Goal: Task Accomplishment & Management: Use online tool/utility

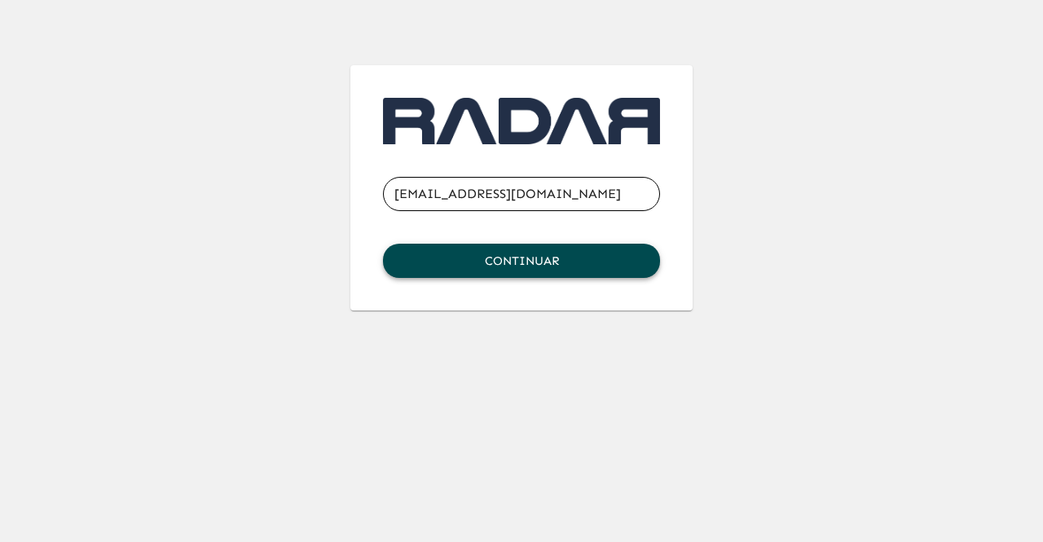
click at [544, 257] on button "Continuar" at bounding box center [521, 261] width 277 height 34
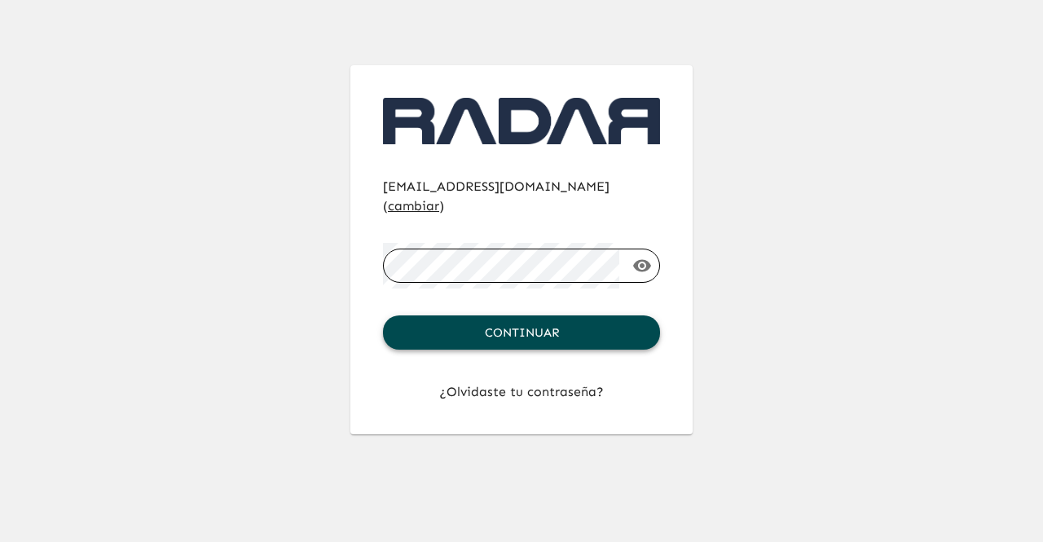
click at [547, 315] on button "Continuar" at bounding box center [521, 332] width 277 height 34
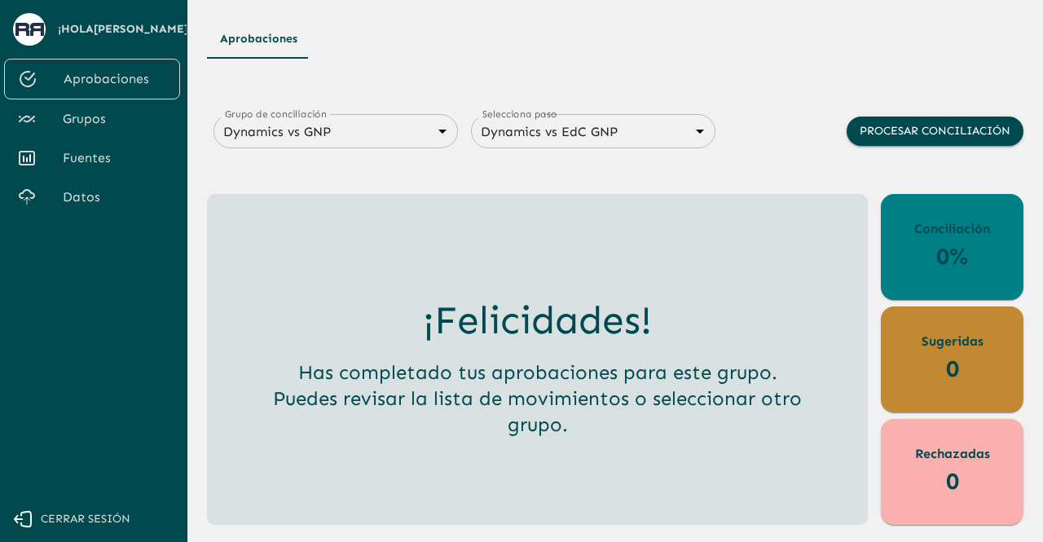
click at [77, 154] on span "Fuentes" at bounding box center [115, 158] width 104 height 20
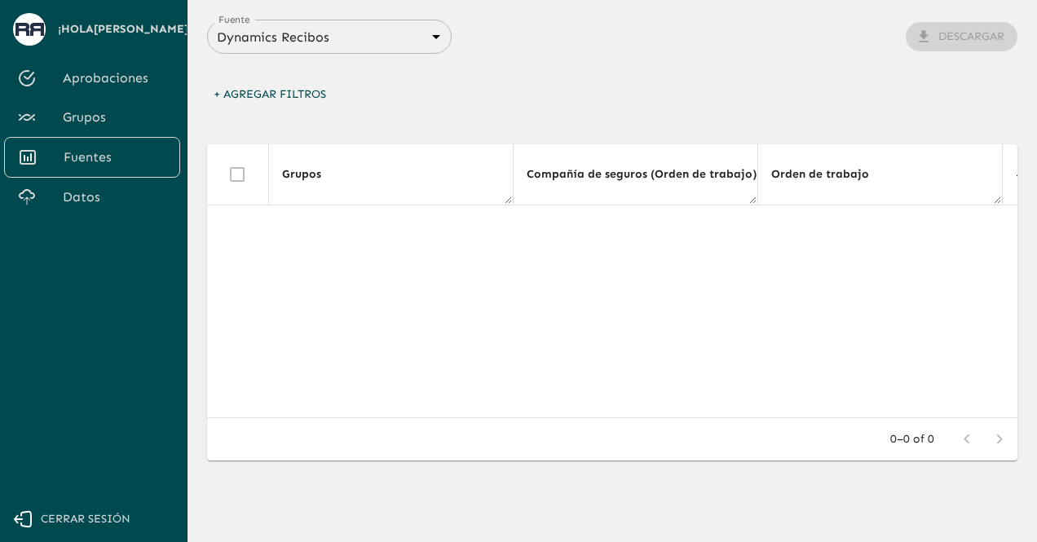
click at [931, 127] on div "Fuente Dynamics Recibos 683f283f336112e7999fc7c3 Fuente Descargar + Agregar Fil…" at bounding box center [612, 286] width 810 height 532
drag, startPoint x: 746, startPoint y: 72, endPoint x: 727, endPoint y: 84, distance: 23.1
click at [746, 77] on div "Fuente Dynamics Recibos 683f283f336112e7999fc7c3 Fuente Descargar + Agregar Fil…" at bounding box center [612, 286] width 810 height 532
click at [82, 198] on span "Datos" at bounding box center [115, 197] width 104 height 20
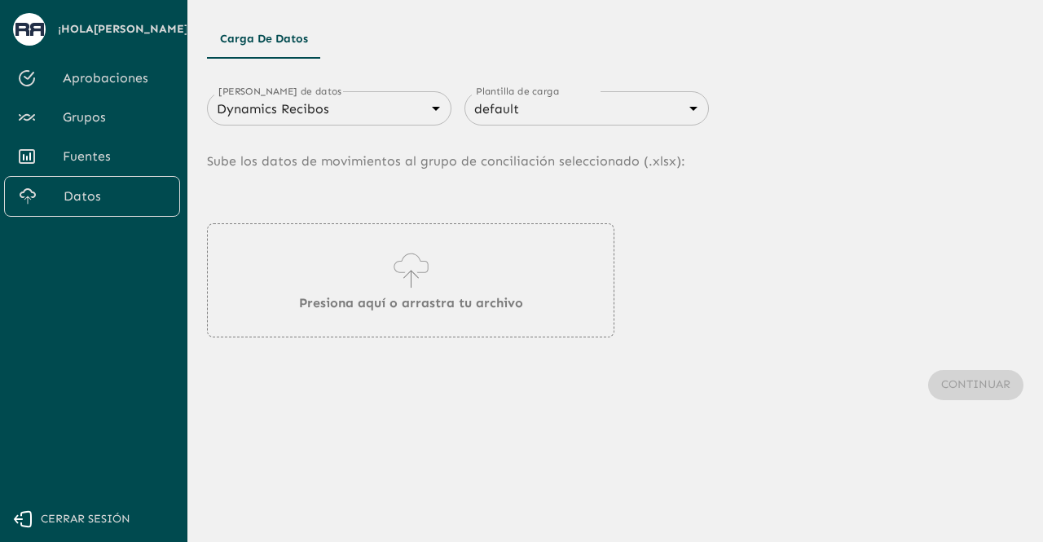
click at [830, 327] on div "Presiona aquí o arrastra tu archivo" at bounding box center [615, 280] width 817 height 114
drag, startPoint x: 658, startPoint y: 211, endPoint x: 828, endPoint y: 258, distance: 176.0
click at [660, 211] on div "[PERSON_NAME] de datos Dynamics Recibos 683f283f336112e7999fc7c3 [PERSON_NAME] …" at bounding box center [615, 262] width 817 height 381
click at [87, 158] on span "Fuentes" at bounding box center [115, 157] width 104 height 20
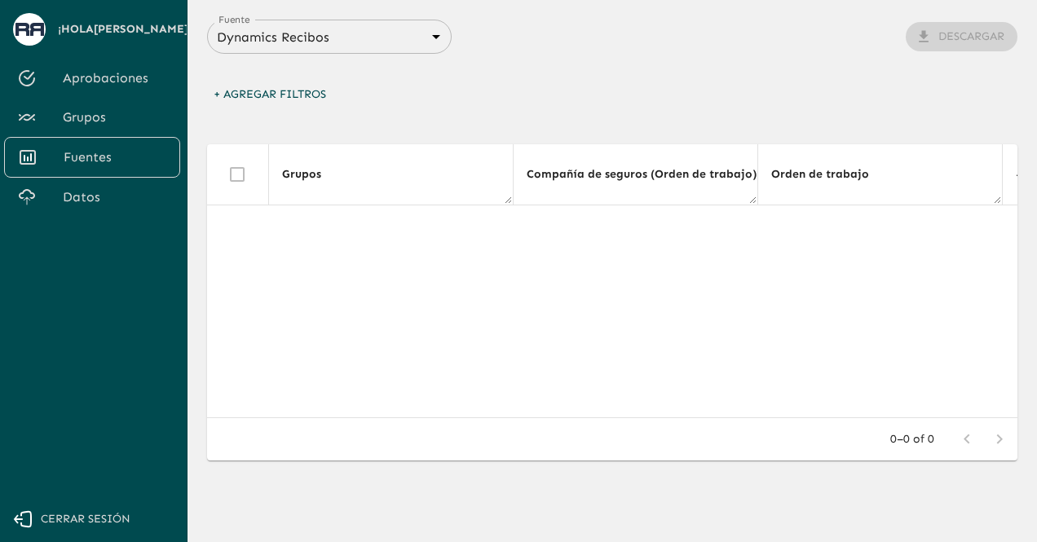
click at [377, 40] on body "Se están procesando los movimientos. Algunas acciones permanecerán deshabilitad…" at bounding box center [518, 271] width 1037 height 542
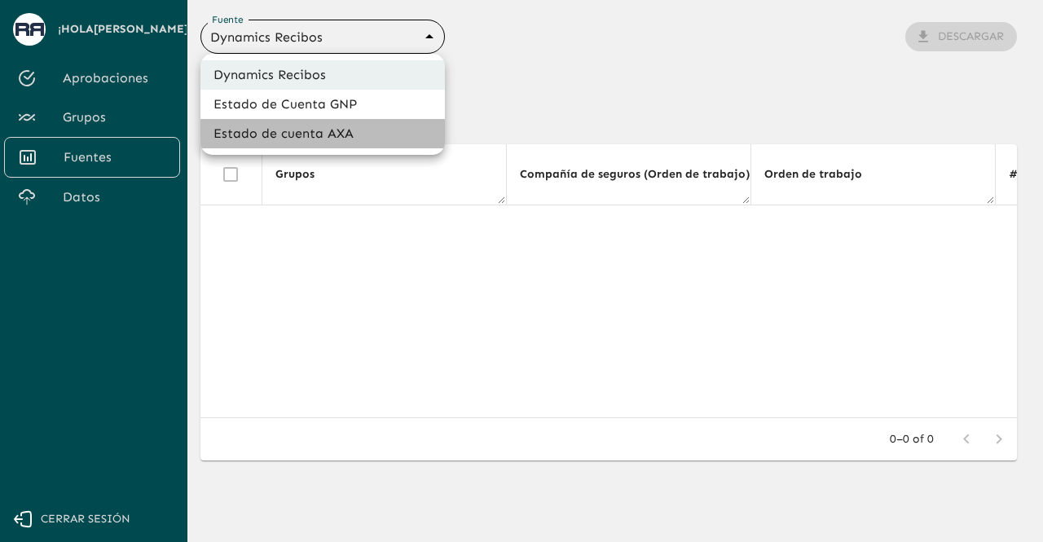
click at [302, 126] on li "Estado de cuenta AXA" at bounding box center [322, 133] width 244 height 29
type input "688d3623321e4b428189379d"
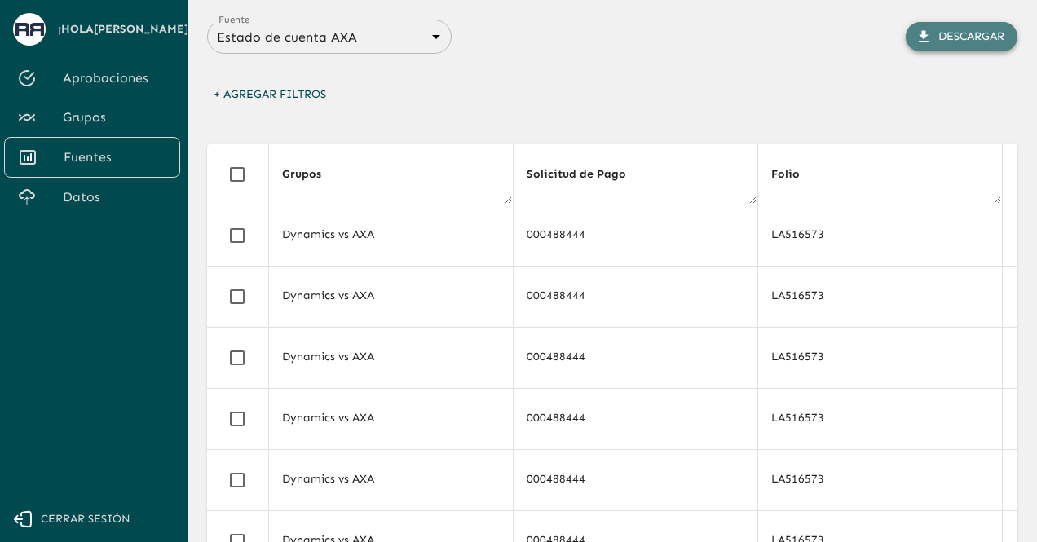
click at [922, 41] on icon "button" at bounding box center [923, 36] width 10 height 11
click at [595, 59] on div "Fuente Estado de cuenta AXA 688d3623321e4b428189379d Fuente Descargar + Agregar…" at bounding box center [612, 434] width 810 height 829
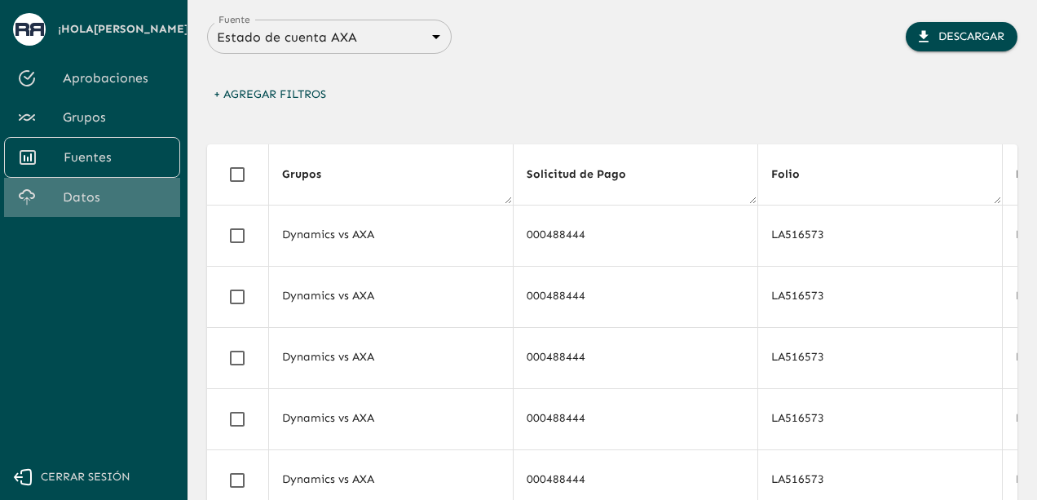
click at [80, 185] on link "Datos" at bounding box center [92, 197] width 176 height 39
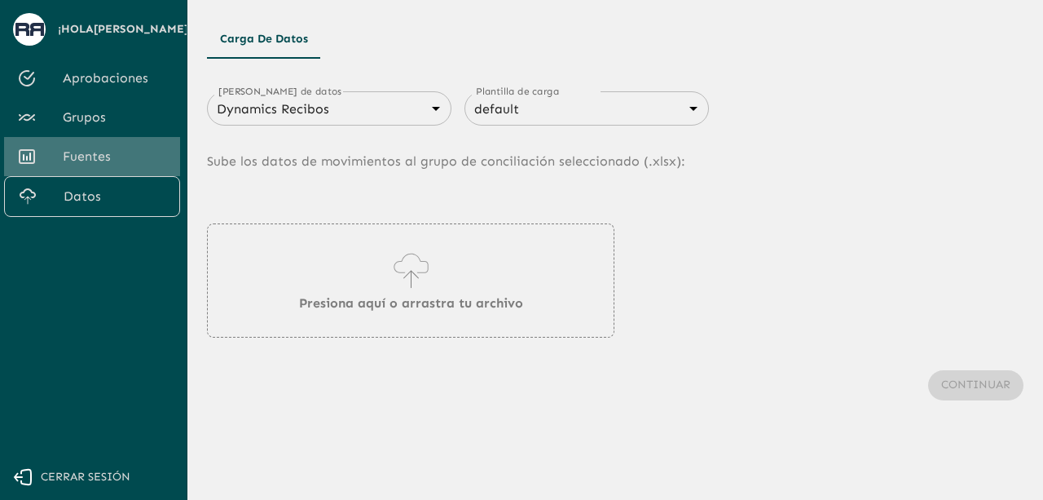
click at [85, 149] on span "Fuentes" at bounding box center [115, 157] width 104 height 20
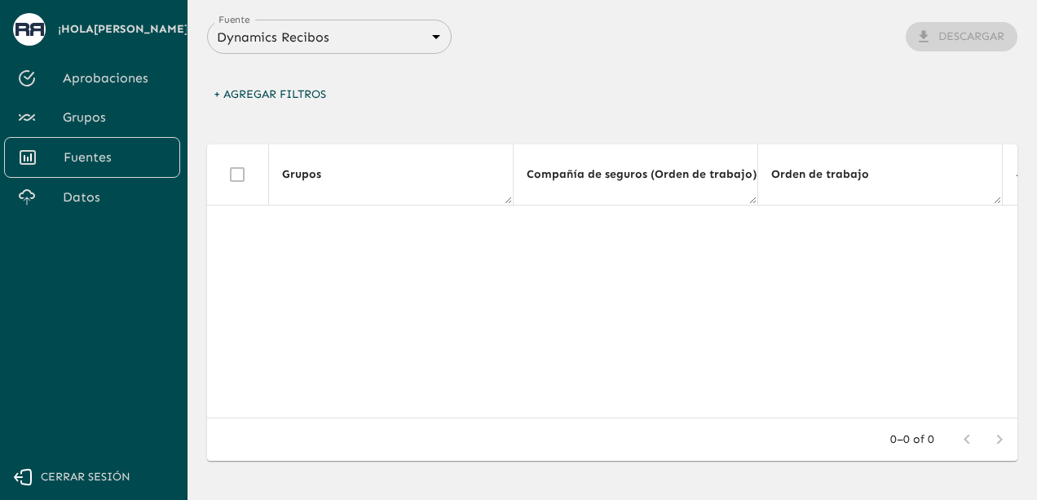
click at [860, 40] on div "Fuente Dynamics Recibos 683f283f336112e7999fc7c3 Fuente Descargar" at bounding box center [612, 37] width 810 height 34
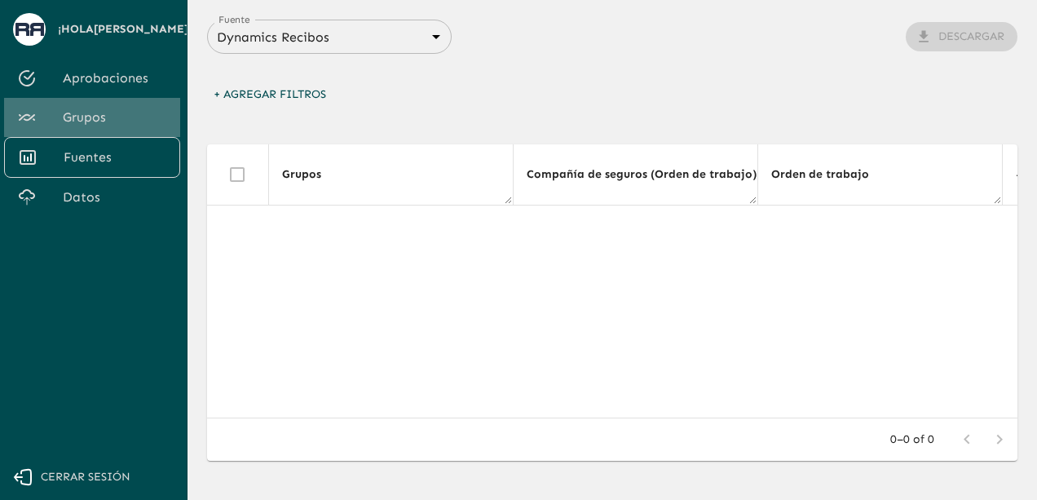
click at [102, 112] on span "Grupos" at bounding box center [115, 118] width 104 height 20
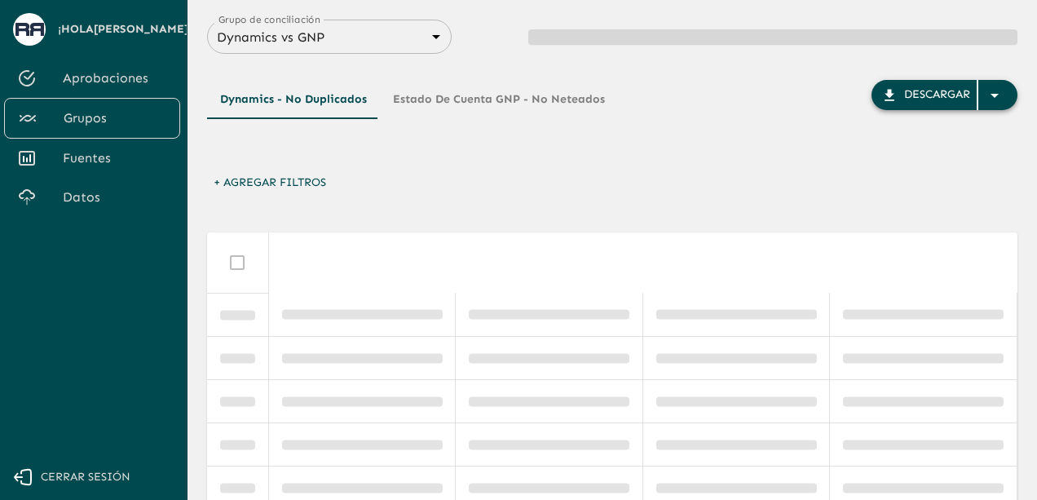
click at [998, 97] on icon "button" at bounding box center [994, 96] width 20 height 20
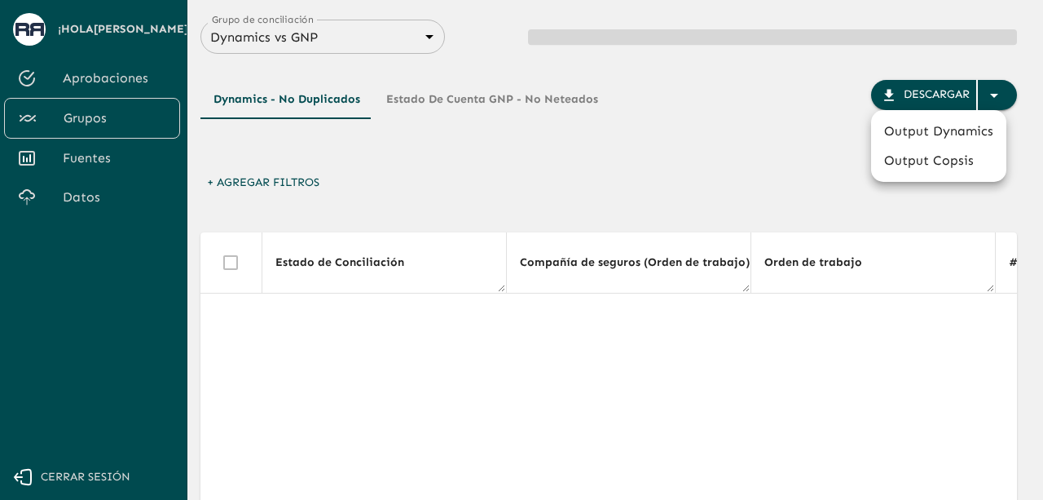
click at [827, 131] on div at bounding box center [521, 250] width 1043 height 500
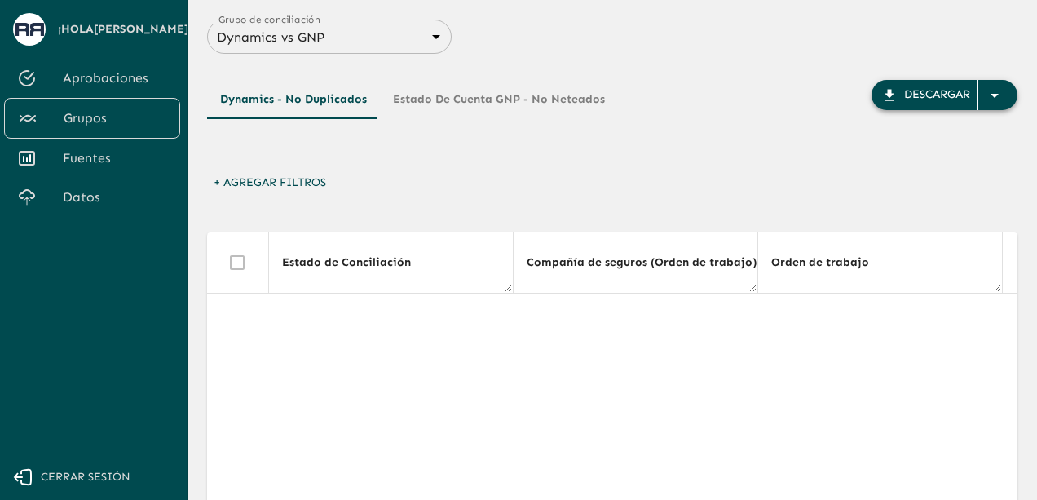
click at [1001, 95] on div "button" at bounding box center [997, 95] width 39 height 29
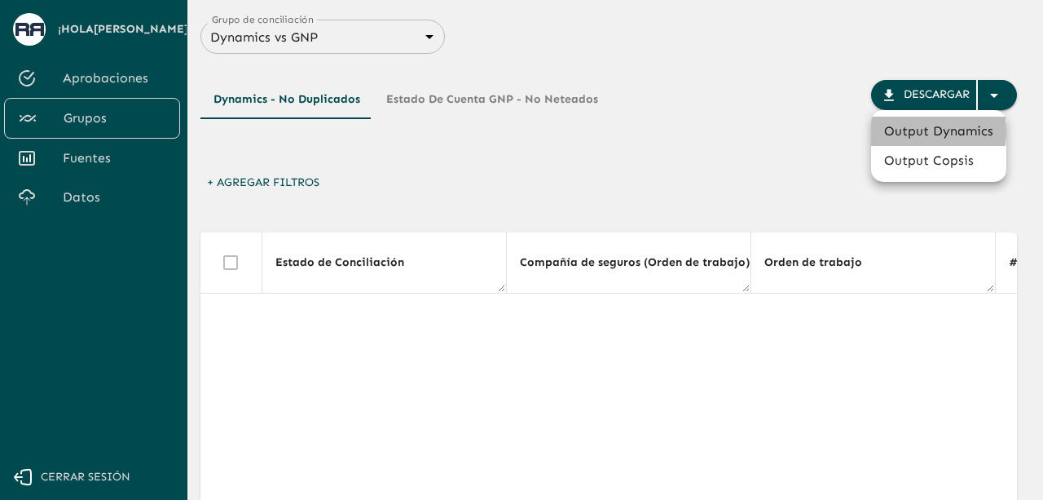
click at [895, 131] on li "Output Dynamics" at bounding box center [938, 131] width 135 height 29
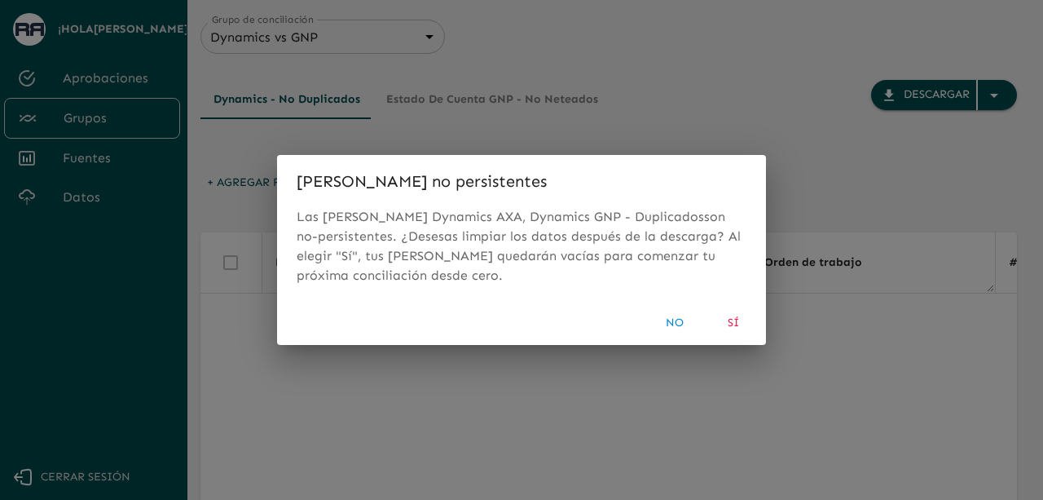
click at [740, 324] on button "Sí" at bounding box center [733, 323] width 52 height 30
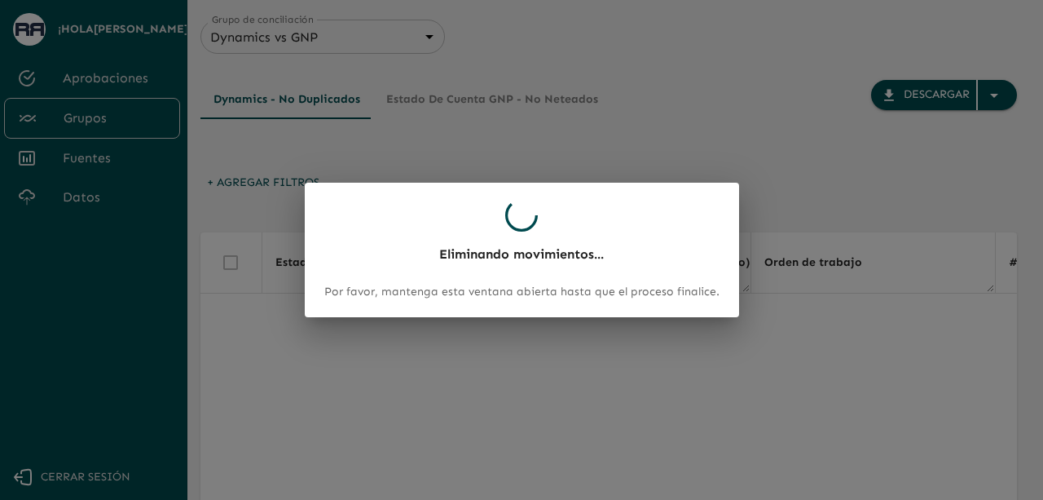
click at [353, 81] on div "Eliminando movimientos... Por favor, mantenga esta ventana abierta hasta que el…" at bounding box center [521, 250] width 1043 height 500
click at [401, 265] on div "Eliminando movimientos... Por favor, mantenga esta ventana abierta hasta que el…" at bounding box center [522, 250] width 434 height 134
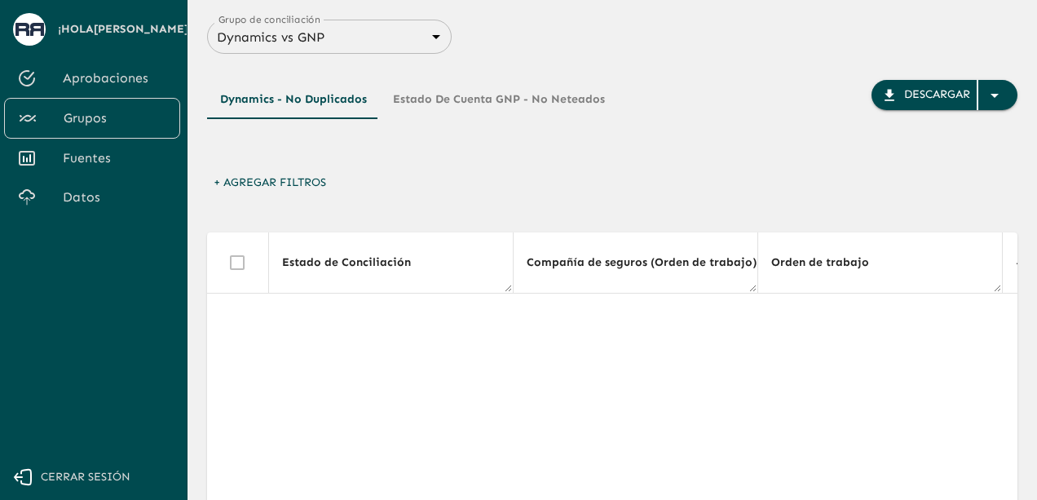
click at [424, 45] on body "Se están procesando los movimientos. Algunas acciones permanecerán deshabilitad…" at bounding box center [518, 250] width 1037 height 500
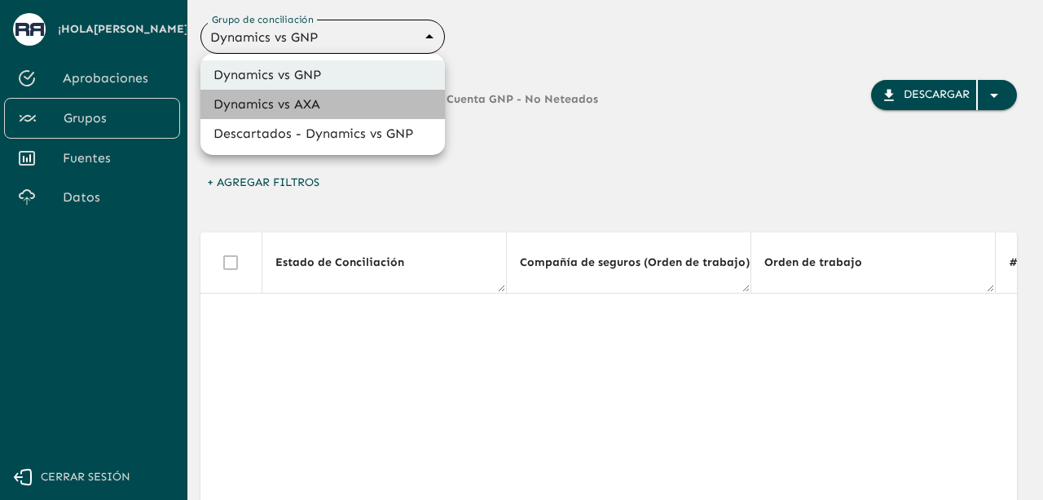
click at [365, 113] on li "Dynamics vs AXA" at bounding box center [322, 104] width 244 height 29
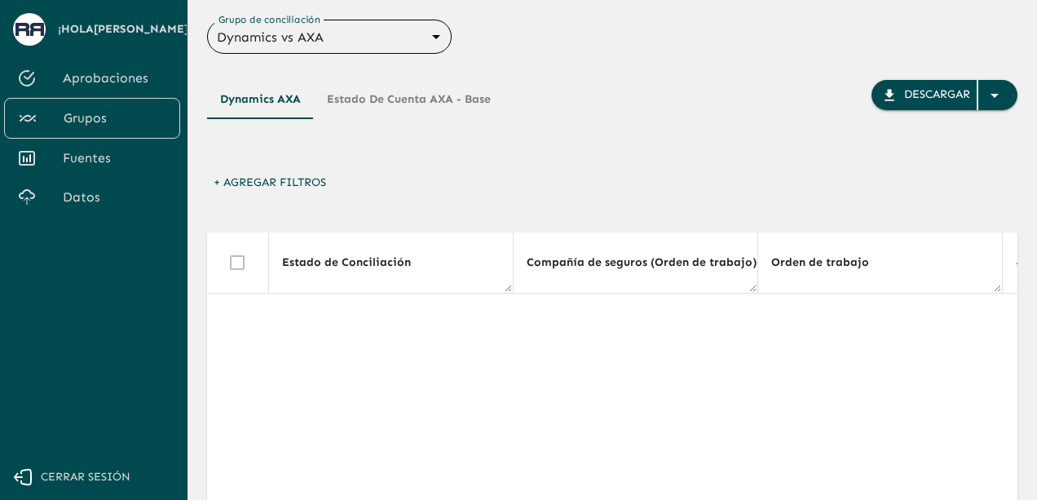
click at [363, 104] on button "Estado de cuenta AXA - Base" at bounding box center [409, 99] width 190 height 39
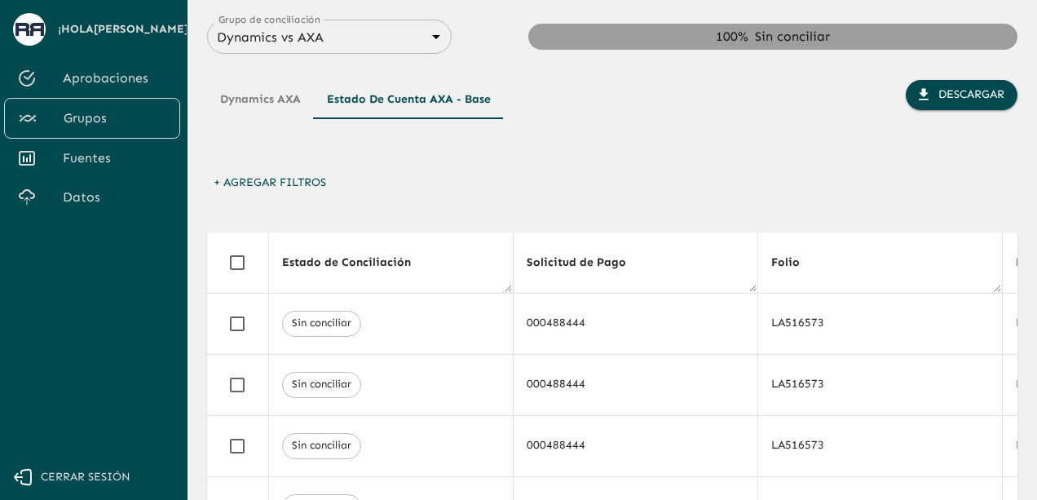
click at [276, 102] on button "Dynamics AXA" at bounding box center [260, 99] width 107 height 39
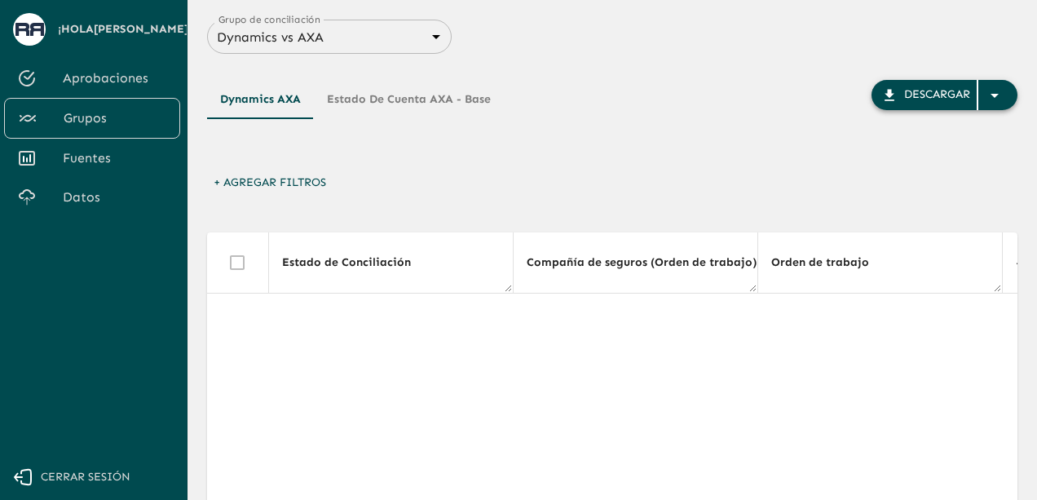
click at [1002, 99] on icon "button" at bounding box center [994, 96] width 20 height 20
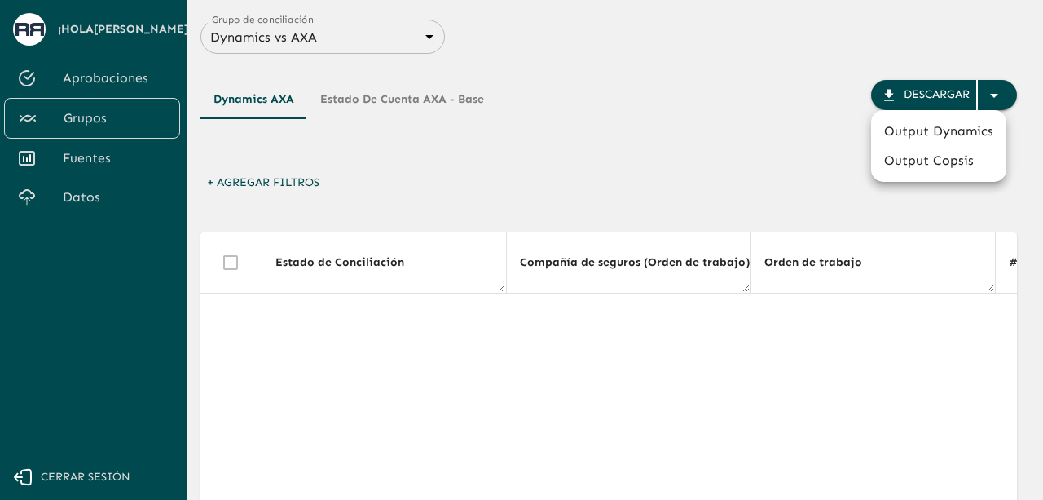
click at [776, 174] on div at bounding box center [521, 250] width 1043 height 500
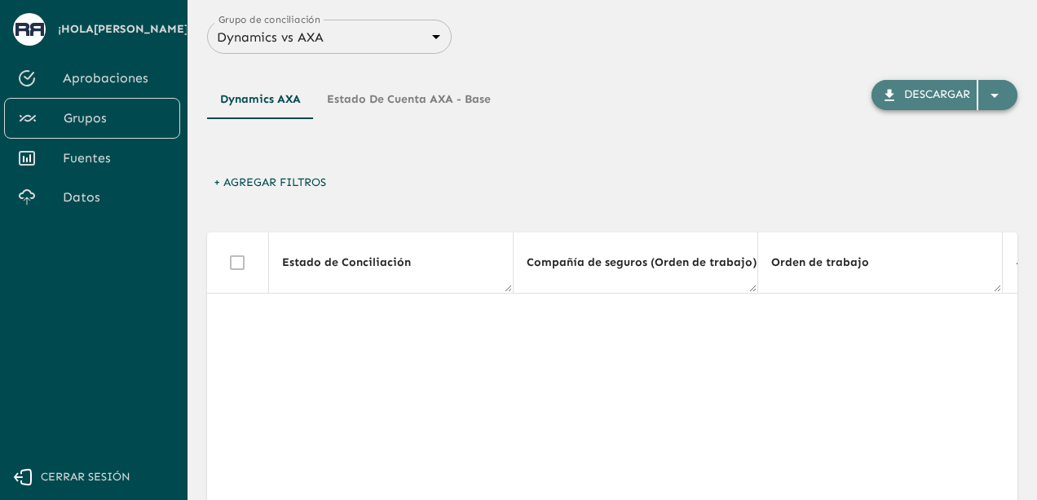
click at [1009, 89] on div "button" at bounding box center [997, 95] width 39 height 29
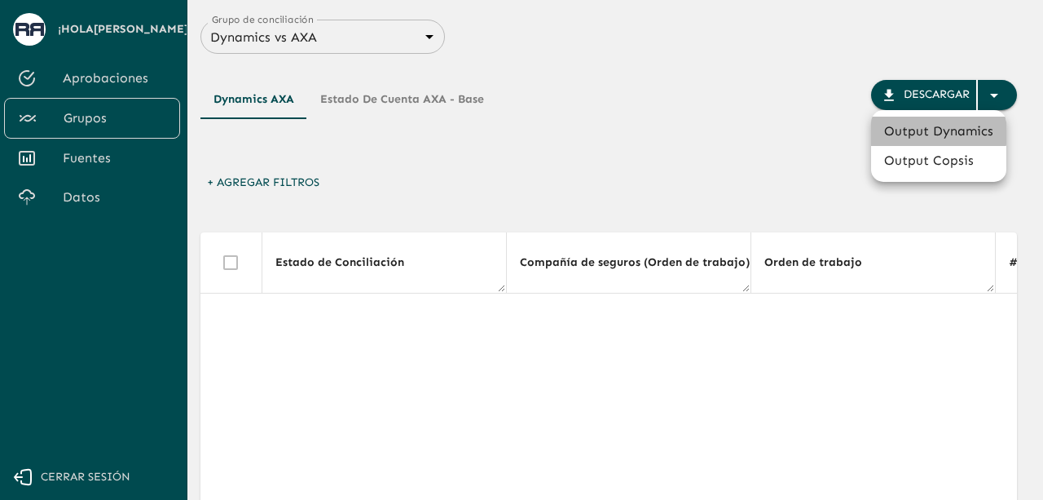
click at [927, 133] on li "Output Dynamics" at bounding box center [938, 131] width 135 height 29
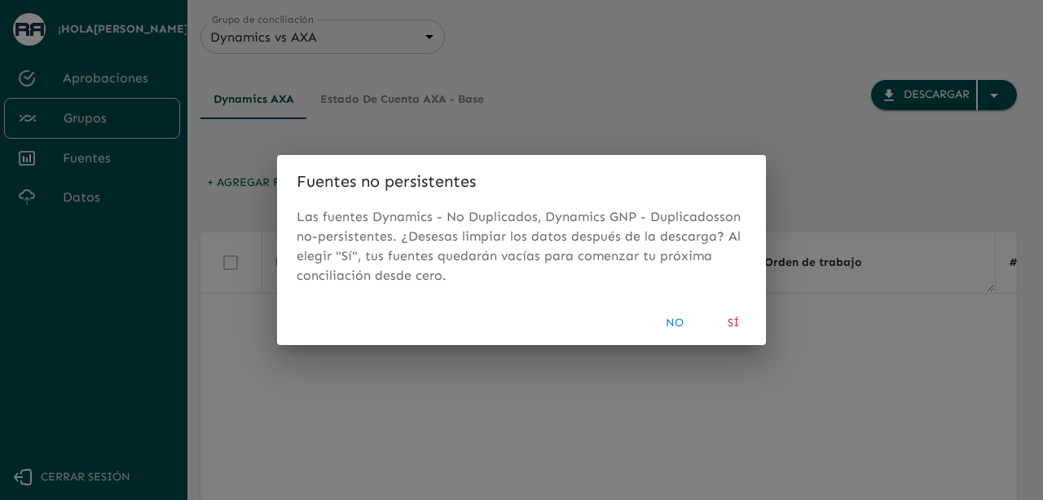
click at [637, 95] on div "Fuentes no persistentes Las fuentes Dynamics - No Duplicados, Dynamics GNP - Du…" at bounding box center [521, 250] width 1043 height 500
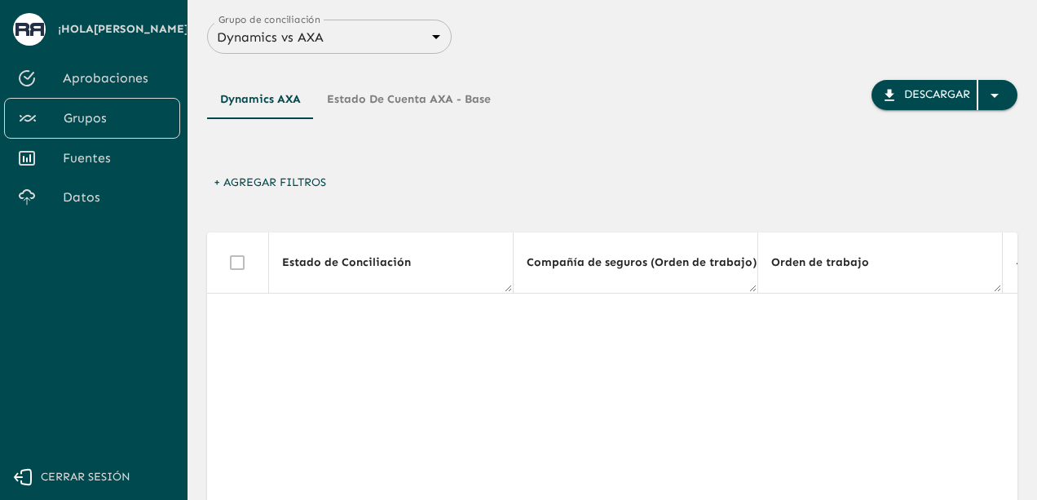
click at [416, 37] on body "Se están procesando los movimientos. Algunas acciones permanecerán deshabilitad…" at bounding box center [518, 250] width 1037 height 500
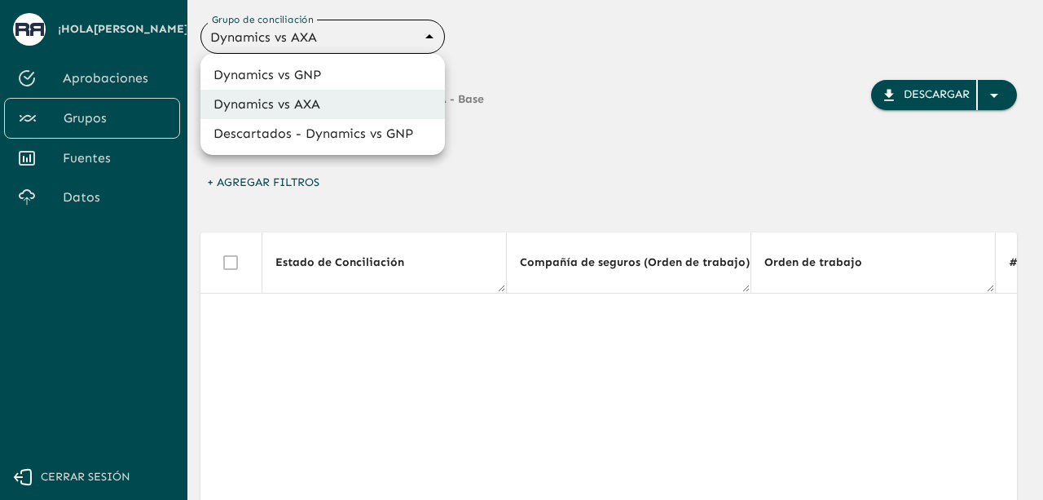
click at [399, 111] on li "Dynamics vs AXA" at bounding box center [322, 104] width 244 height 29
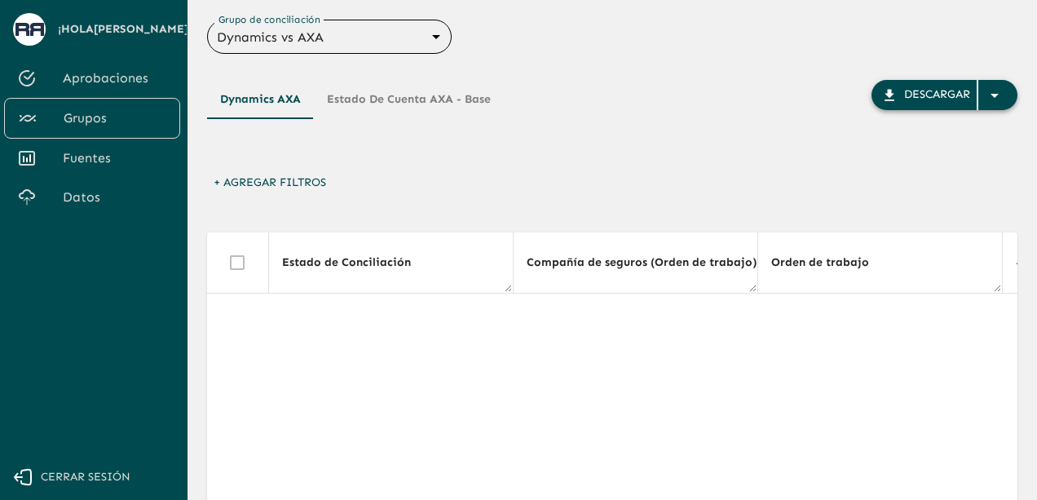
click at [1006, 92] on div "button" at bounding box center [997, 95] width 39 height 29
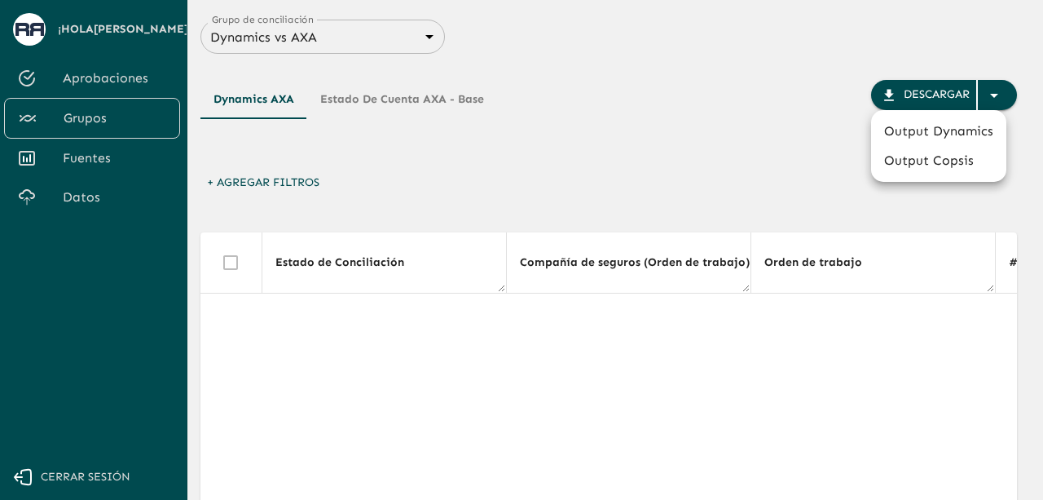
click at [918, 134] on li "Output Dynamics" at bounding box center [938, 131] width 135 height 29
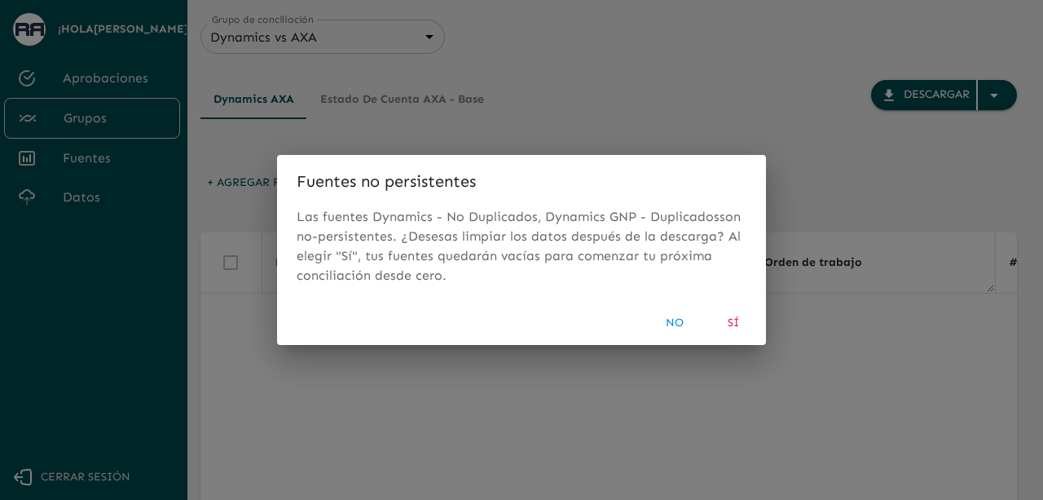
click at [737, 319] on button "Sí" at bounding box center [733, 323] width 52 height 30
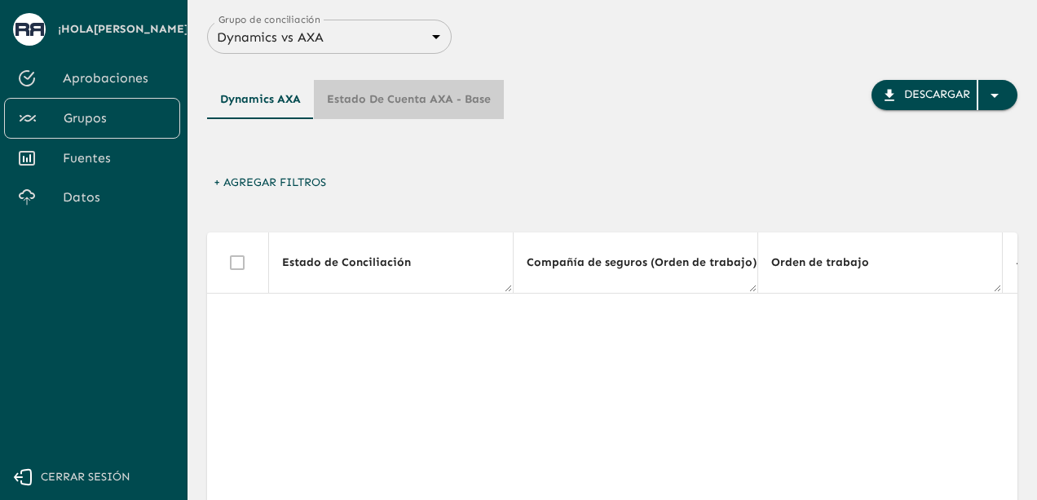
click at [433, 82] on button "Estado de cuenta AXA - Base" at bounding box center [409, 99] width 190 height 39
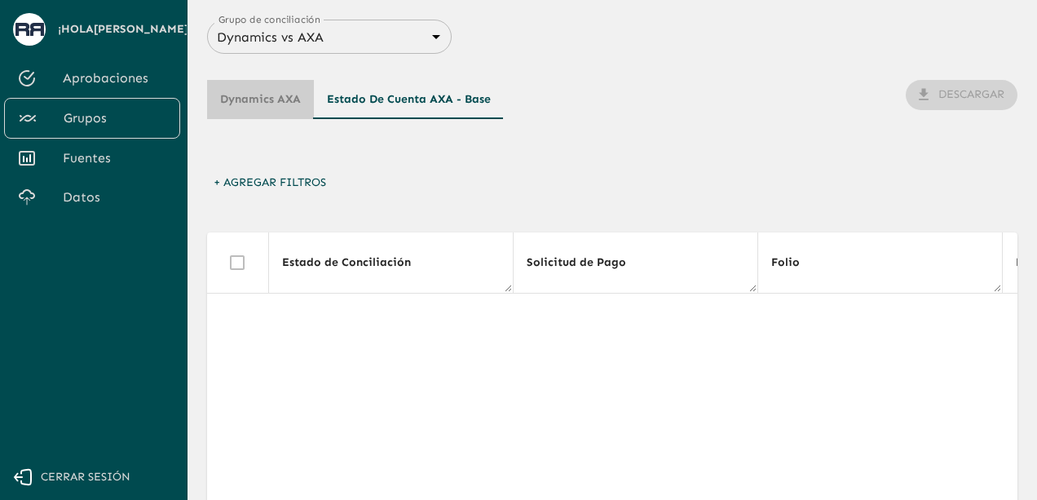
click at [295, 108] on button "Dynamics AXA" at bounding box center [260, 99] width 107 height 39
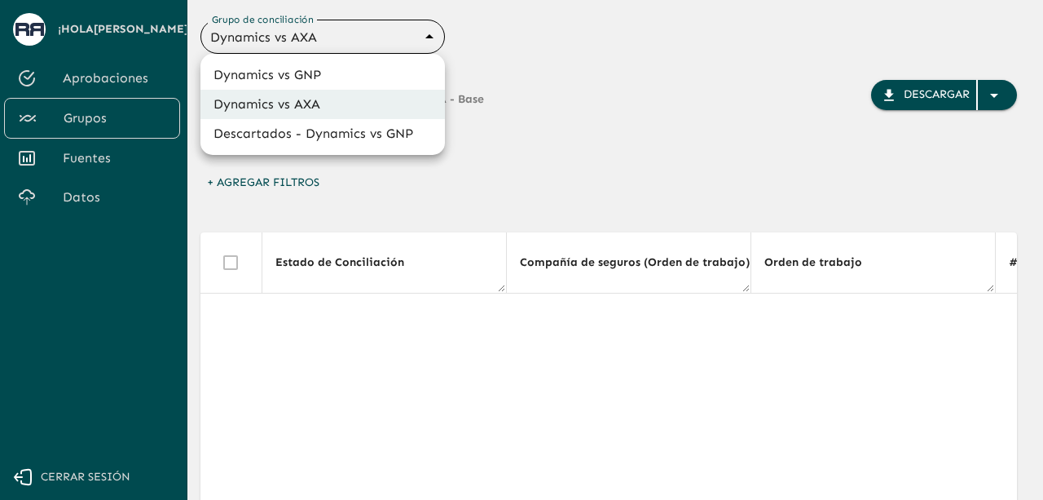
click at [430, 42] on body "Se están procesando los movimientos. Algunas acciones permanecerán deshabilitad…" at bounding box center [521, 250] width 1043 height 500
click at [348, 133] on li "Descartados - Dynamics vs GNP" at bounding box center [322, 133] width 244 height 29
type input "6854393e15205559d9cb70bf"
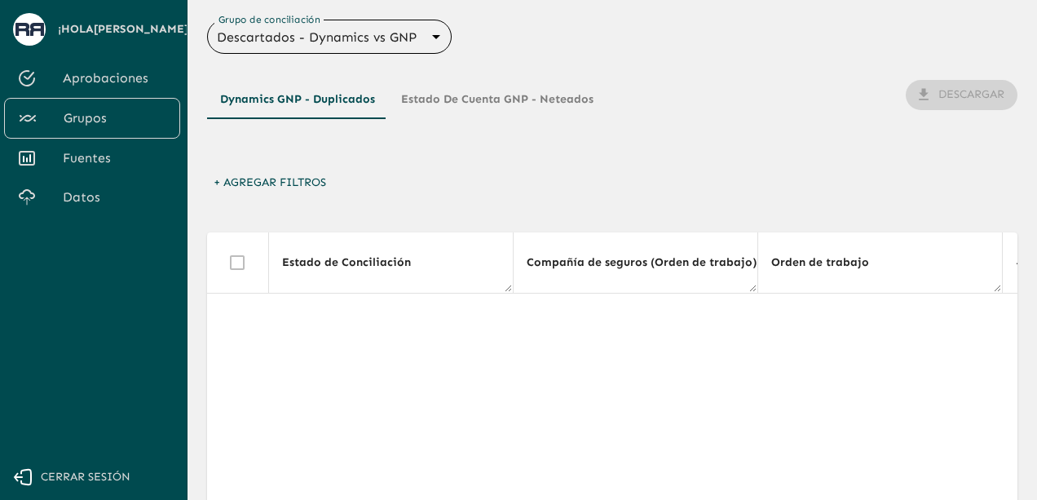
click at [430, 99] on button "Estado de Cuenta GNP - Neteados" at bounding box center [497, 99] width 218 height 39
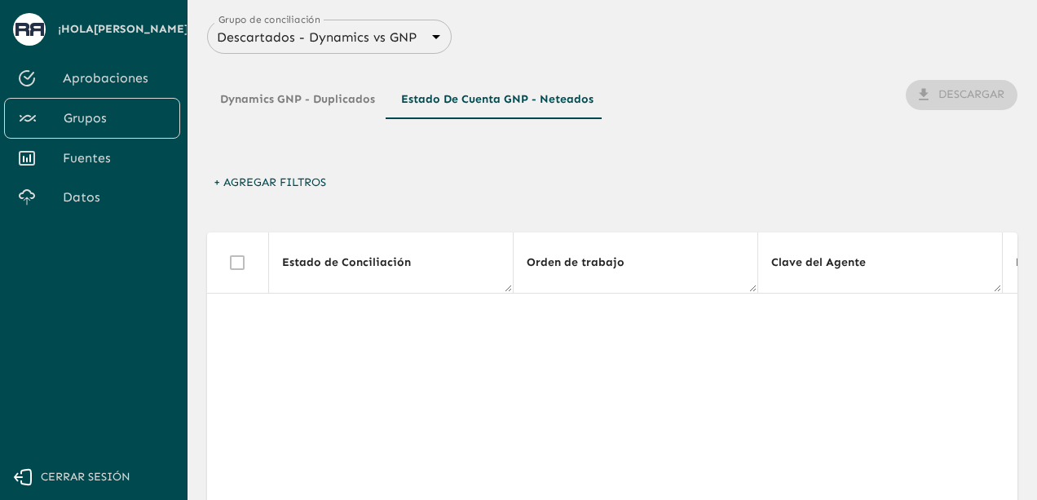
click at [328, 112] on button "Dynamics GNP - Duplicados" at bounding box center [297, 99] width 181 height 39
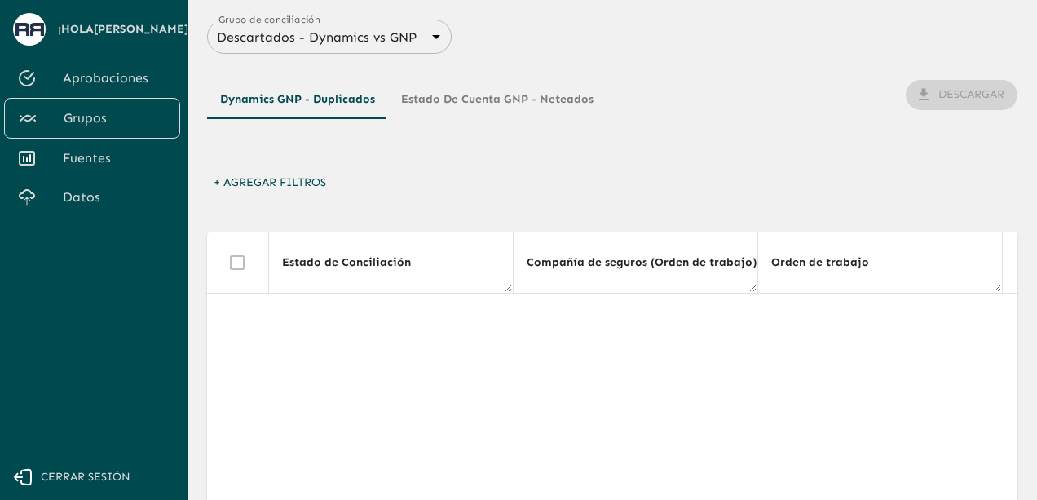
click at [107, 188] on span "Datos" at bounding box center [115, 197] width 104 height 20
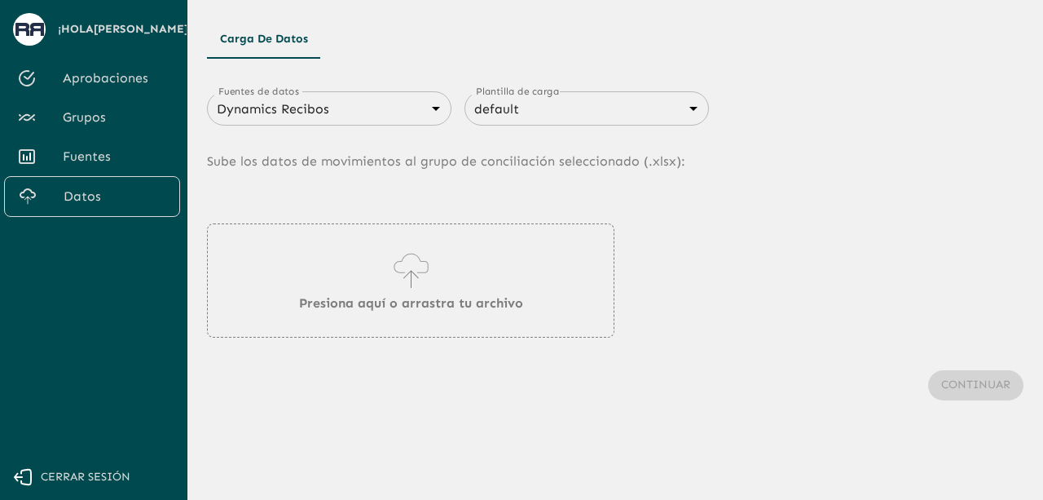
click at [372, 118] on body "Se están procesando los movimientos. Algunas acciones permanecerán deshabilitad…" at bounding box center [521, 250] width 1043 height 500
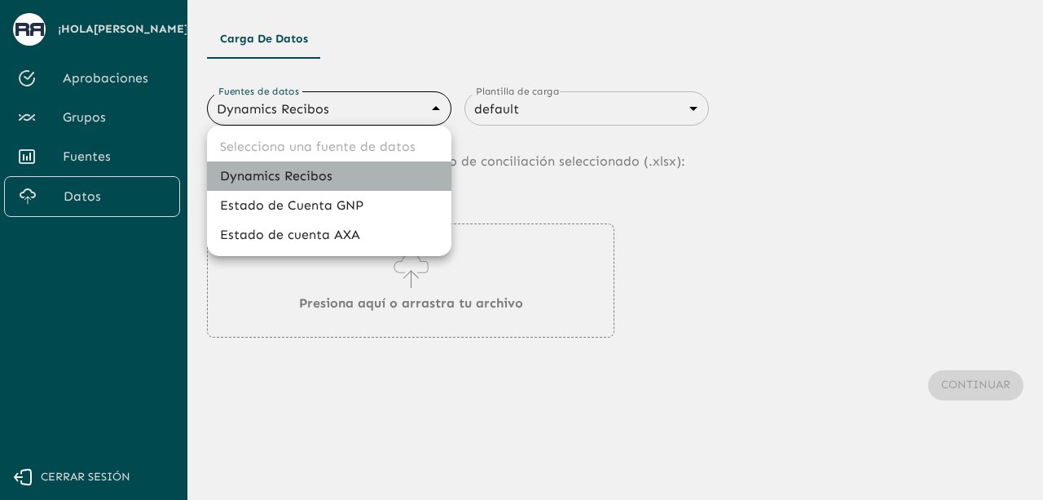
click at [317, 178] on li "Dynamics Recibos" at bounding box center [329, 175] width 244 height 29
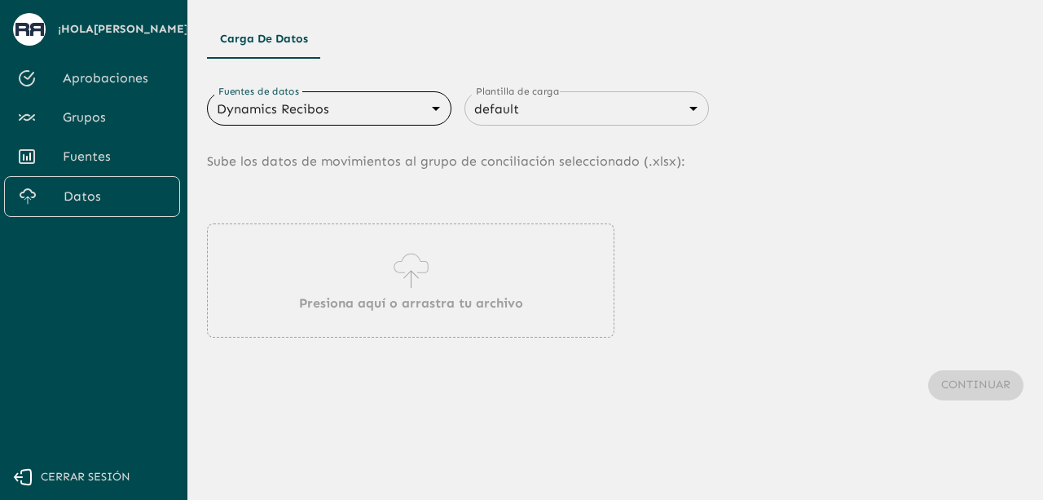
click at [394, 297] on p "Presiona aquí o arrastra tu archivo" at bounding box center [411, 303] width 224 height 20
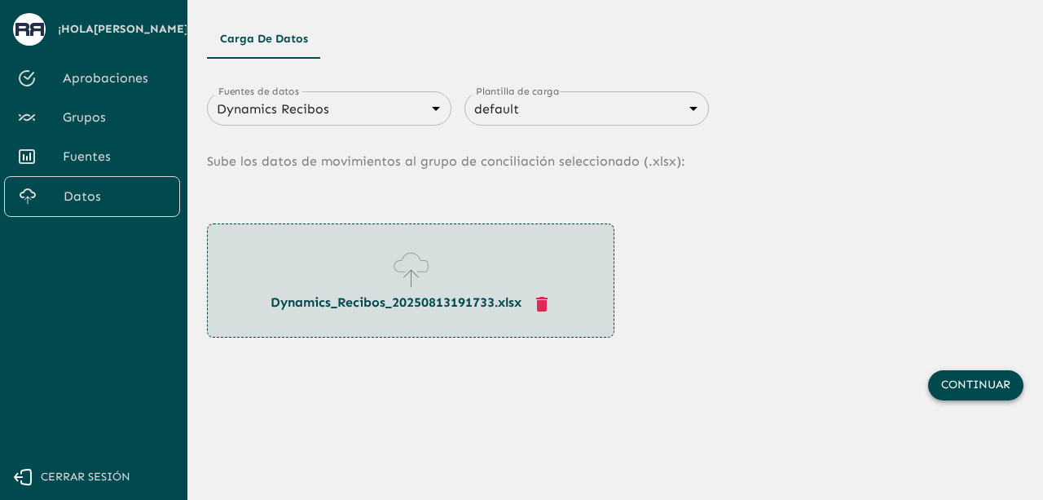
click at [947, 385] on button "Continuar" at bounding box center [975, 385] width 95 height 30
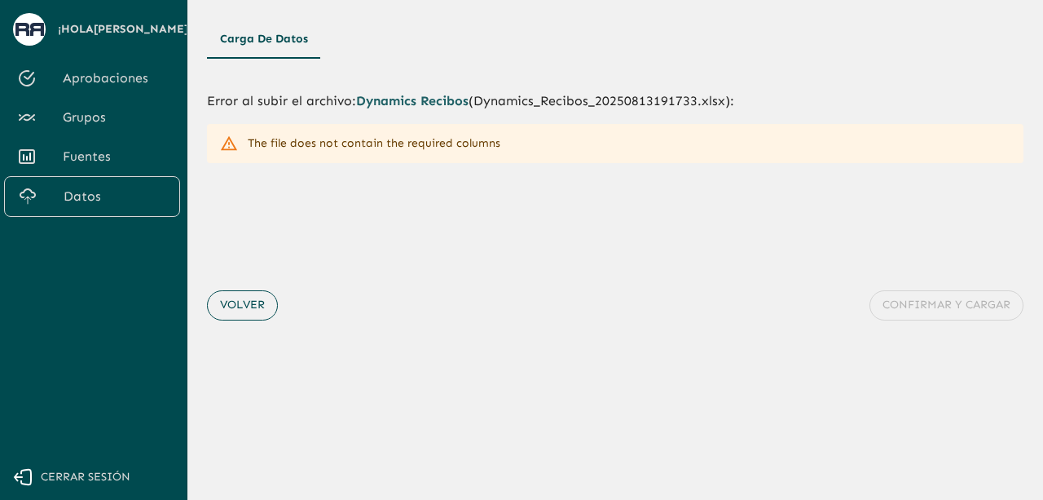
click at [252, 304] on button "Volver" at bounding box center [242, 305] width 71 height 30
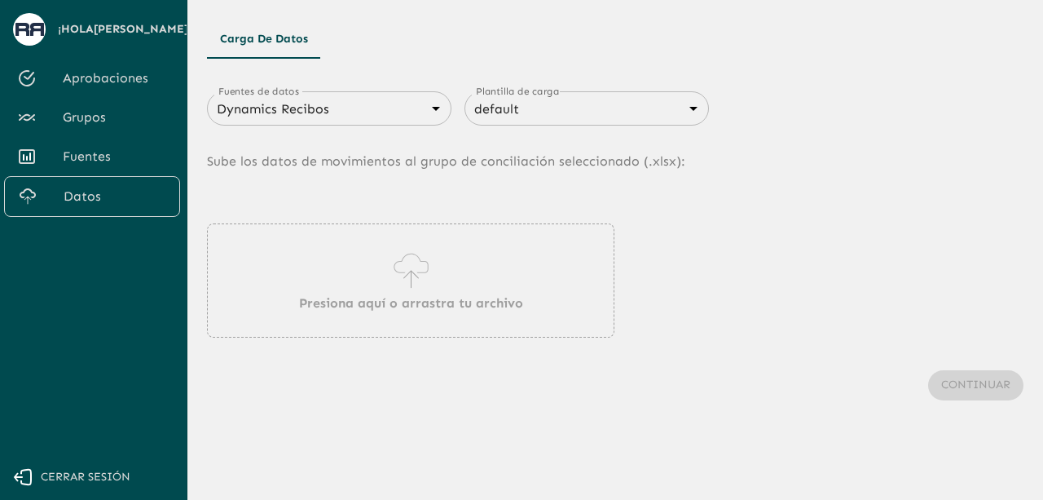
click at [393, 266] on icon at bounding box center [411, 271] width 46 height 46
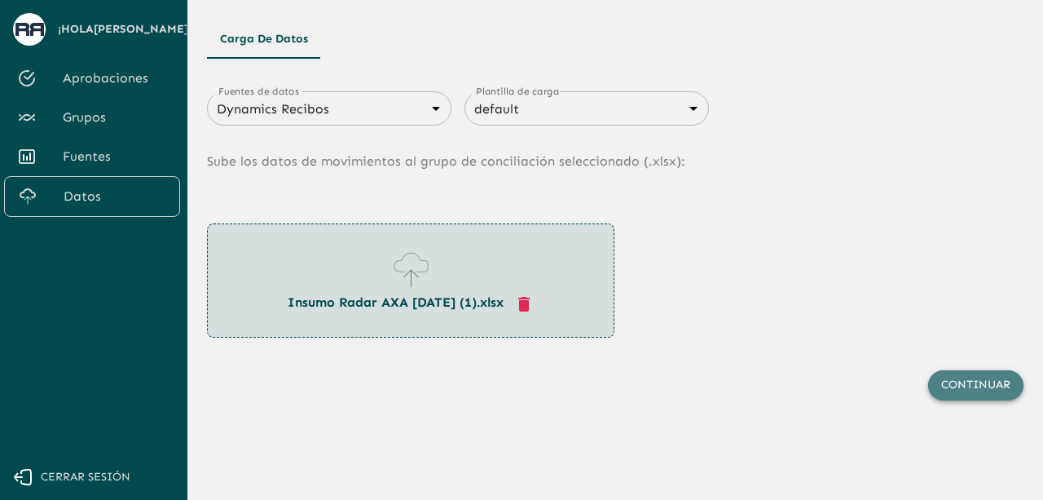
click at [970, 385] on button "Continuar" at bounding box center [975, 385] width 95 height 30
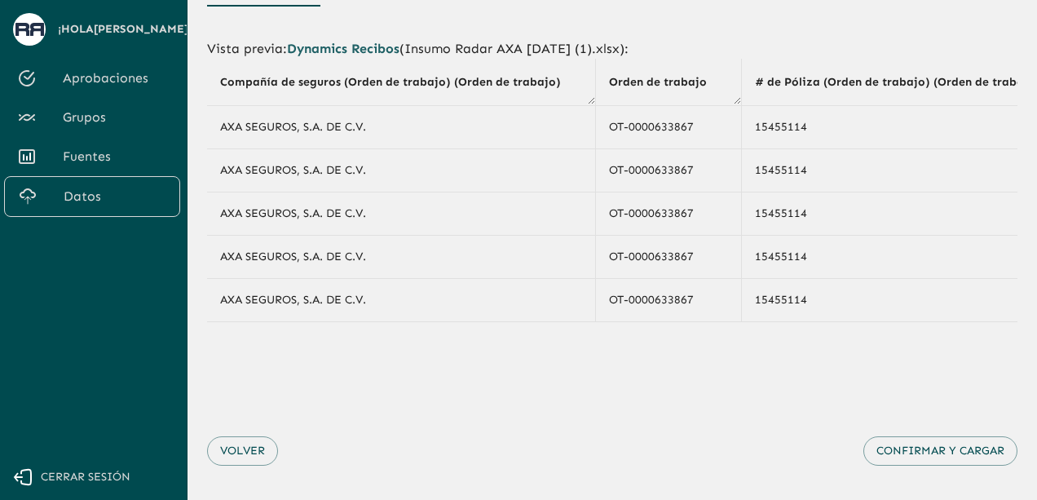
scroll to position [56, 0]
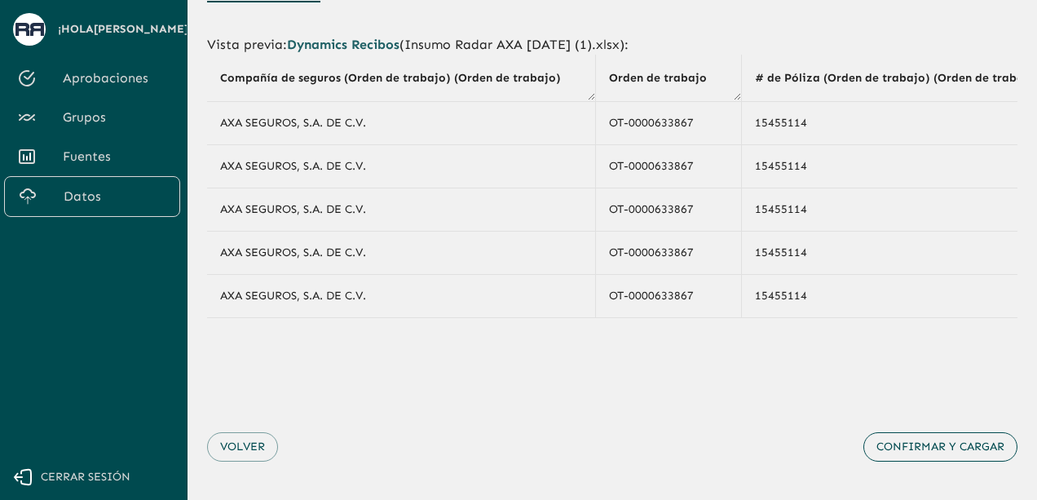
click at [960, 454] on button "Confirmar y cargar" at bounding box center [940, 447] width 154 height 30
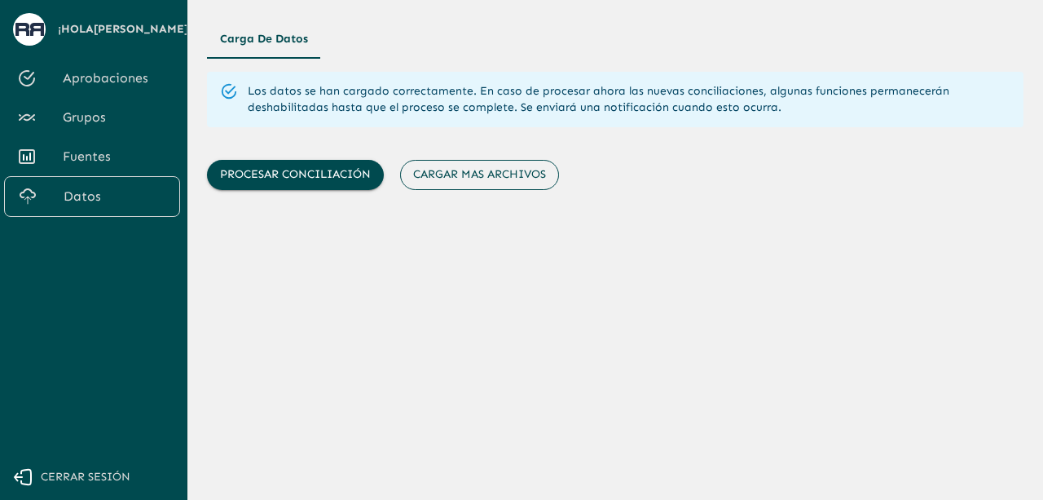
click at [525, 180] on button "Cargar mas archivos" at bounding box center [479, 175] width 159 height 30
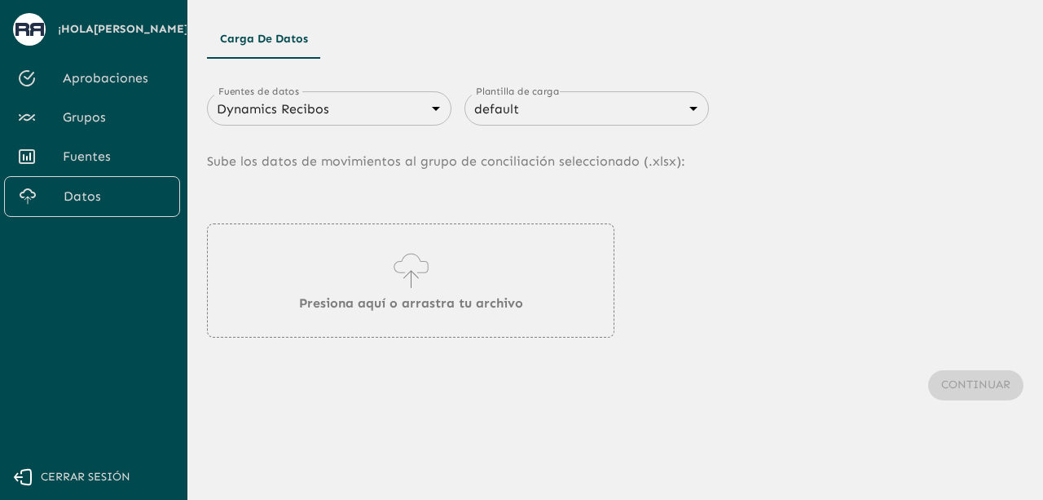
click at [375, 115] on body "Se están procesando los movimientos. Algunas acciones permanecerán deshabilitad…" at bounding box center [521, 250] width 1043 height 500
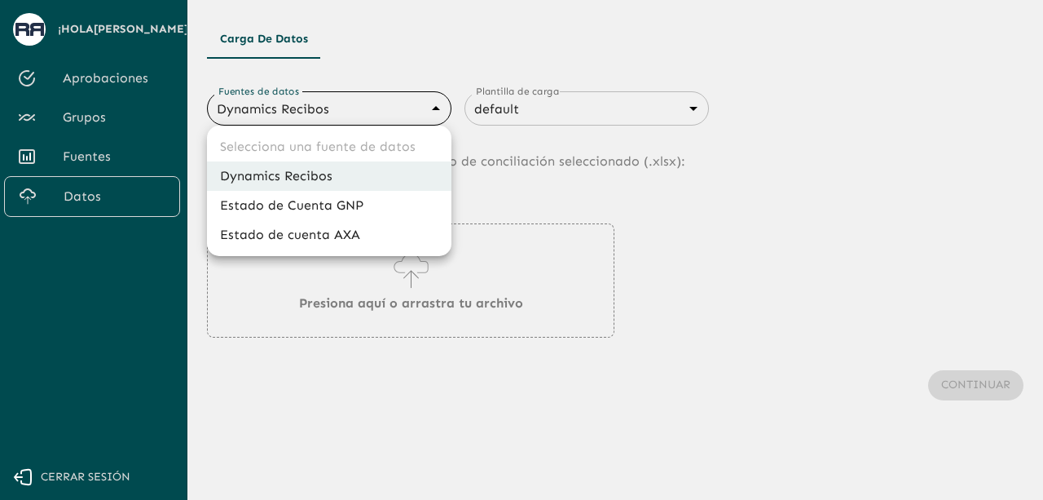
click at [360, 233] on li "Estado de cuenta AXA" at bounding box center [329, 234] width 244 height 29
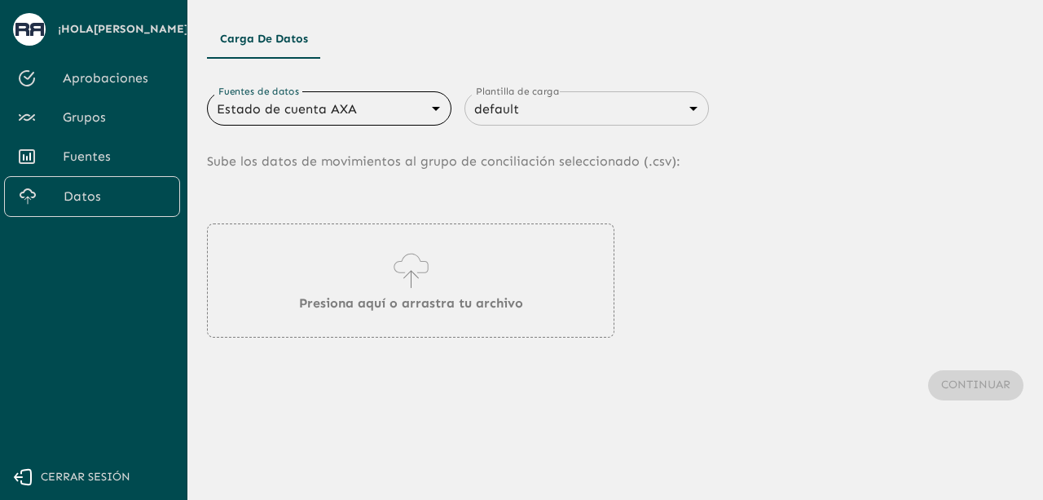
type input "688d3623321e4b428189379d"
type input "688d3627321e4b42818937a0"
click at [413, 278] on icon at bounding box center [411, 271] width 46 height 46
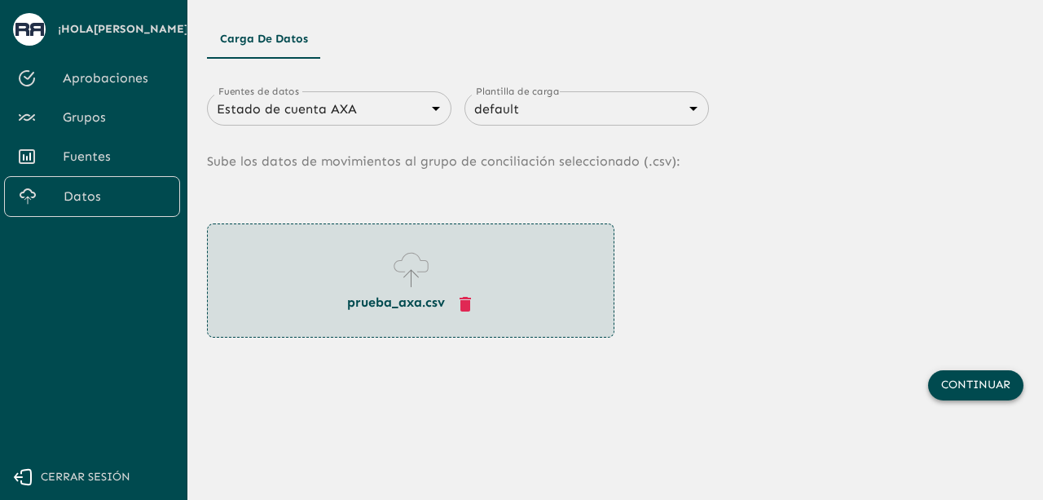
click at [953, 394] on button "Continuar" at bounding box center [975, 385] width 95 height 30
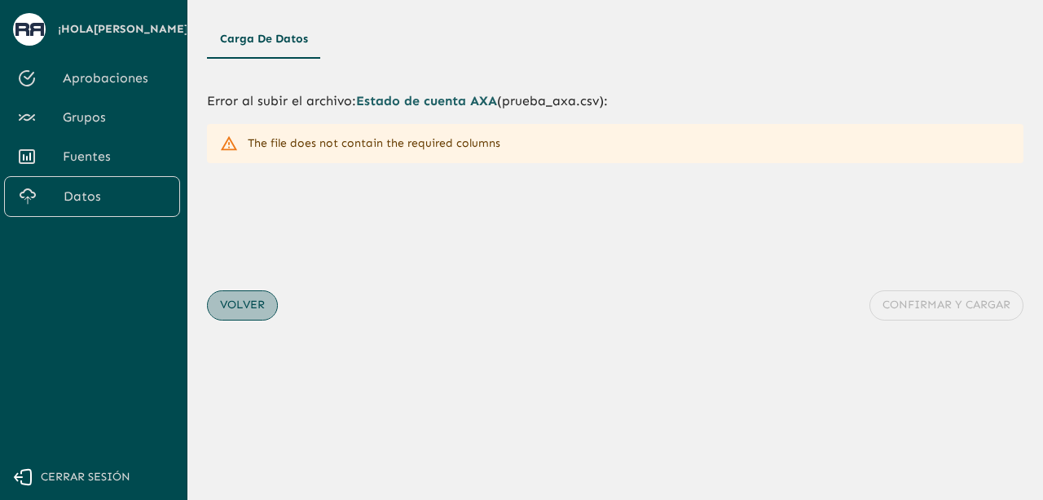
click at [259, 304] on button "Volver" at bounding box center [242, 305] width 71 height 30
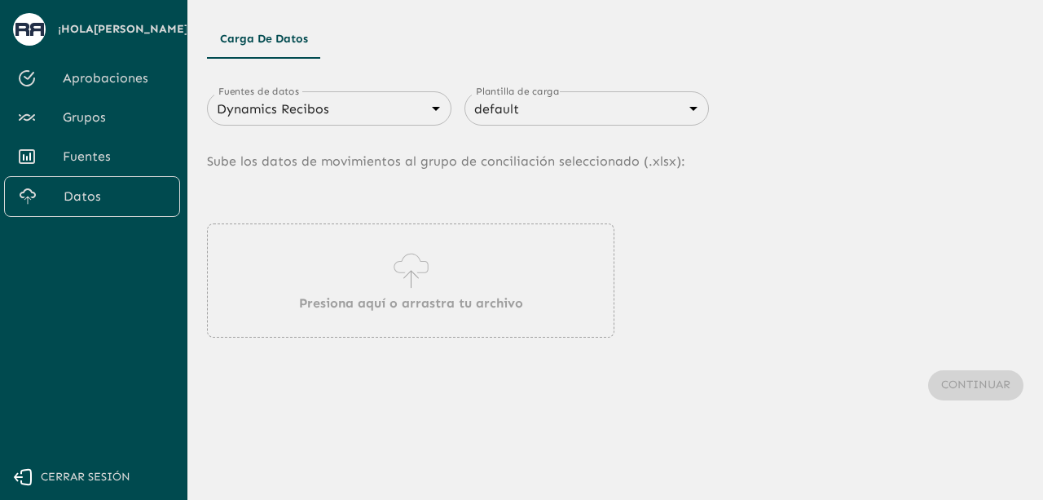
click at [372, 289] on div "Presiona aquí o arrastra tu archivo" at bounding box center [410, 280] width 407 height 114
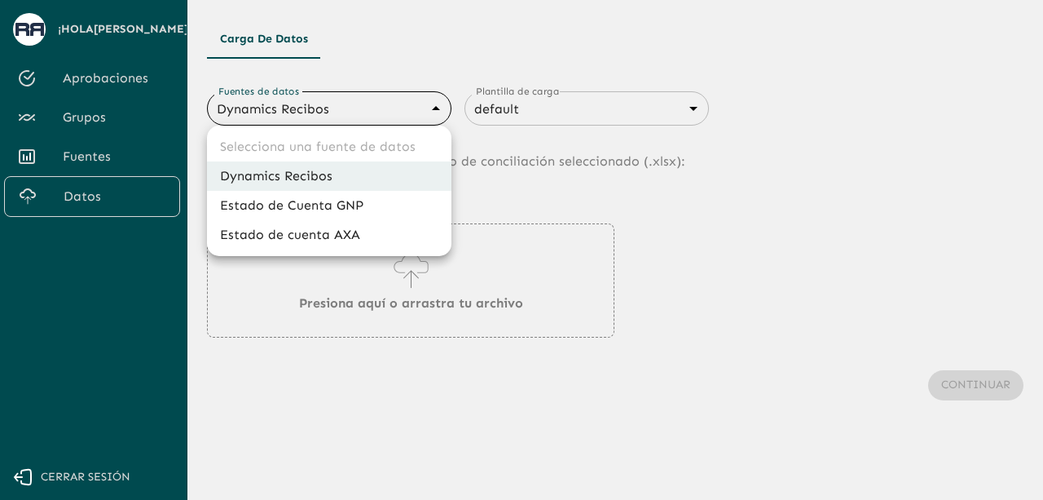
click at [429, 103] on body "Se están procesando los movimientos. Algunas acciones permanecerán deshabilitad…" at bounding box center [521, 250] width 1043 height 500
click at [339, 236] on li "Estado de cuenta AXA" at bounding box center [329, 234] width 244 height 29
type input "688d3623321e4b428189379d"
type input "688d3627321e4b42818937a0"
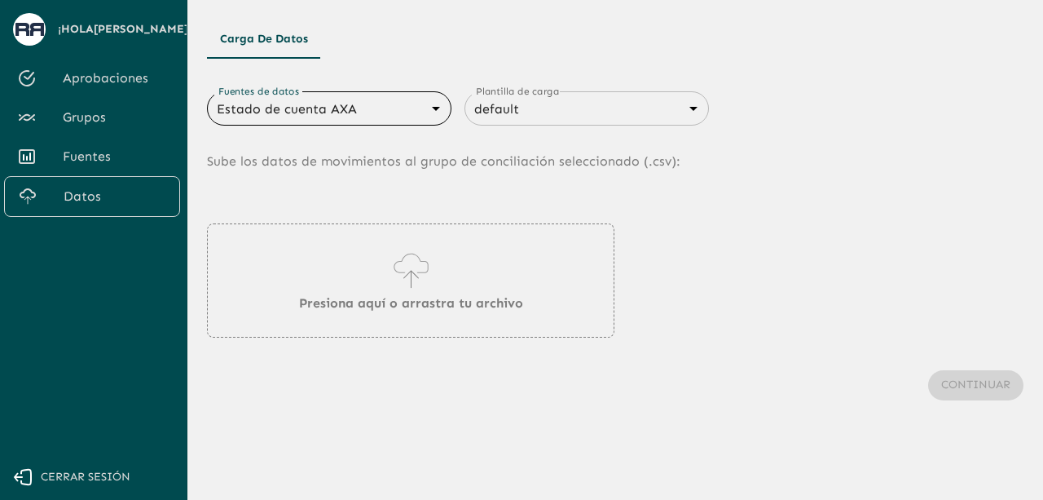
click at [414, 112] on body "Se están procesando los movimientos. Algunas acciones permanecerán deshabilitad…" at bounding box center [521, 250] width 1043 height 500
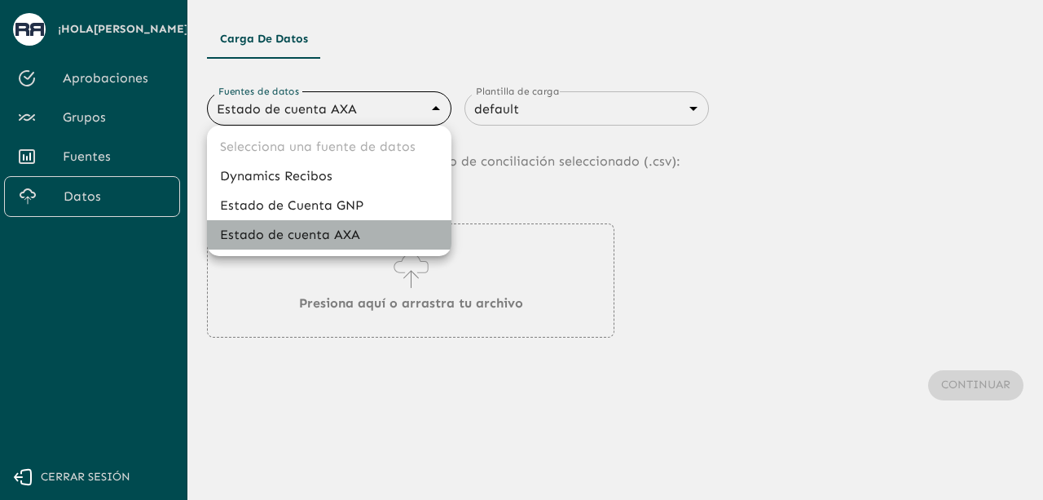
click at [315, 234] on li "Estado de cuenta AXA" at bounding box center [329, 234] width 244 height 29
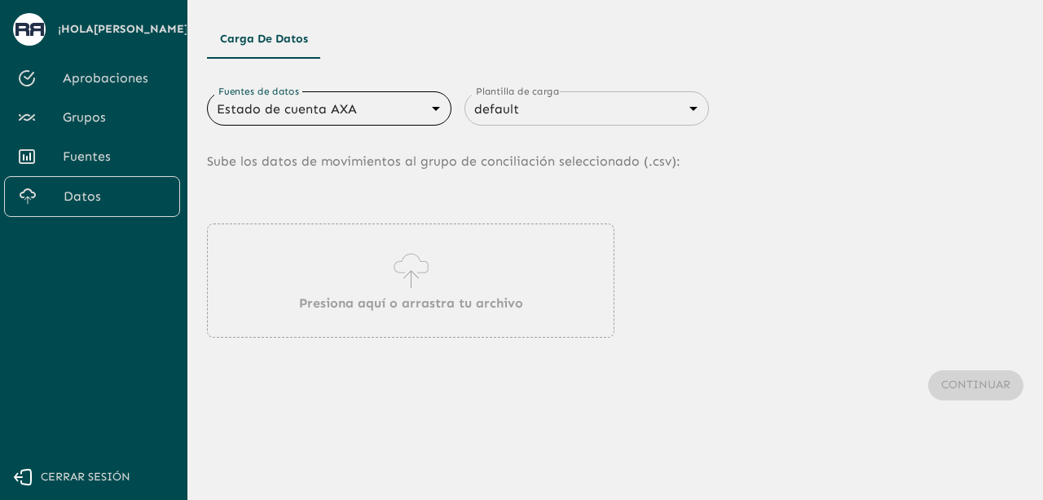
click at [339, 278] on div "Presiona aquí o arrastra tu archivo" at bounding box center [410, 280] width 407 height 114
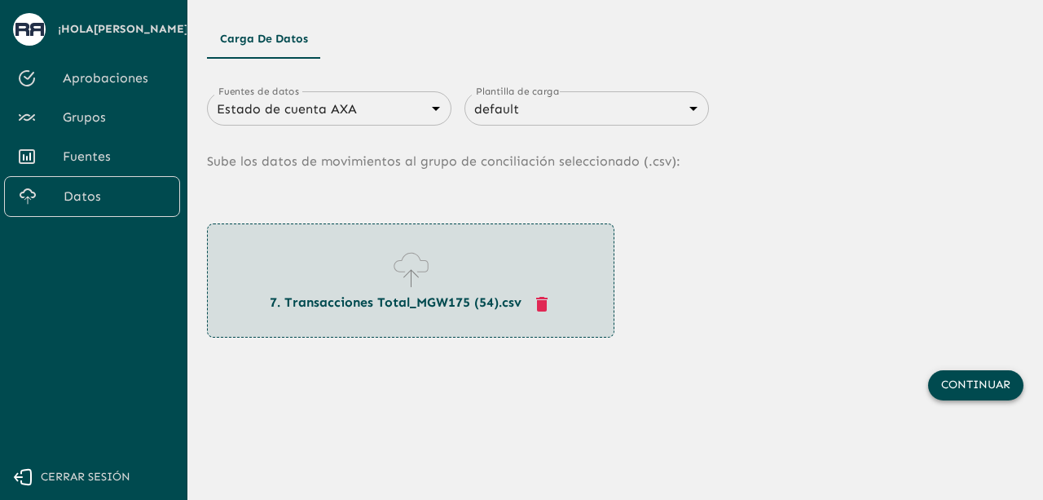
click at [959, 385] on button "Continuar" at bounding box center [975, 385] width 95 height 30
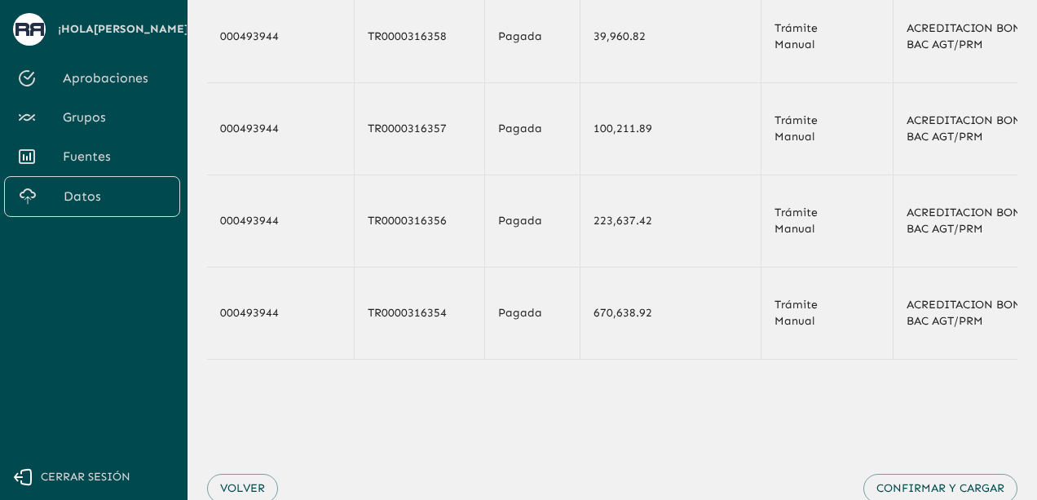
scroll to position [319, 0]
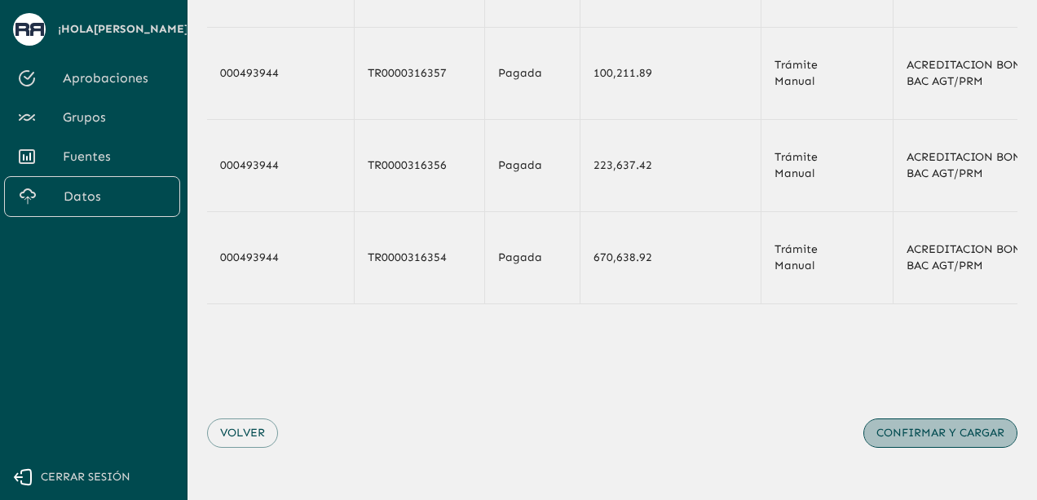
click at [958, 422] on button "Confirmar y cargar" at bounding box center [940, 433] width 154 height 30
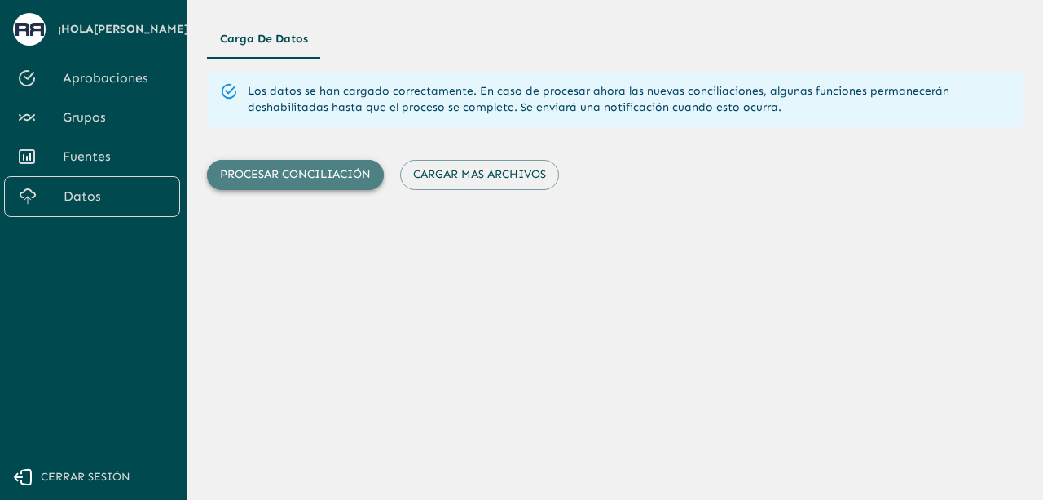
click at [321, 182] on button "Procesar conciliación" at bounding box center [295, 175] width 177 height 30
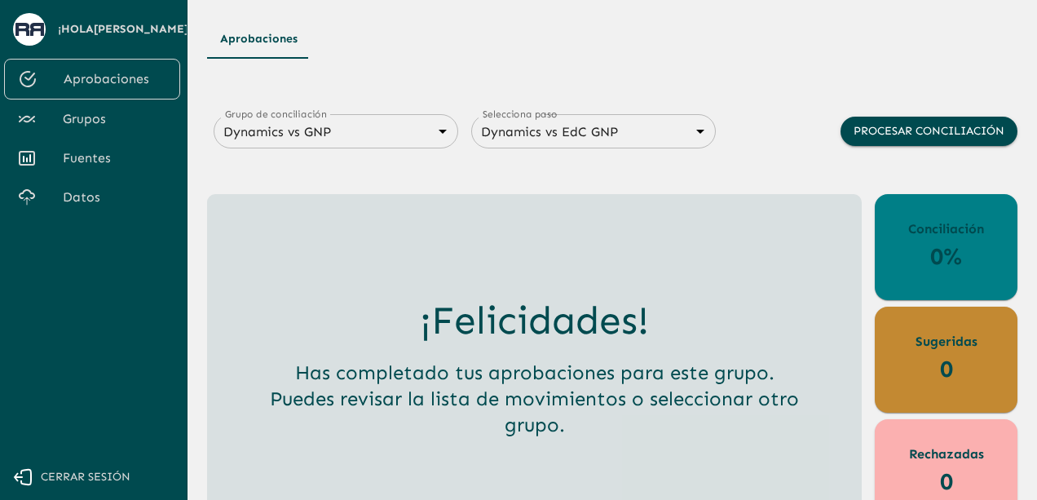
click at [444, 141] on body "Se están procesando los movimientos. Algunas acciones permanecerán deshabilitad…" at bounding box center [518, 250] width 1037 height 500
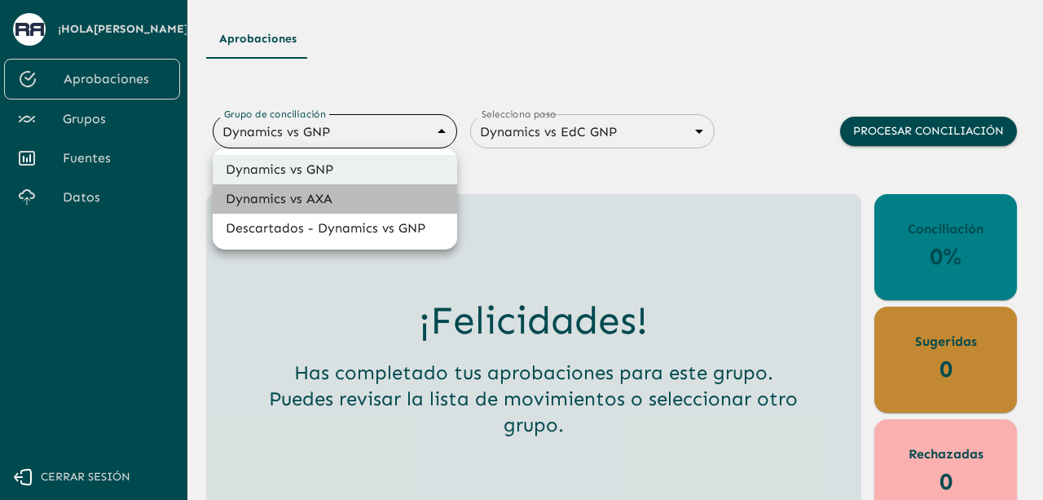
click at [377, 205] on li "Dynamics vs AXA" at bounding box center [335, 198] width 244 height 29
type input "688d0fb445366dcf85fc95f2"
type input "688d222080ad215155b0dc6c"
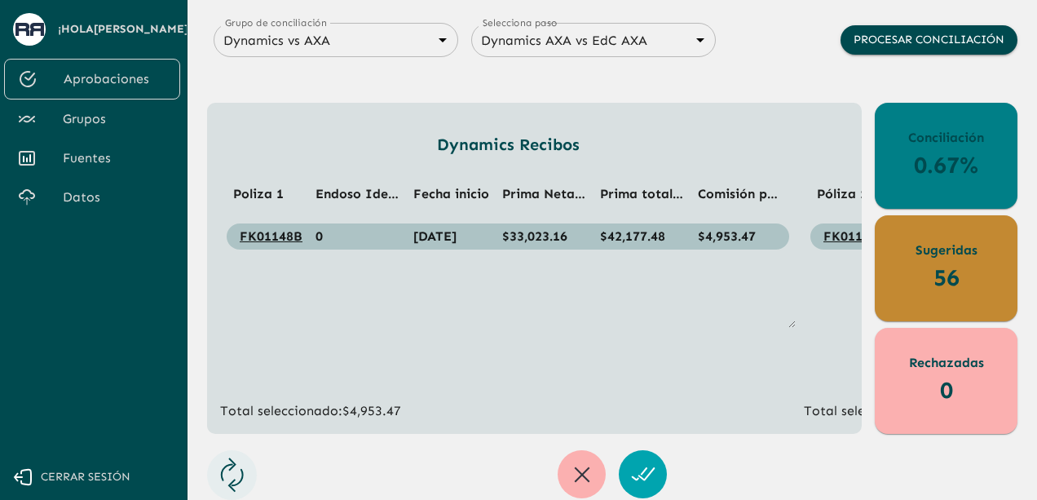
click at [465, 425] on div "Dynamics Recibos Poliza 1 Endoso Identificado Fecha inicio Prima Neta MXN Prima…" at bounding box center [534, 268] width 654 height 331
drag, startPoint x: 450, startPoint y: 433, endPoint x: 557, endPoint y: 408, distance: 110.3
click at [557, 408] on div "Dynamics Recibos Poliza 1 Endoso Identificado Fecha inicio Prima Neta MXN Prima…" at bounding box center [534, 268] width 654 height 331
drag, startPoint x: 523, startPoint y: 438, endPoint x: 600, endPoint y: 439, distance: 76.6
click at [600, 439] on div "Aprobaciones Grupo de conciliación Dynamics vs AXA 688d0fb445366dcf85fc95f2 Gru…" at bounding box center [612, 213] width 810 height 570
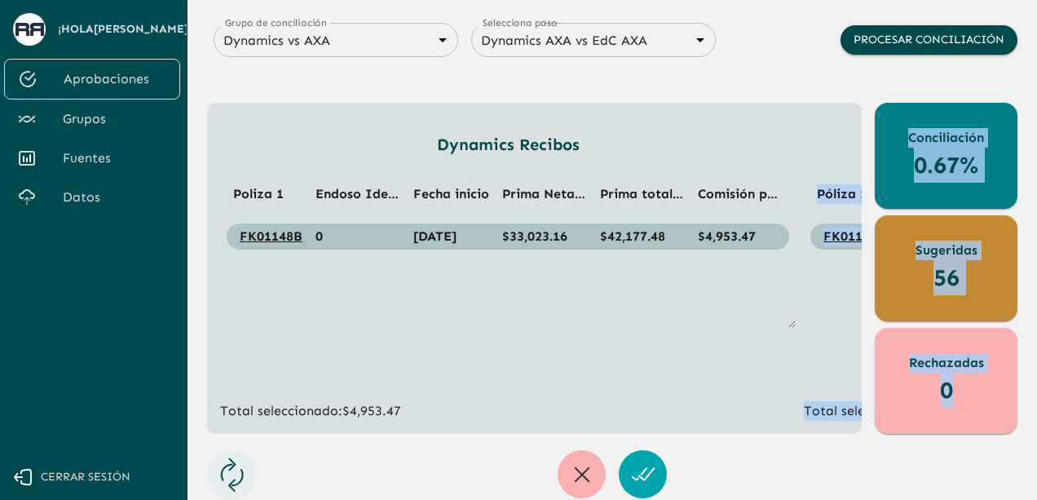
drag, startPoint x: 556, startPoint y: 434, endPoint x: 623, endPoint y: 422, distance: 68.6
click at [623, 422] on div "Aprobaciones Grupo de conciliación Dynamics vs AXA 688d0fb445366dcf85fc95f2 Gru…" at bounding box center [612, 213] width 810 height 570
click at [521, 405] on p "Total seleccionado: $4,953.47" at bounding box center [507, 411] width 575 height 20
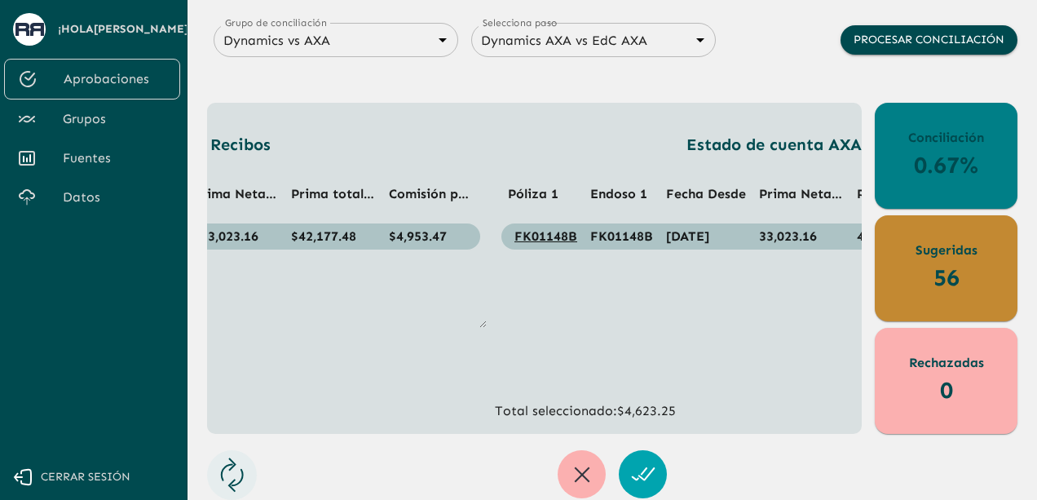
scroll to position [0, 324]
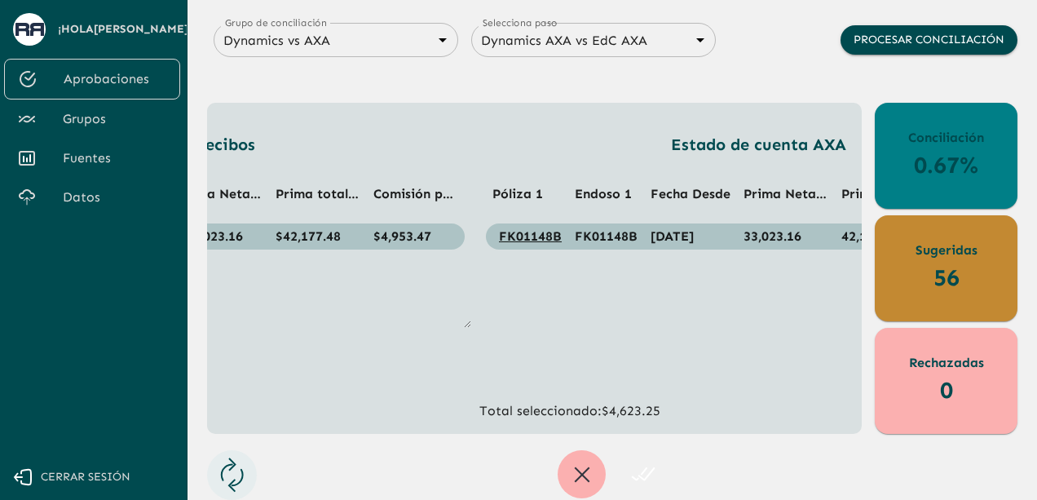
click at [653, 474] on button "button" at bounding box center [643, 474] width 48 height 48
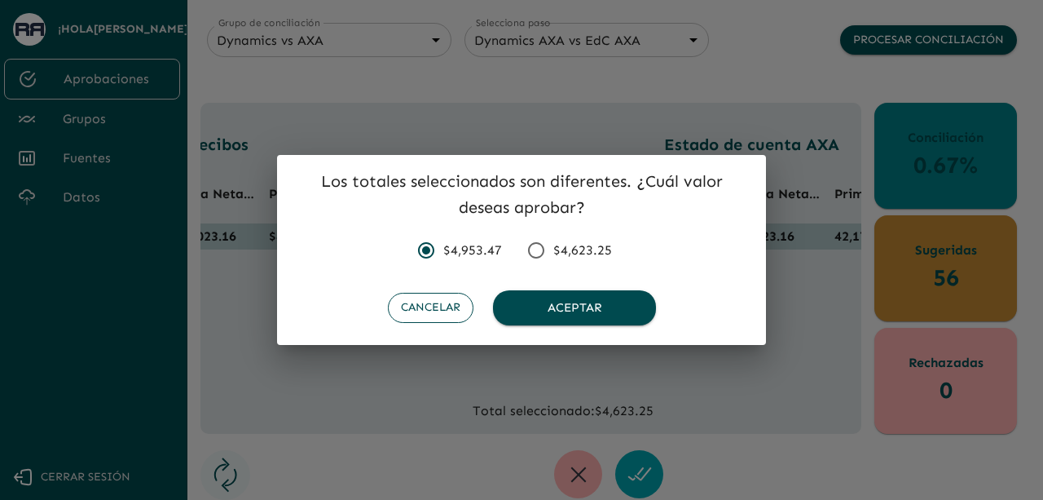
click at [424, 310] on button "Cancelar" at bounding box center [431, 308] width 86 height 30
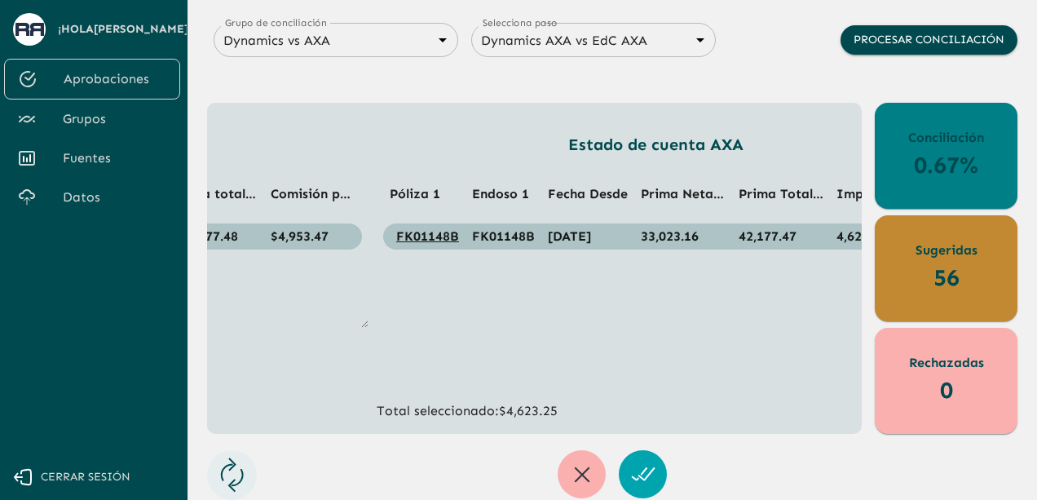
scroll to position [0, 429]
drag, startPoint x: 523, startPoint y: 239, endPoint x: 465, endPoint y: 232, distance: 59.0
click at [465, 232] on td "FK01148B" at bounding box center [501, 236] width 76 height 26
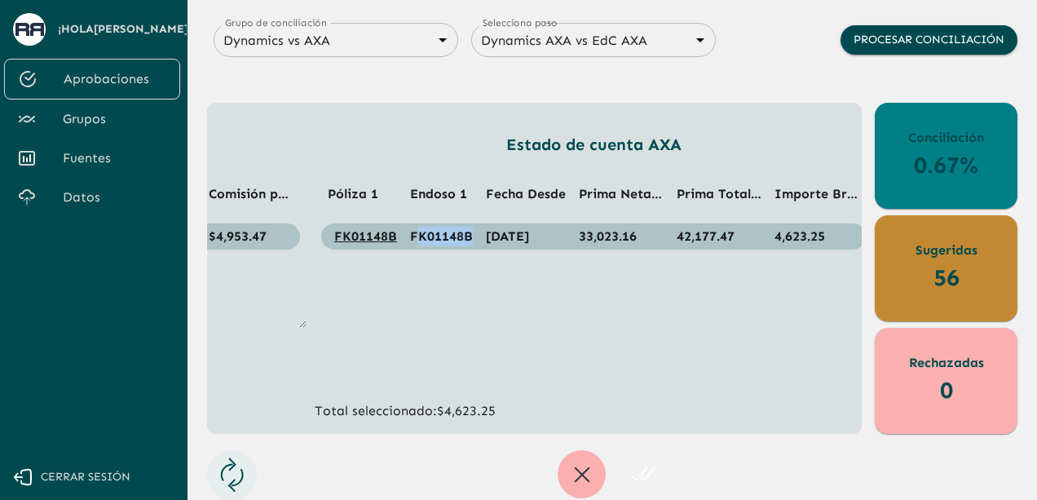
click at [655, 469] on button "button" at bounding box center [643, 474] width 48 height 48
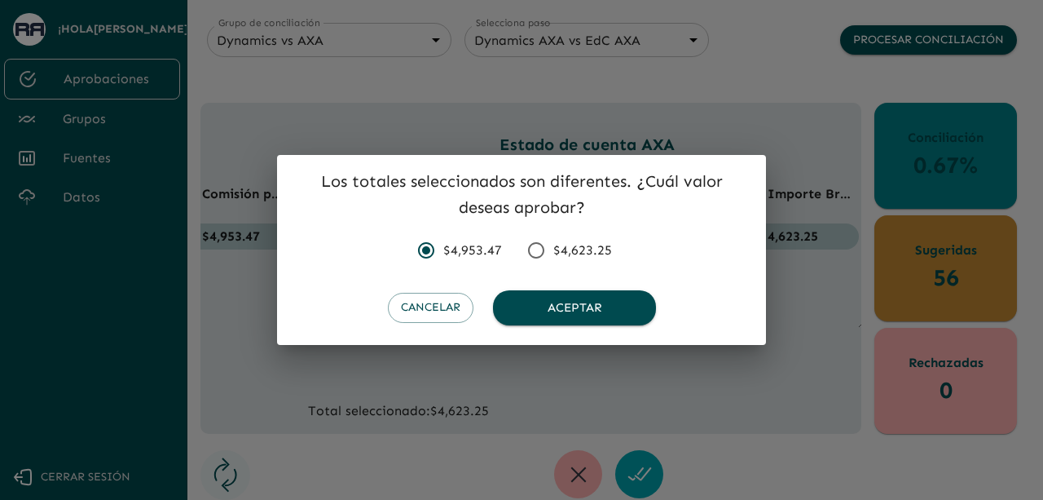
click at [537, 251] on input "$4,623.25" at bounding box center [536, 250] width 34 height 34
click at [559, 298] on button "Aceptar" at bounding box center [574, 307] width 163 height 34
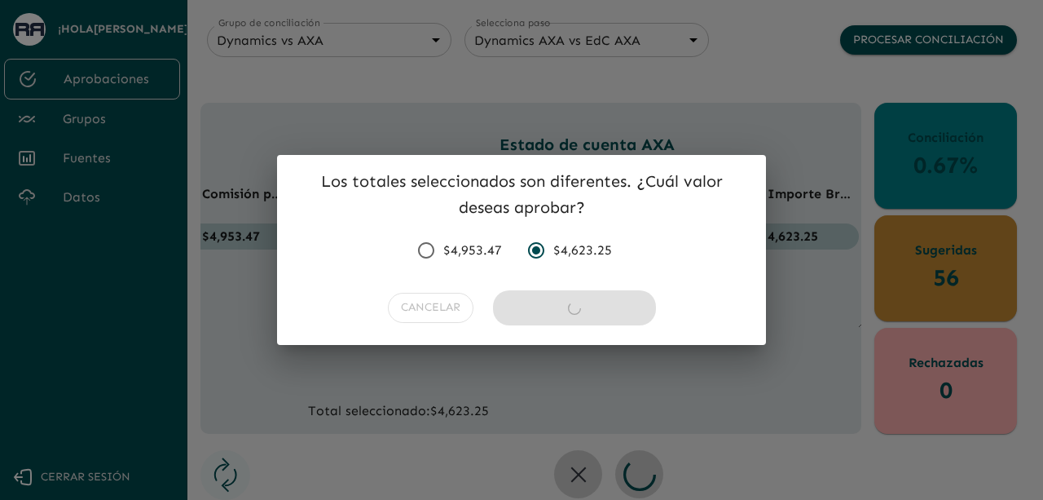
radio input "false"
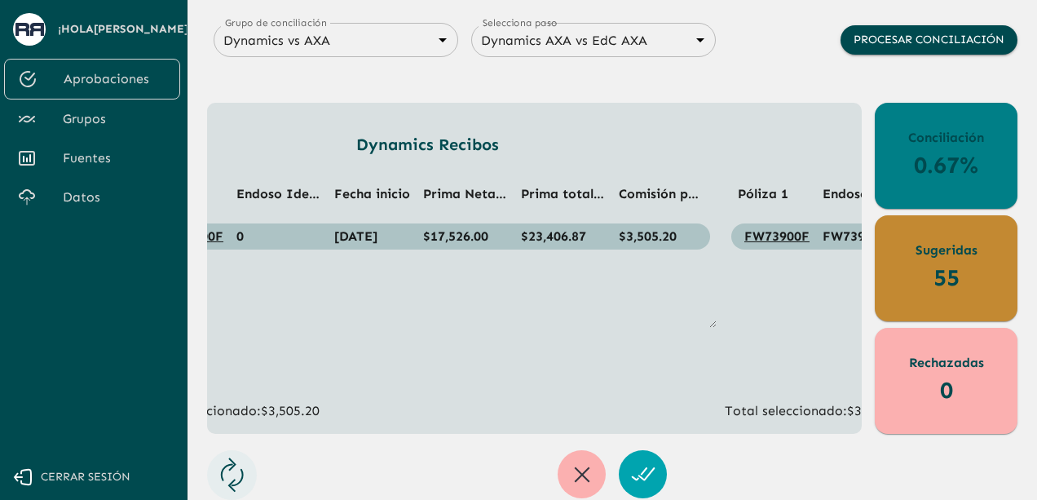
scroll to position [0, 54]
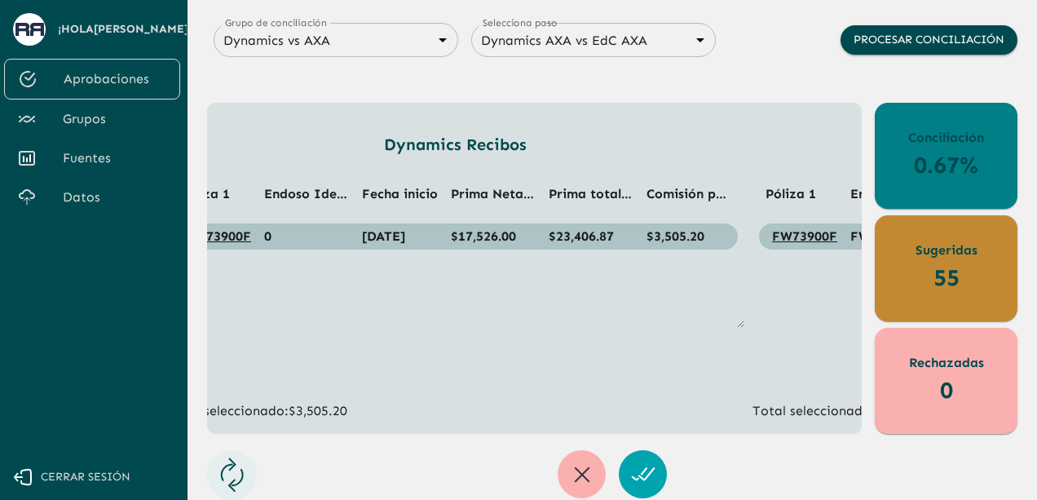
click at [88, 122] on span "Grupos" at bounding box center [115, 119] width 104 height 20
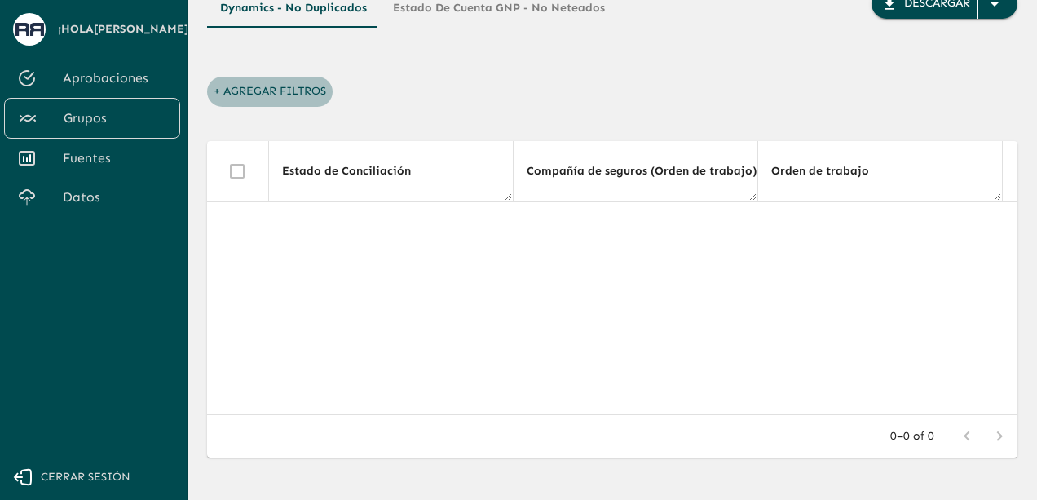
click at [227, 92] on button "+ Agregar Filtros" at bounding box center [270, 92] width 126 height 30
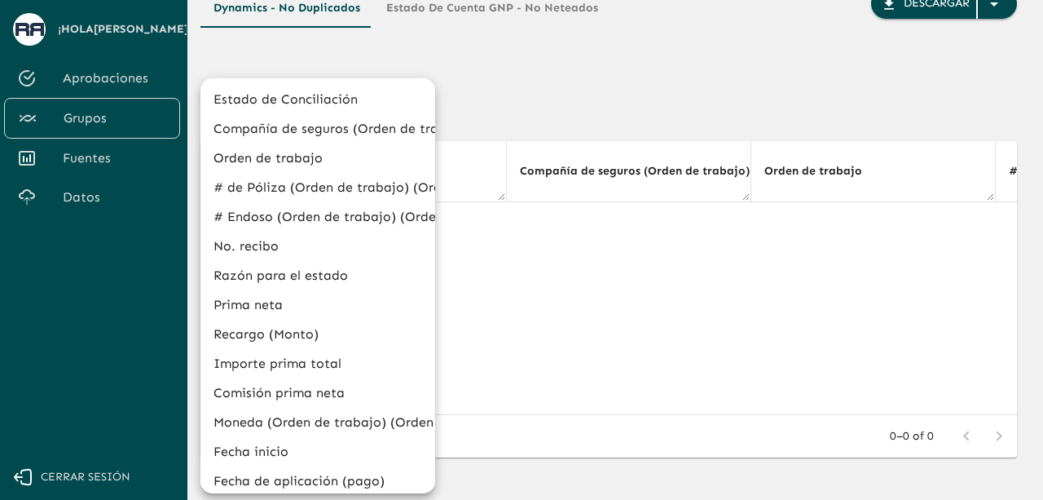
click at [296, 98] on li "Estado de Conciliación" at bounding box center [317, 99] width 235 height 29
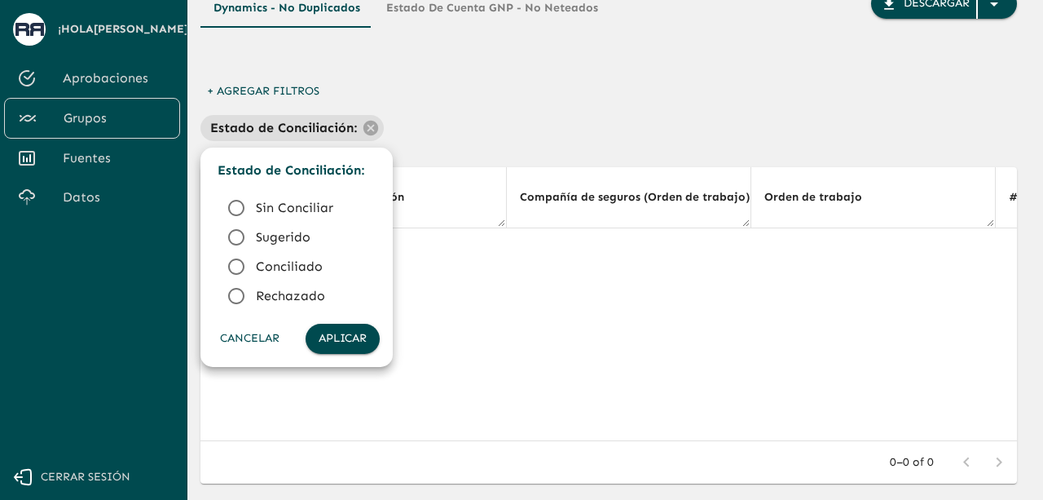
click at [238, 238] on icon at bounding box center [237, 237] width 20 height 20
click at [341, 341] on button "Aplicar" at bounding box center [343, 339] width 74 height 30
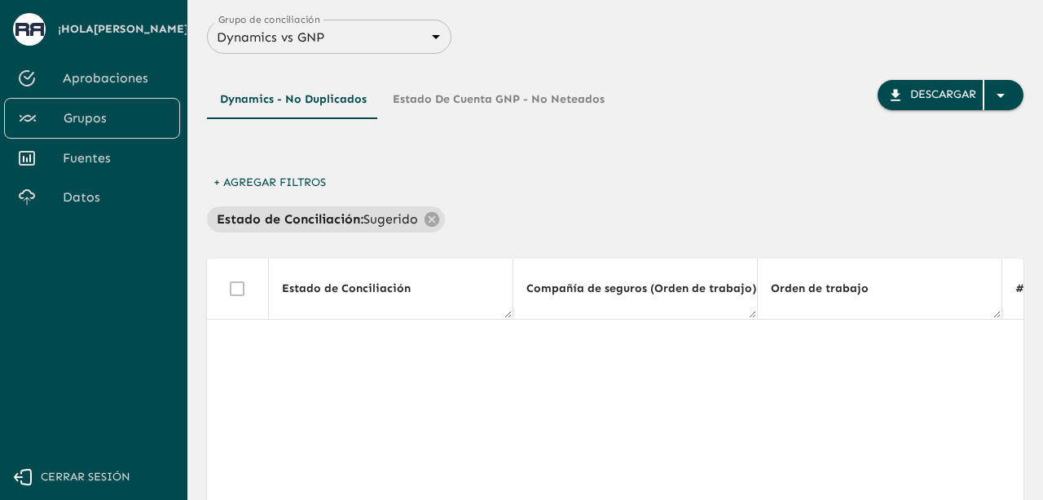
click at [412, 46] on body "Se están procesando los movimientos. Algunas acciones permanecerán deshabilitad…" at bounding box center [521, 250] width 1043 height 500
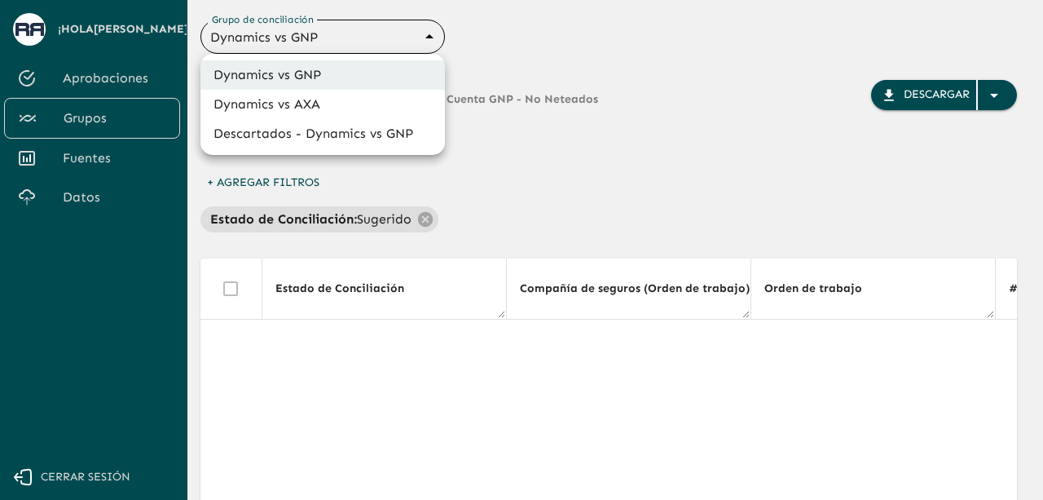
click at [321, 102] on li "Dynamics vs AXA" at bounding box center [322, 104] width 244 height 29
type input "688d0fb445366dcf85fc95f2"
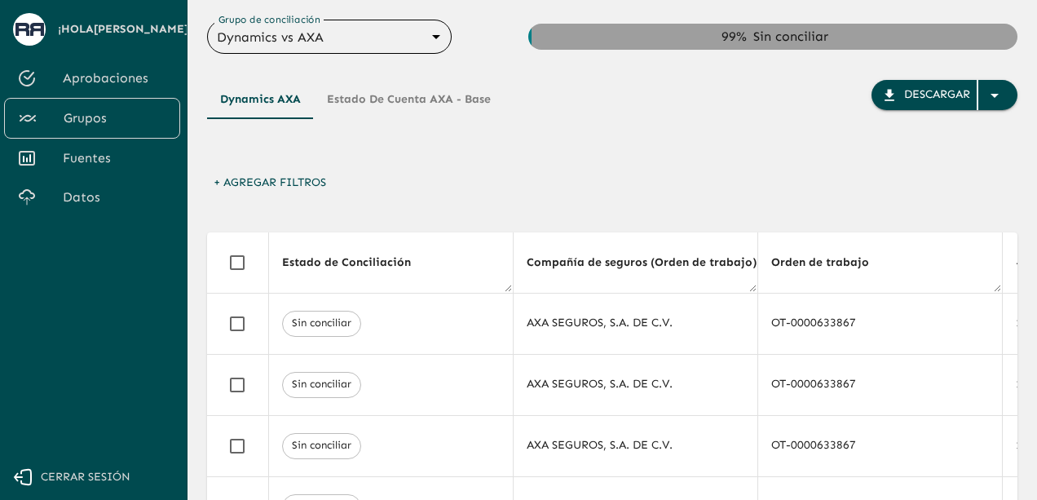
click at [220, 187] on button "+ Agregar Filtros" at bounding box center [270, 183] width 126 height 30
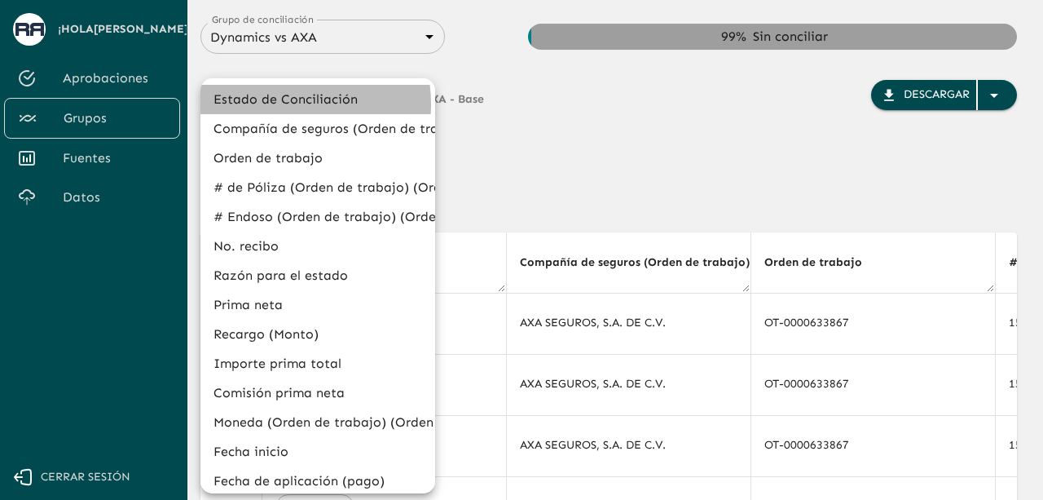
click at [274, 103] on li "Estado de Conciliación" at bounding box center [317, 99] width 235 height 29
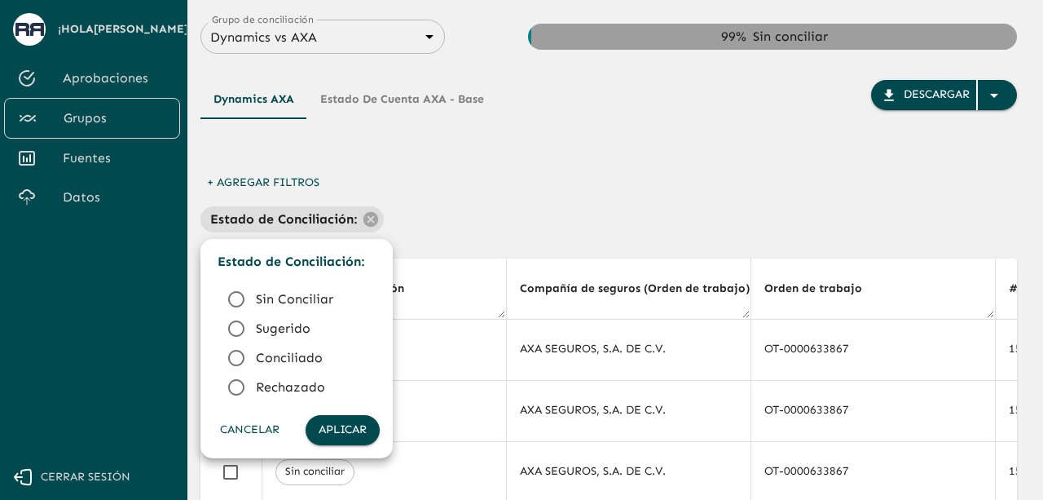
click at [236, 334] on icon at bounding box center [237, 329] width 20 height 20
click at [349, 443] on button "Aplicar" at bounding box center [343, 430] width 74 height 30
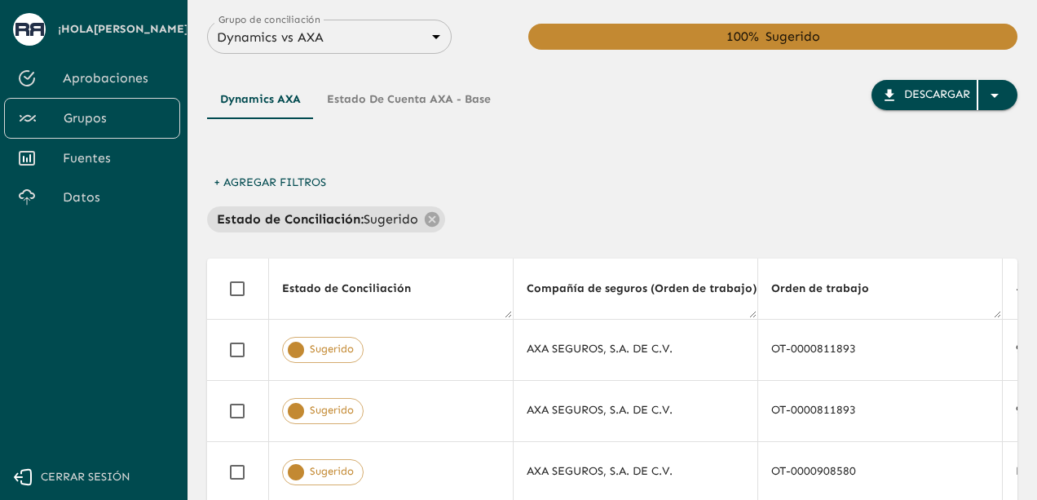
click at [600, 210] on div "Estado de Conciliación : Sugerido" at bounding box center [612, 219] width 810 height 26
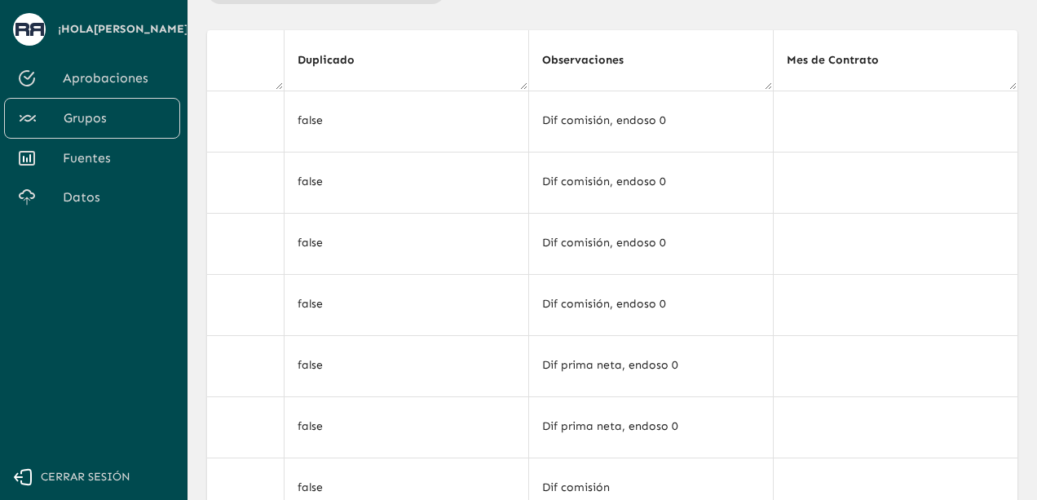
scroll to position [225, 0]
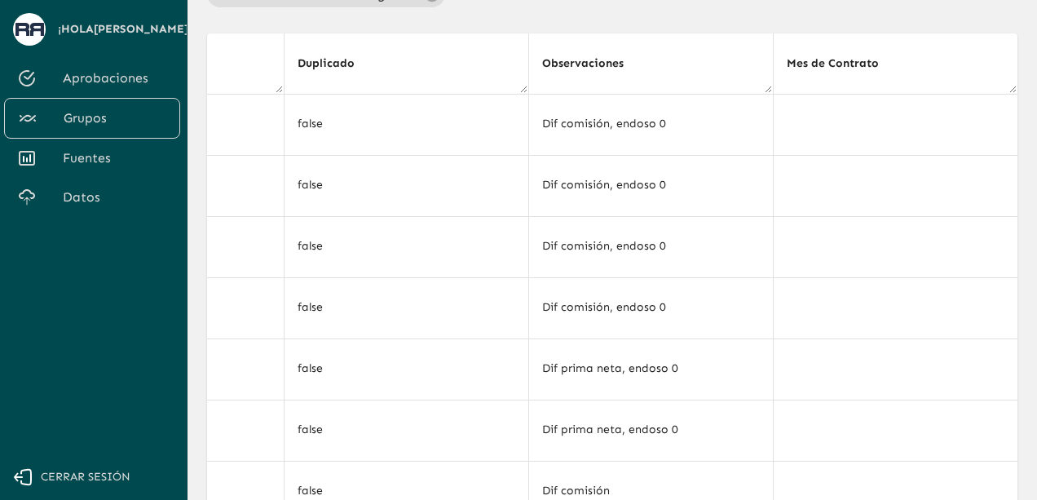
click at [82, 79] on span "Aprobaciones" at bounding box center [115, 78] width 104 height 20
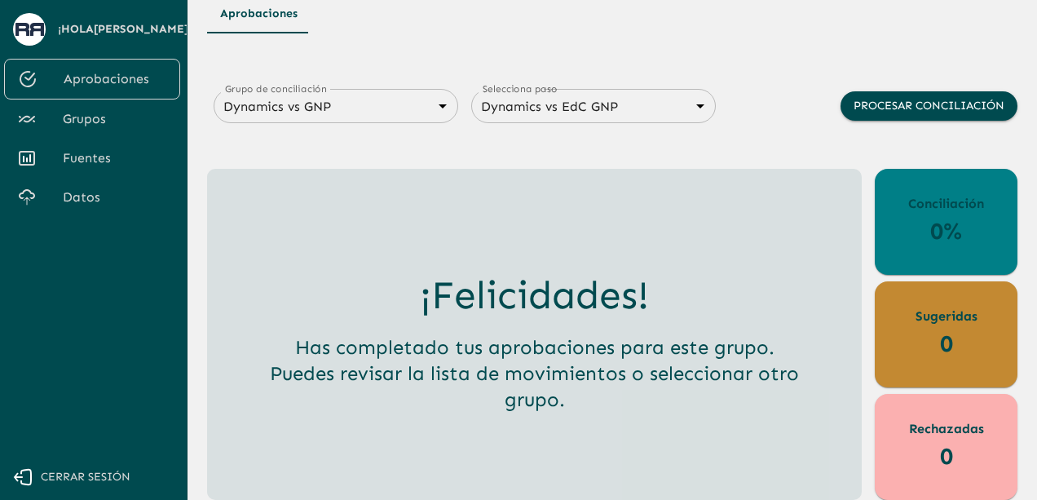
scroll to position [24, 0]
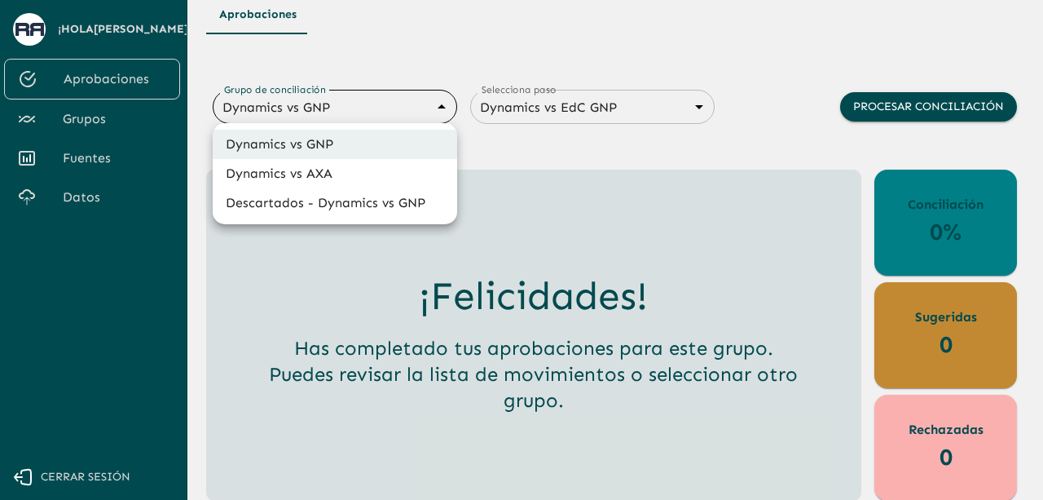
click at [375, 108] on body "Se están procesando los movimientos. Algunas acciones permanecerán deshabilitad…" at bounding box center [521, 226] width 1043 height 500
click at [337, 180] on li "Dynamics vs AXA" at bounding box center [335, 173] width 244 height 29
type input "688d0fb445366dcf85fc95f2"
type input "688d222080ad215155b0dc6c"
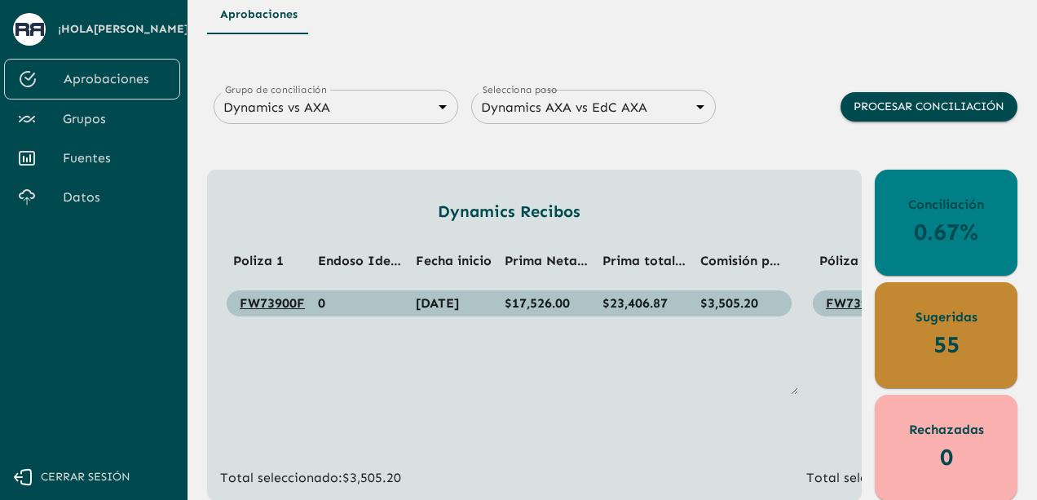
click at [489, 414] on div "Dynamics Recibos Poliza 1 Endoso Identificado Fecha inicio Prima Neta MXN Prima…" at bounding box center [509, 343] width 578 height 288
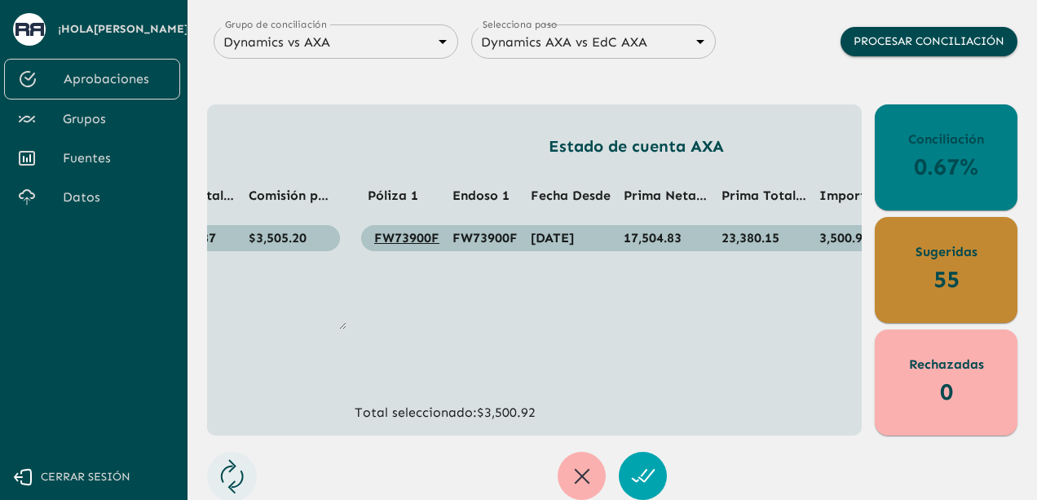
scroll to position [0, 497]
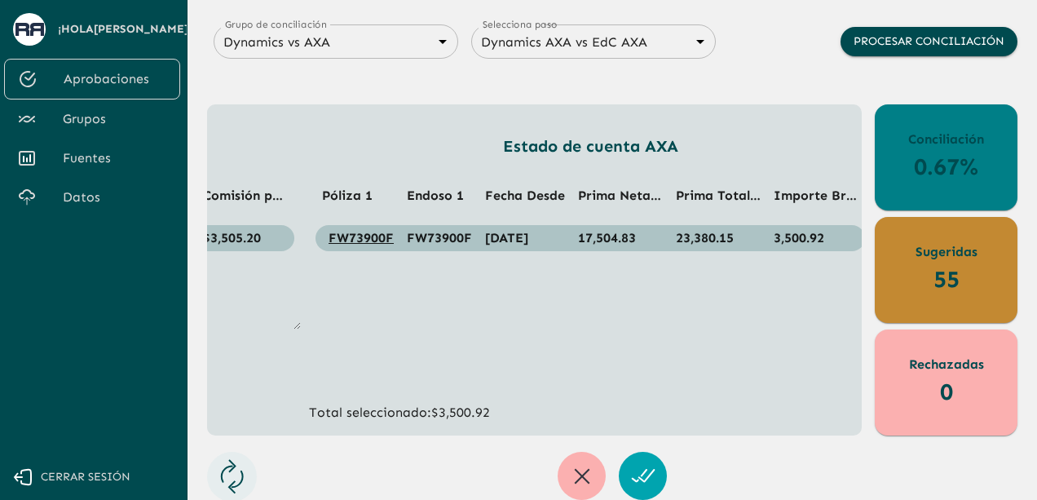
click at [610, 421] on div "Dynamics Recibos Poliza 1 Endoso Identificado Fecha inicio Prima Neta MXN Prima…" at bounding box center [534, 269] width 654 height 331
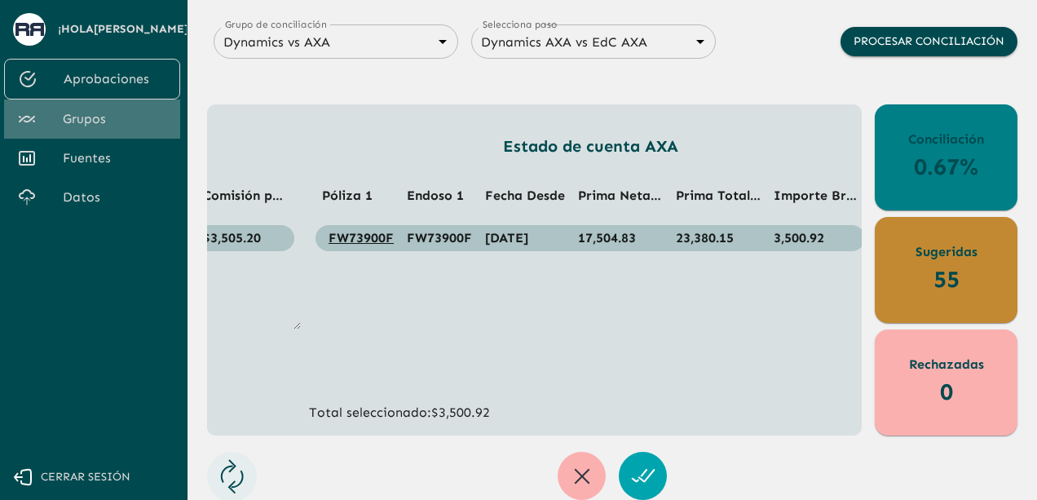
click at [122, 126] on span "Grupos" at bounding box center [115, 119] width 104 height 20
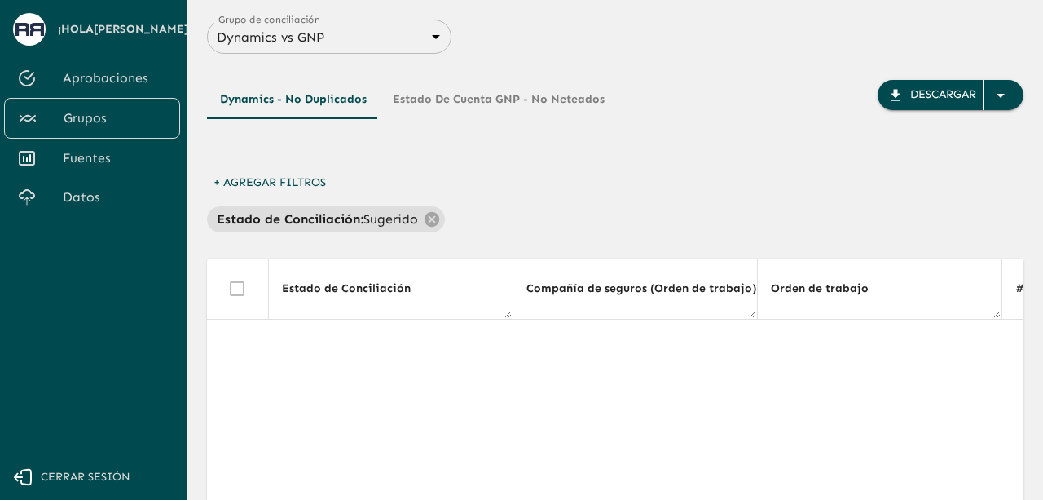
click at [338, 45] on body "Se están procesando los movimientos. Algunas acciones permanecerán deshabilitad…" at bounding box center [521, 250] width 1043 height 500
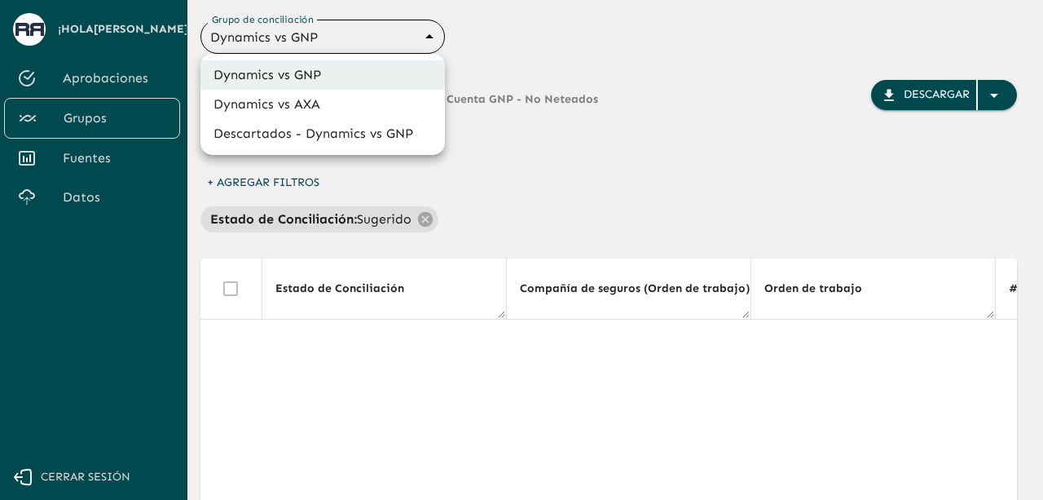
click at [323, 100] on li "Dynamics vs AXA" at bounding box center [322, 104] width 244 height 29
type input "688d0fb445366dcf85fc95f2"
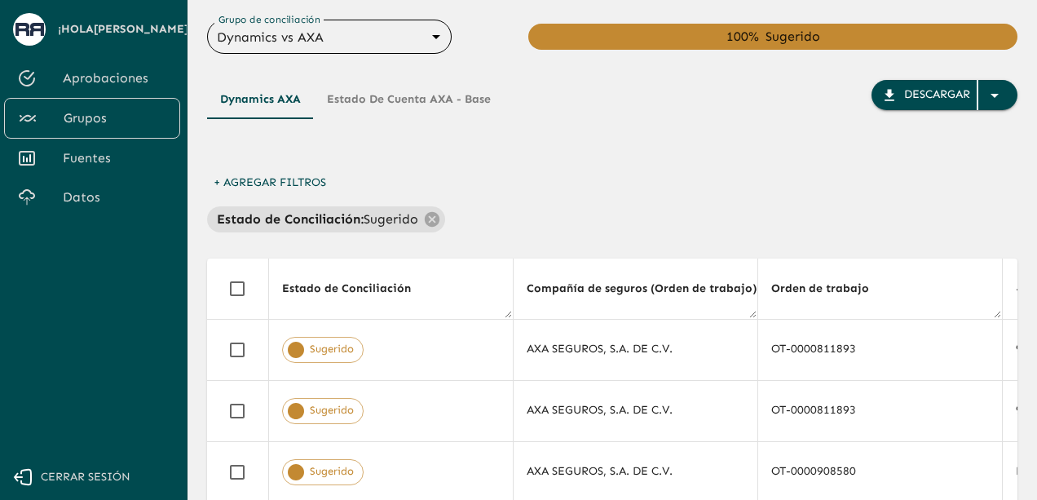
scroll to position [0, 7319]
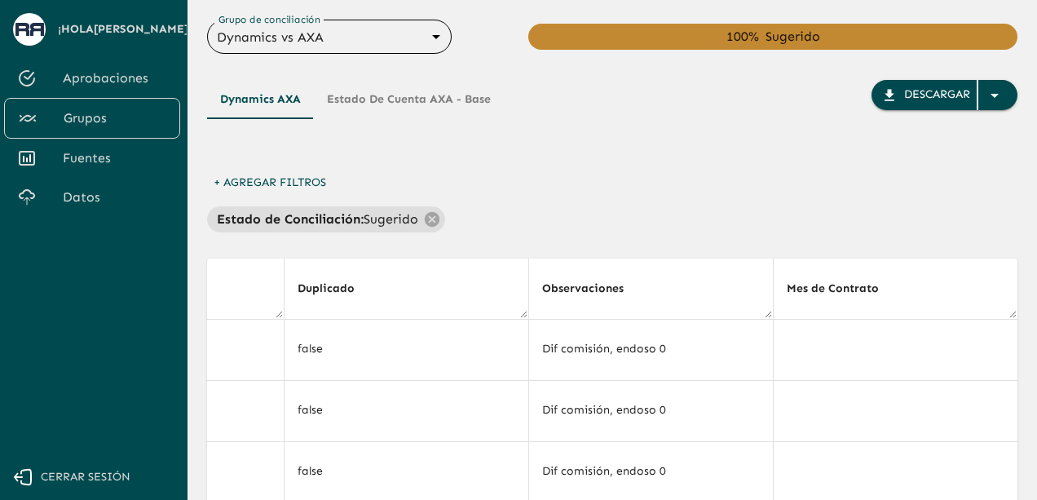
click at [623, 141] on div "Dynamics AXA Estado de cuenta AXA - Base Descargar" at bounding box center [612, 124] width 810 height 88
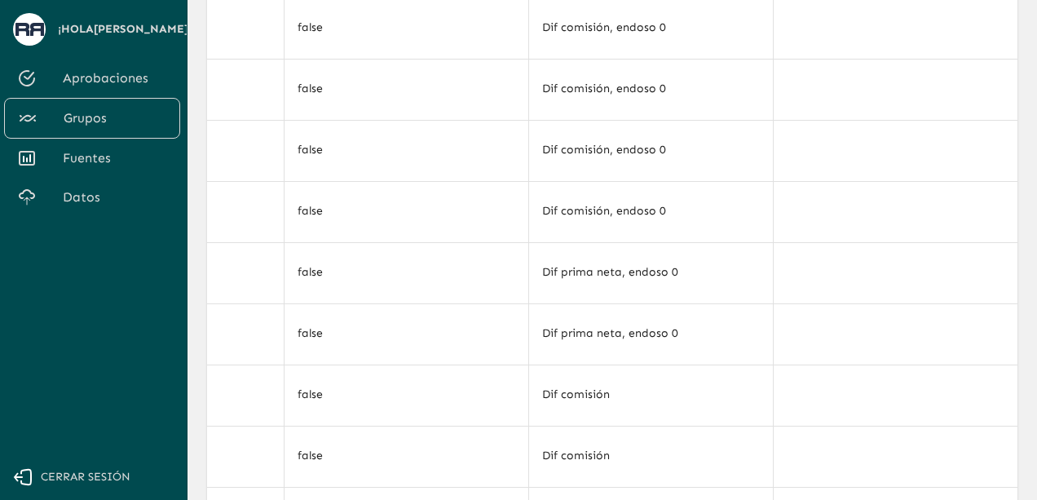
scroll to position [293, 0]
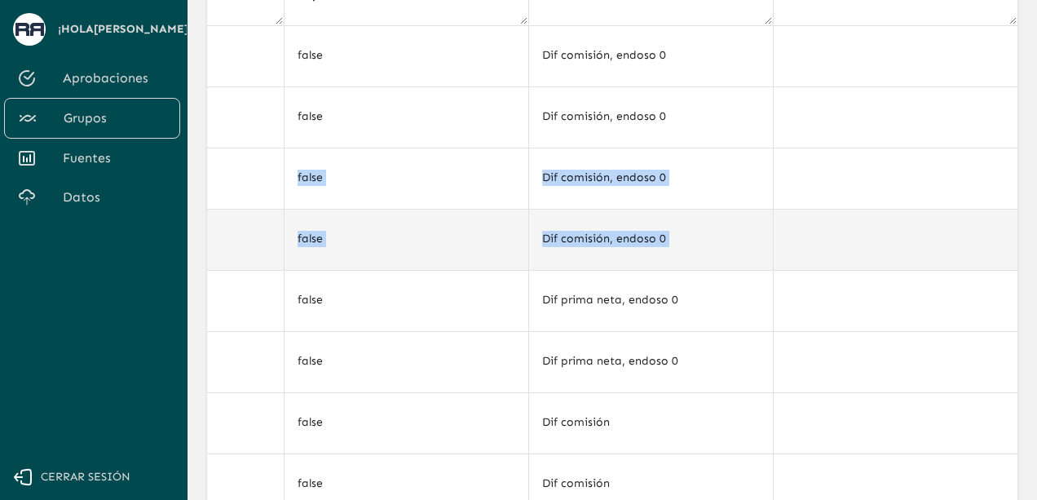
drag, startPoint x: 1006, startPoint y: 117, endPoint x: 1001, endPoint y: 220, distance: 102.8
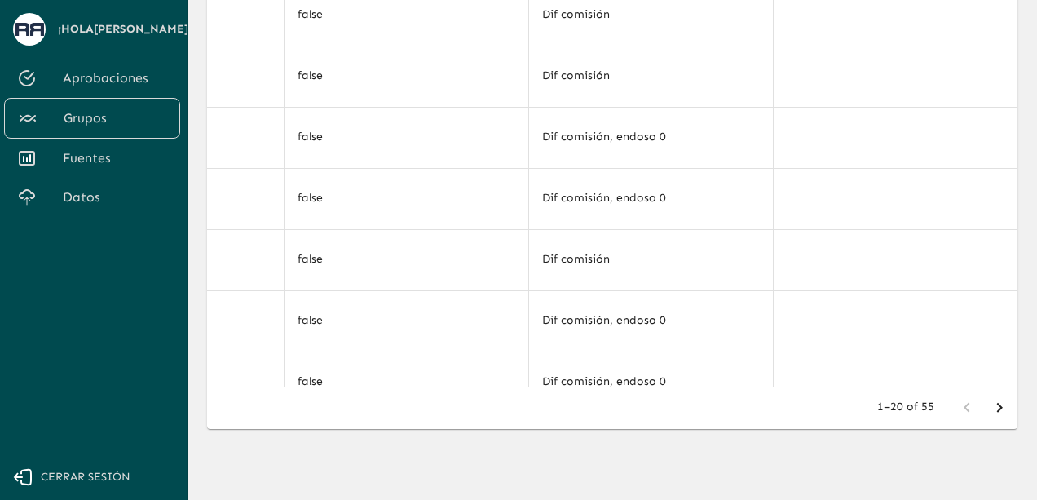
scroll to position [444, 7319]
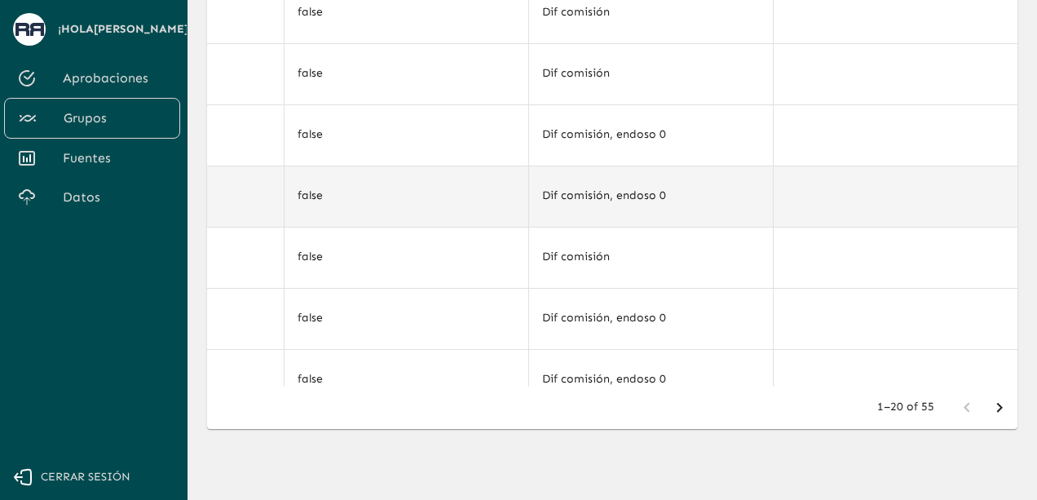
drag, startPoint x: 1010, startPoint y: 187, endPoint x: 1009, endPoint y: 176, distance: 11.4
click at [1009, 176] on td at bounding box center [895, 195] width 244 height 61
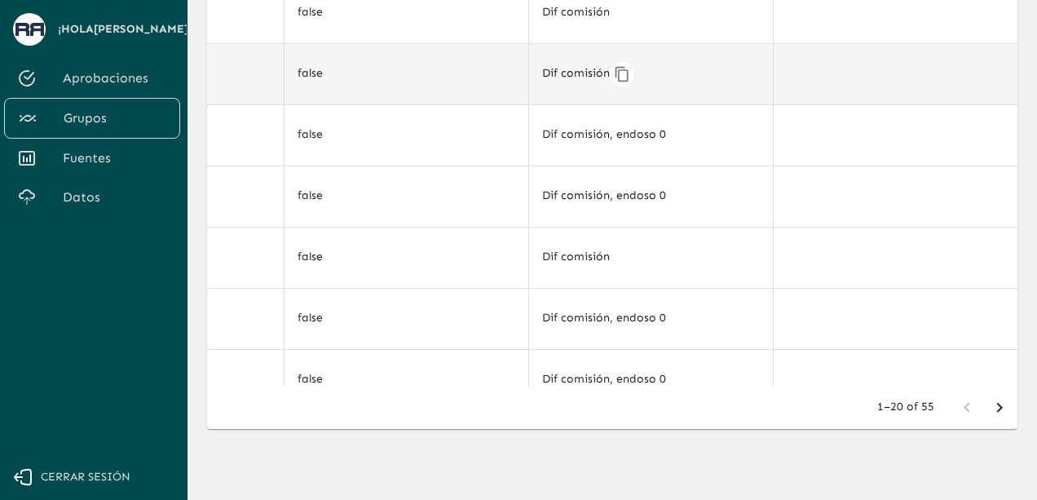
click at [683, 63] on div "Dif comisión" at bounding box center [651, 74] width 218 height 24
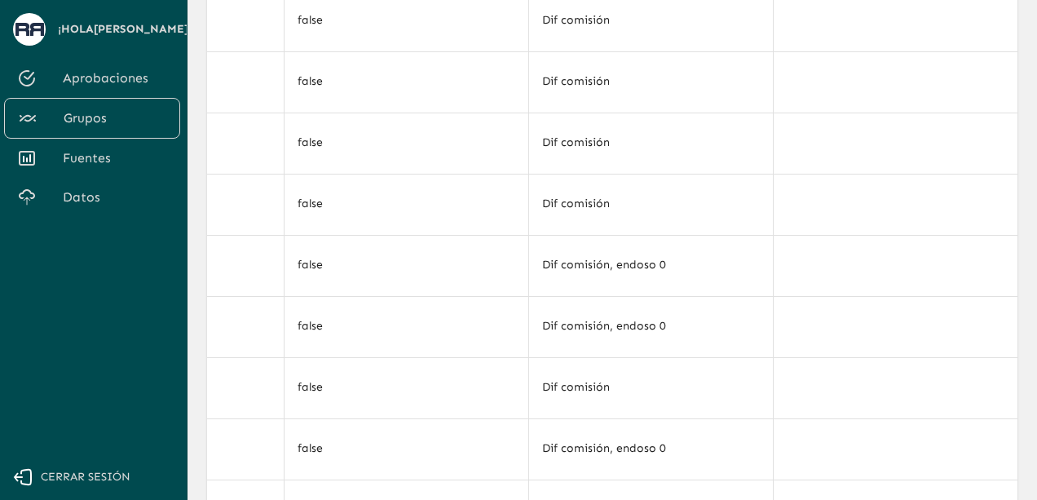
scroll to position [306, 0]
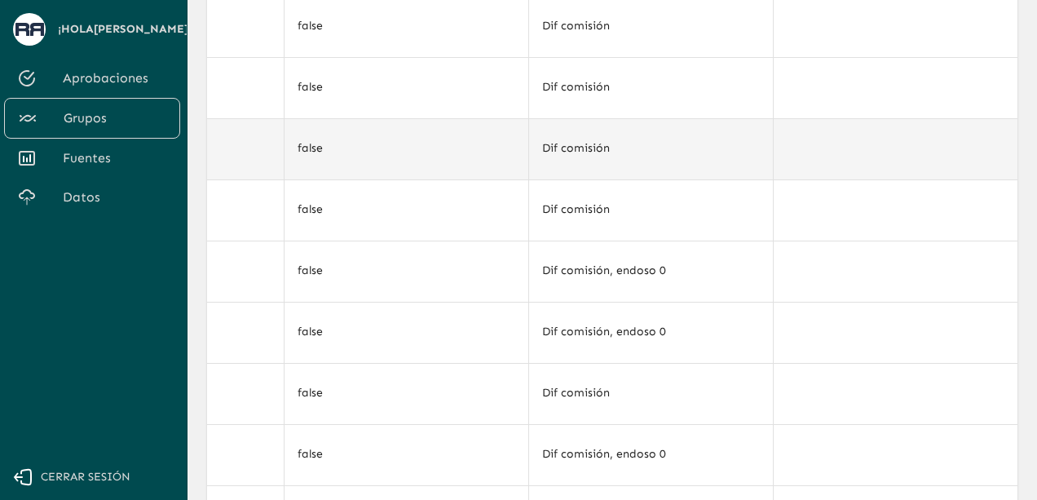
click at [808, 143] on td at bounding box center [895, 148] width 244 height 61
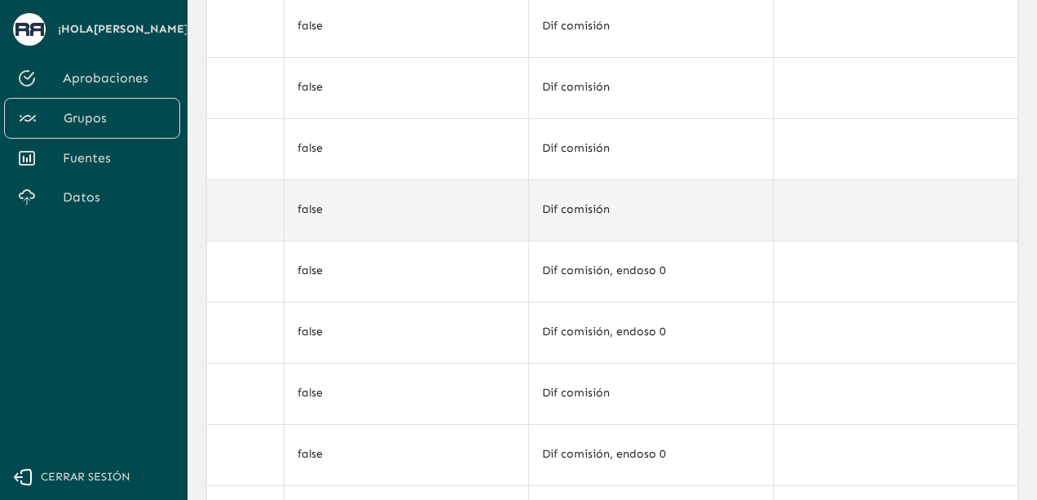
click at [887, 180] on td at bounding box center [895, 209] width 244 height 61
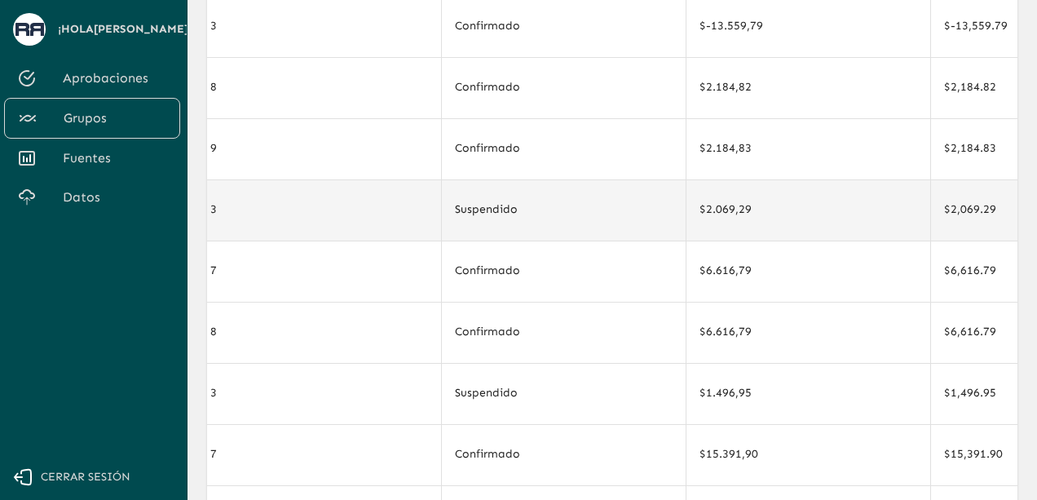
scroll to position [444, 1256]
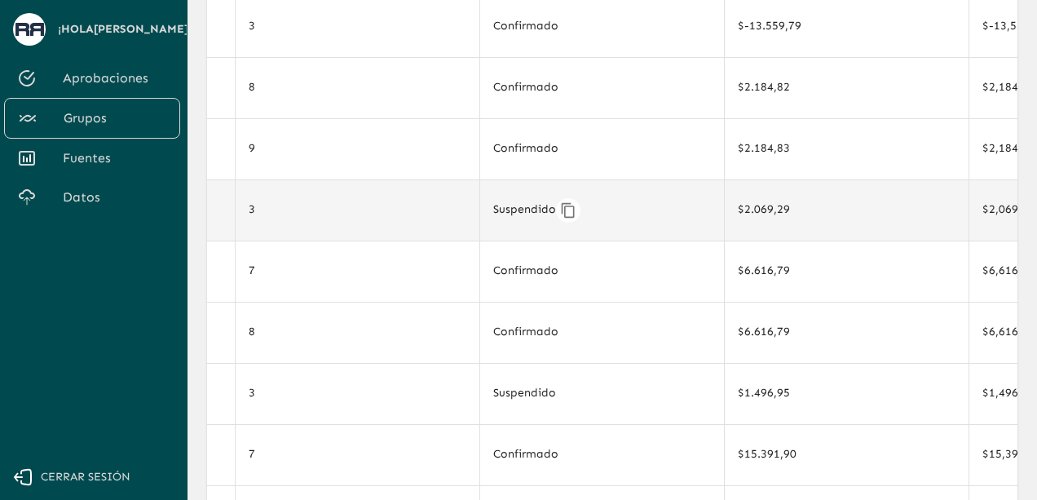
click at [698, 205] on div "Suspendido" at bounding box center [602, 210] width 218 height 24
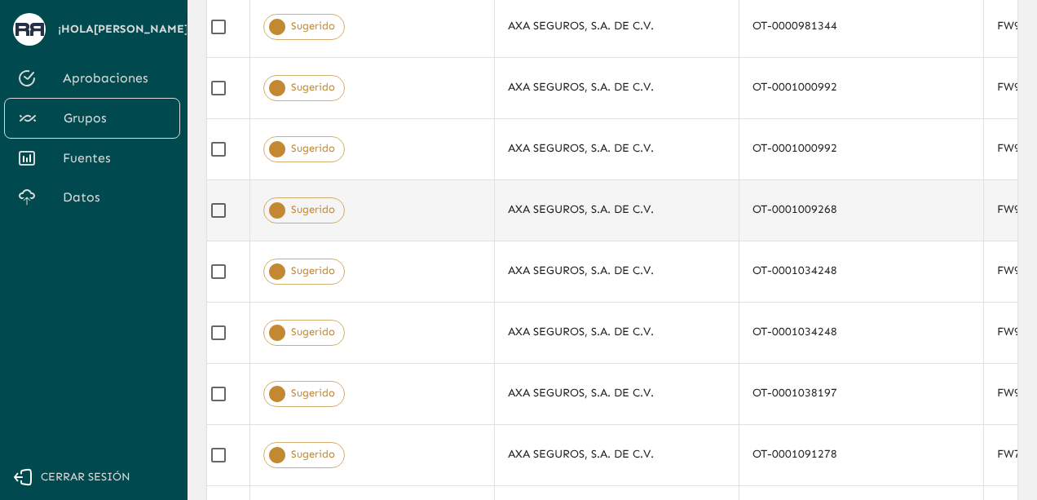
scroll to position [444, 0]
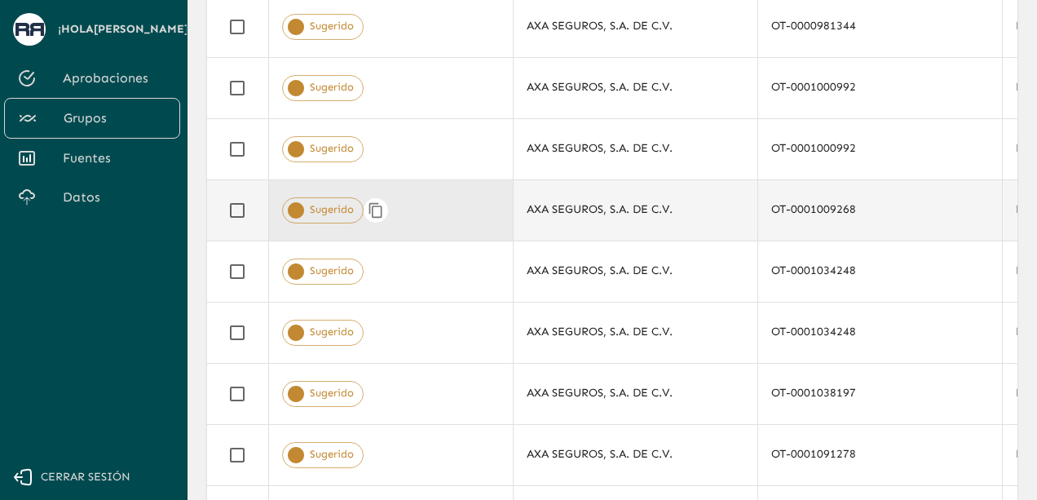
click at [327, 202] on span "Sugerido" at bounding box center [332, 209] width 62 height 15
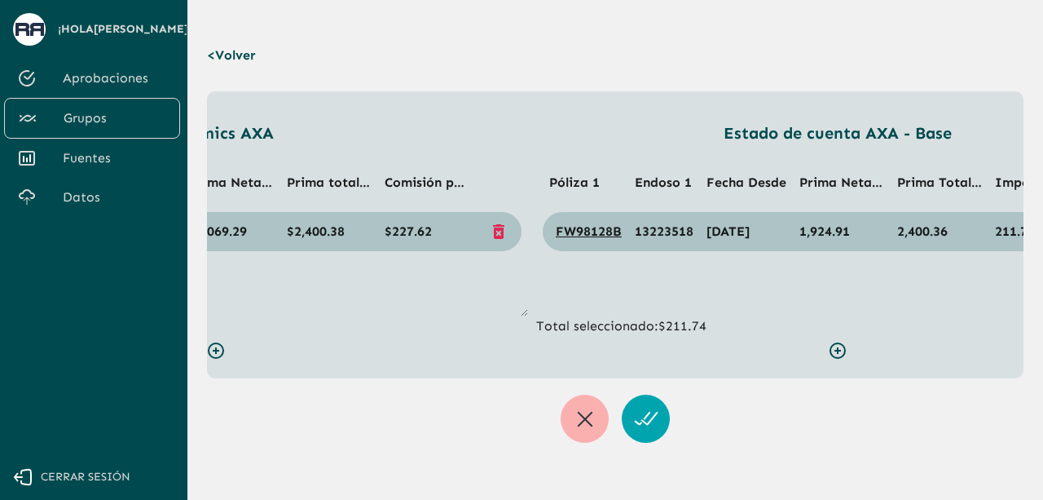
scroll to position [0, 314]
click at [642, 416] on icon "button" at bounding box center [646, 419] width 26 height 26
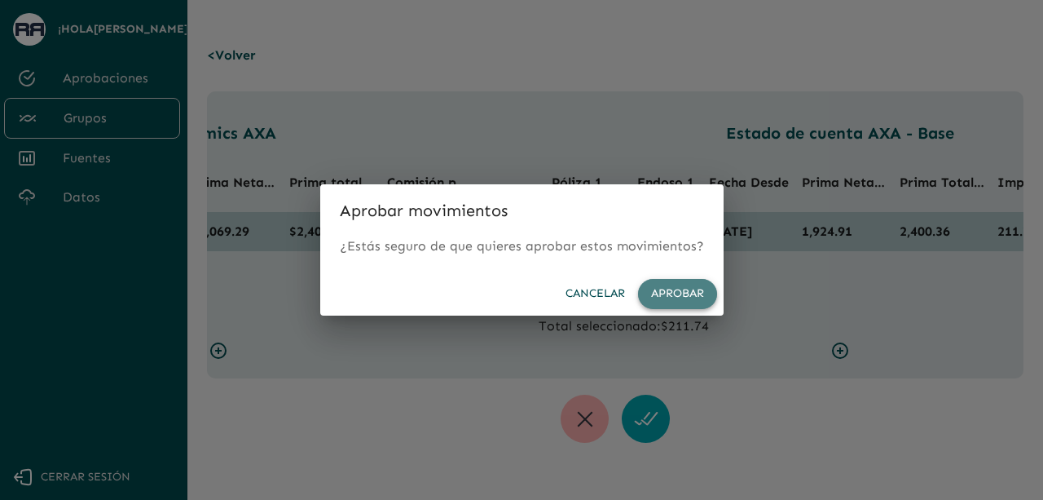
click at [668, 293] on button "Aprobar" at bounding box center [677, 294] width 79 height 30
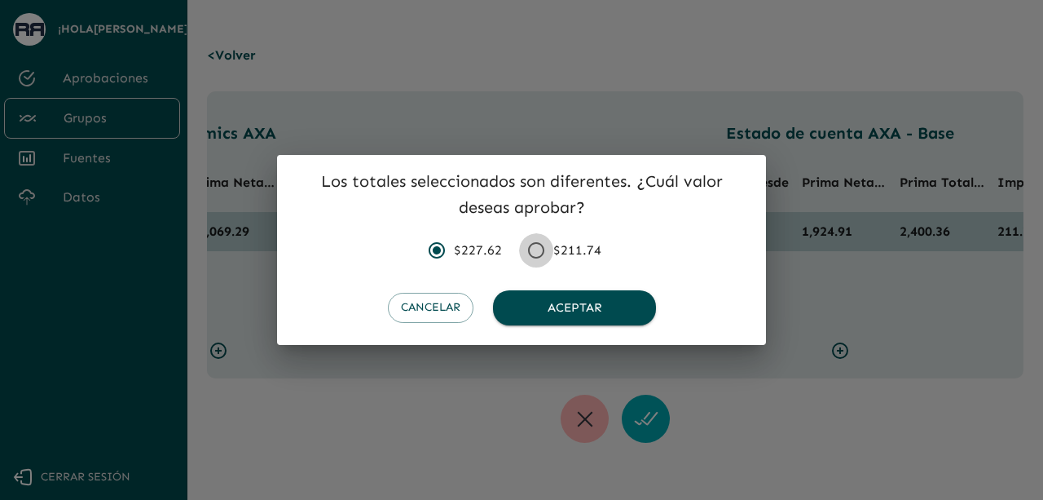
click at [548, 249] on input "$211.74" at bounding box center [536, 250] width 34 height 34
radio input "true"
click at [557, 290] on button "Aceptar" at bounding box center [574, 307] width 163 height 34
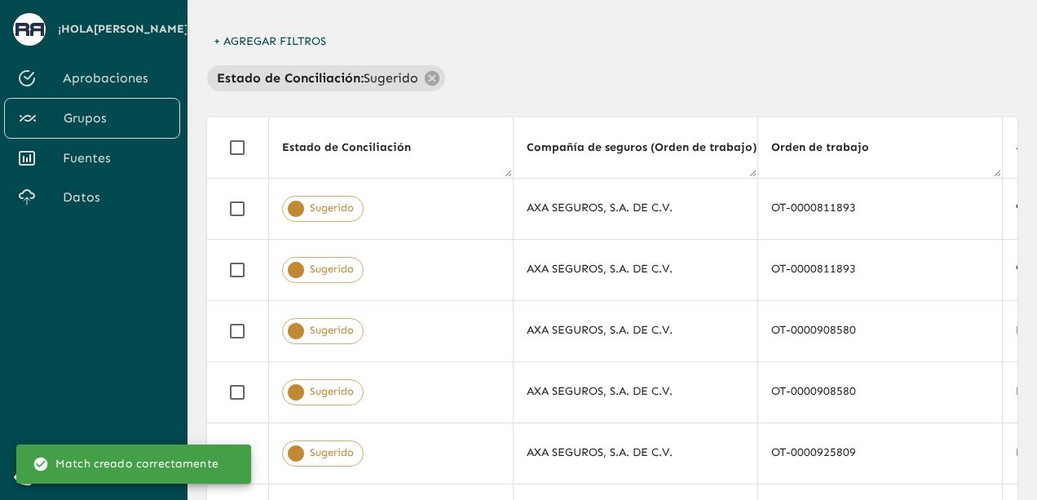
scroll to position [46, 0]
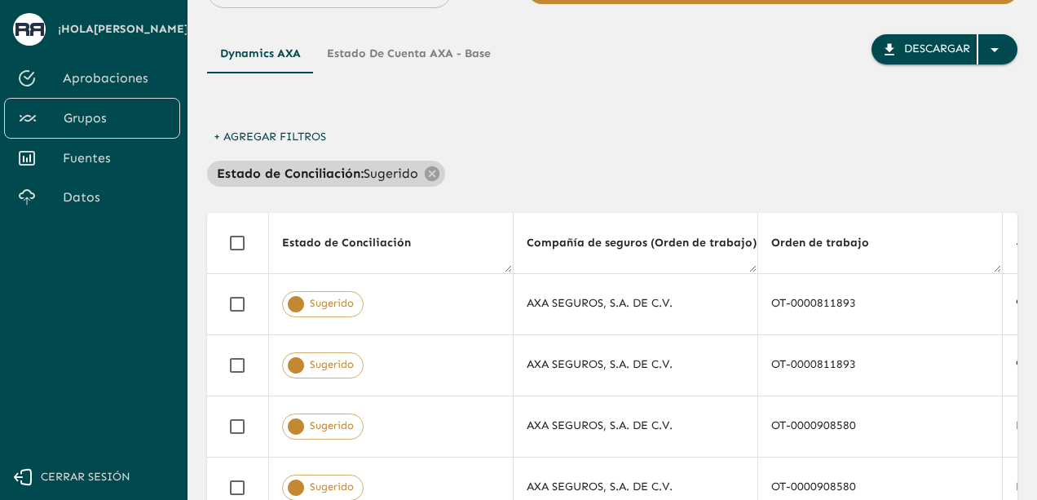
click at [316, 169] on p "Estado de Conciliación :" at bounding box center [290, 174] width 147 height 20
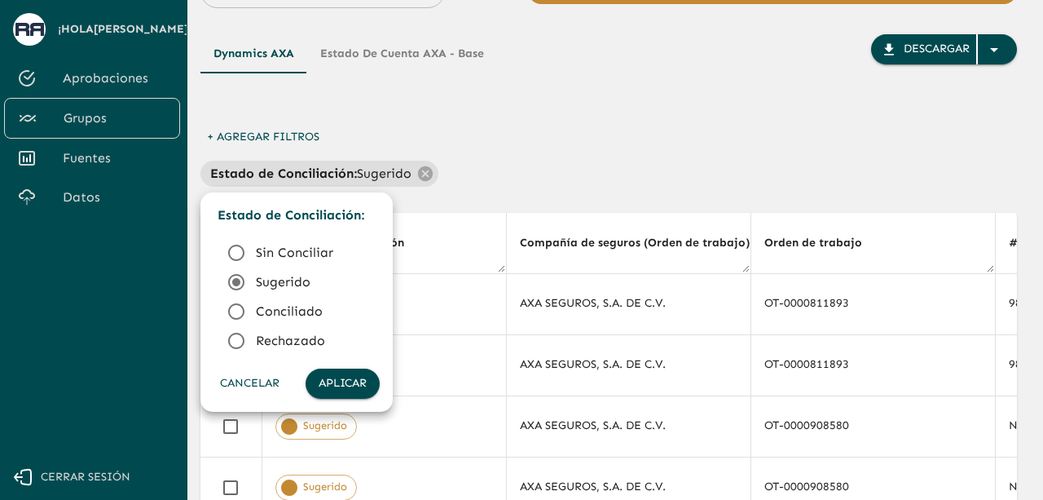
click at [240, 307] on icon at bounding box center [237, 312] width 20 height 20
click at [341, 382] on button "Aplicar" at bounding box center [343, 383] width 74 height 30
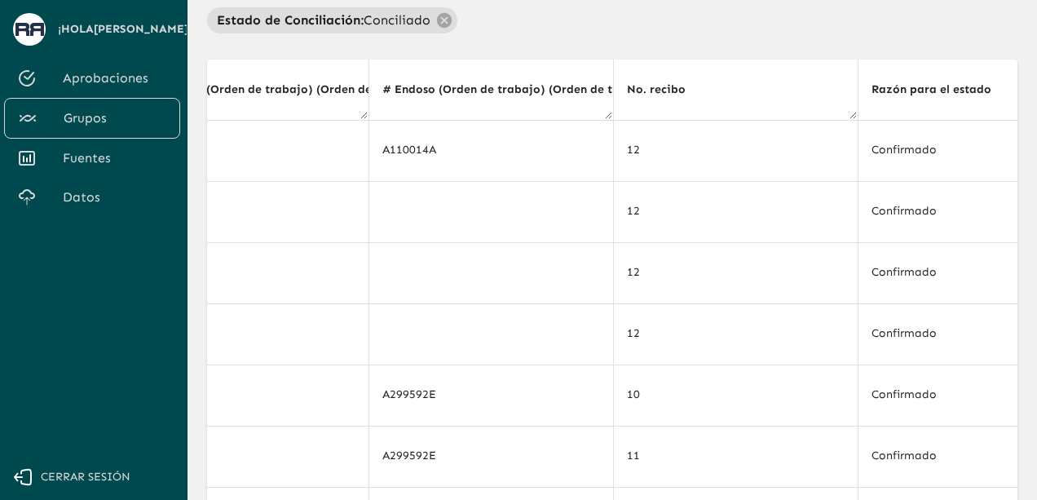
scroll to position [178, 0]
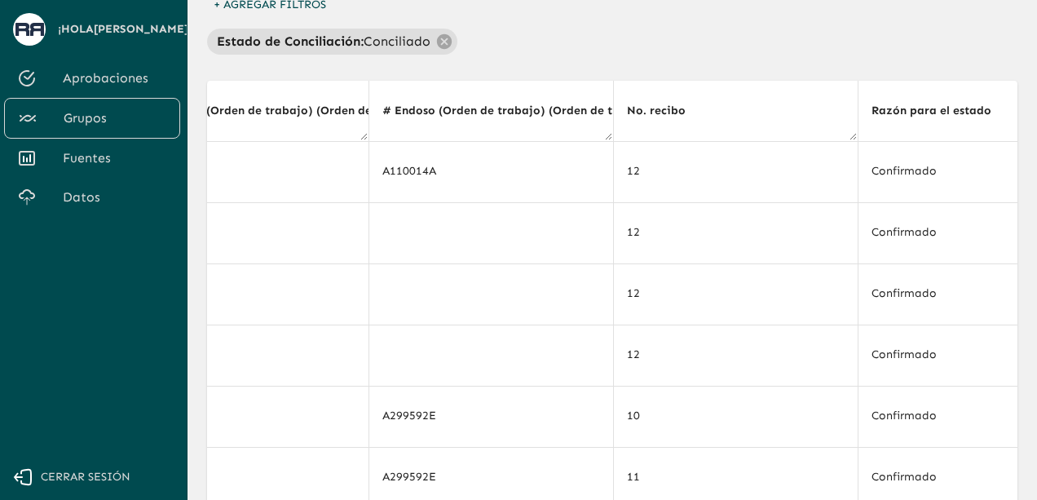
click at [766, 120] on th "No. recibo" at bounding box center [735, 111] width 244 height 61
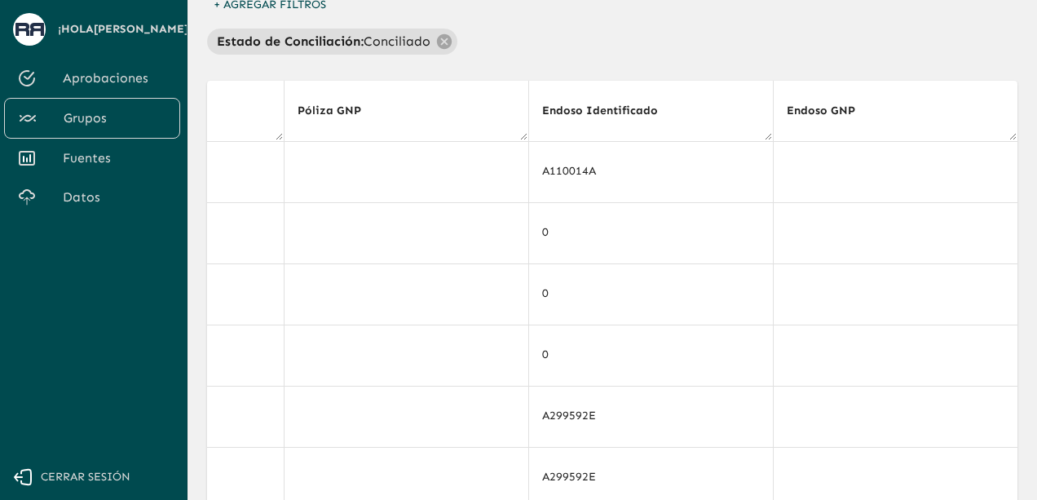
scroll to position [0, 6308]
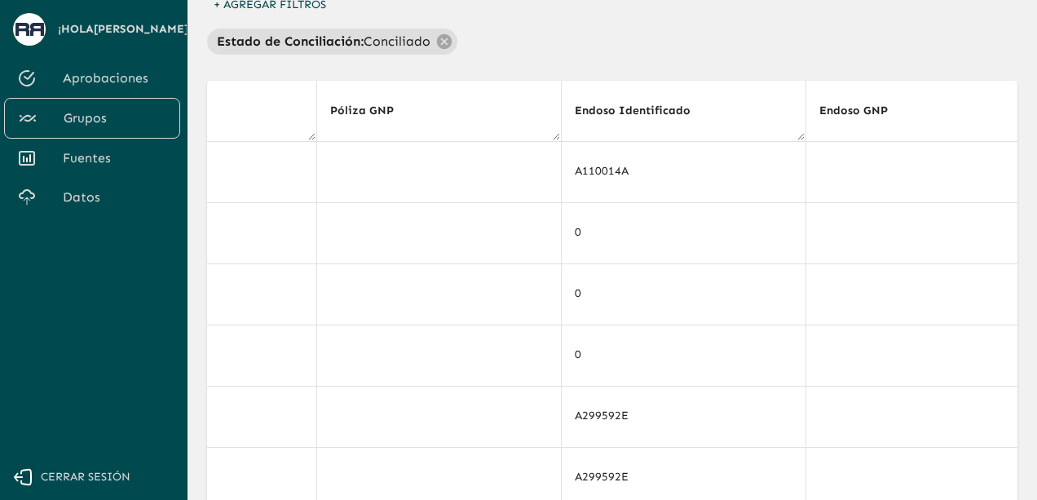
click at [448, 107] on th "Póliza GNP" at bounding box center [438, 111] width 244 height 61
click at [836, 106] on span "Endoso GNP" at bounding box center [864, 111] width 90 height 20
click at [709, 54] on div "Estado de Conciliación : Conciliado" at bounding box center [612, 42] width 810 height 26
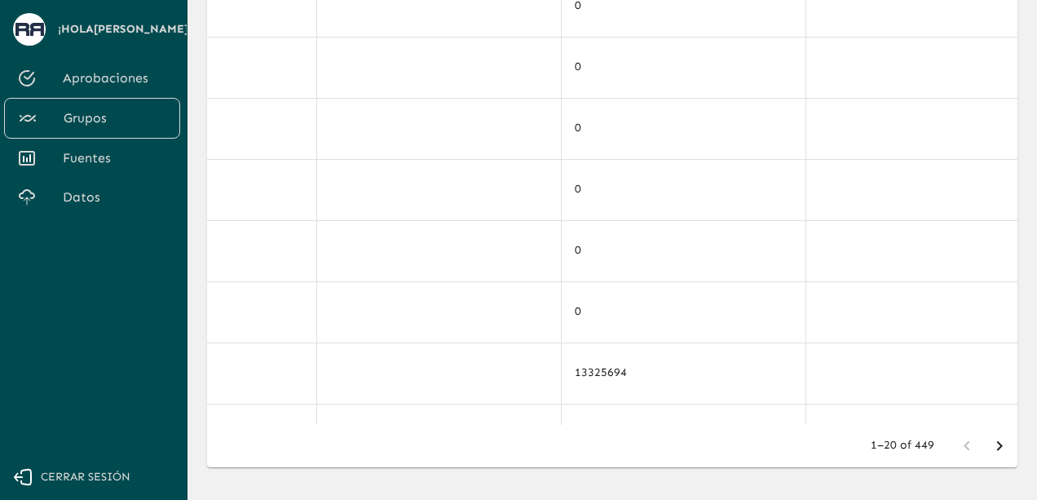
scroll to position [403, 0]
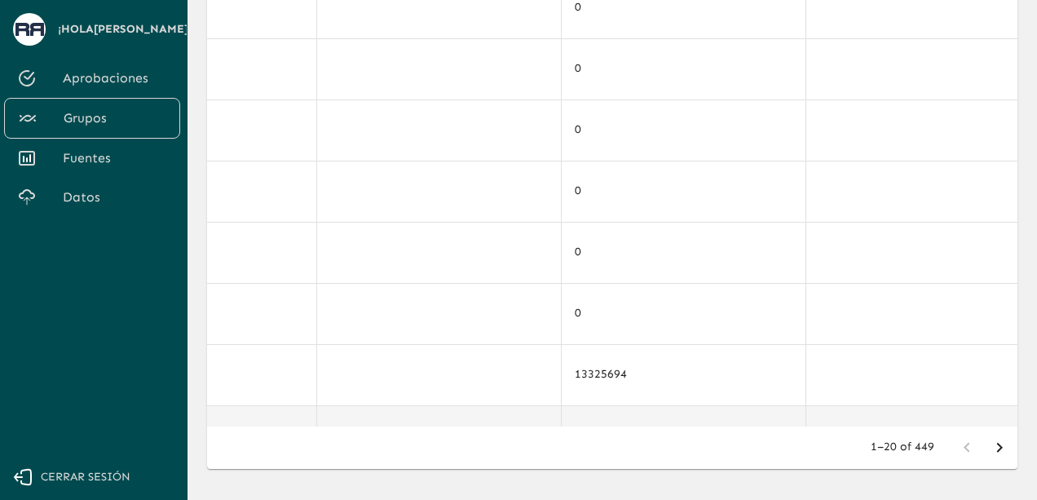
drag, startPoint x: 896, startPoint y: 417, endPoint x: 977, endPoint y: 413, distance: 81.6
click at [977, 413] on td at bounding box center [927, 435] width 244 height 61
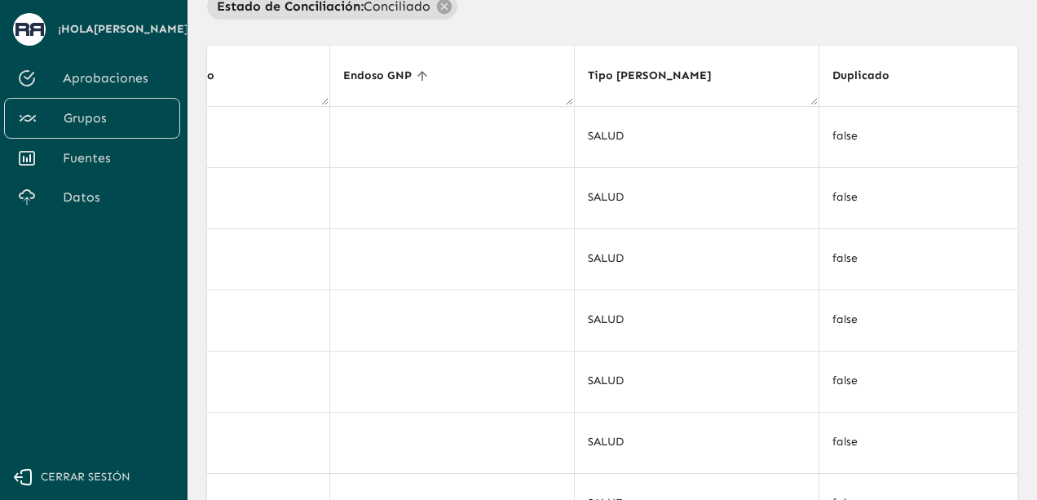
scroll to position [160, 0]
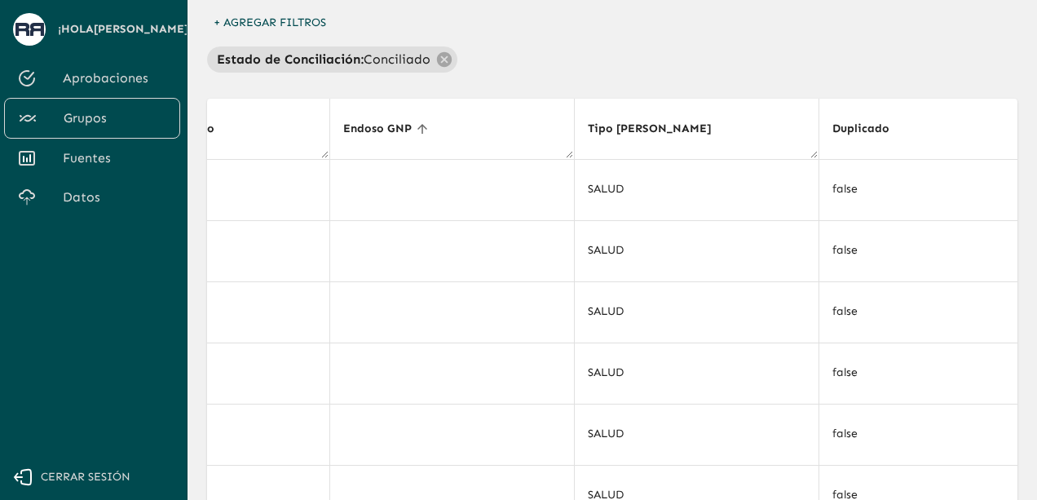
click at [931, 135] on th "Duplicado" at bounding box center [940, 129] width 244 height 61
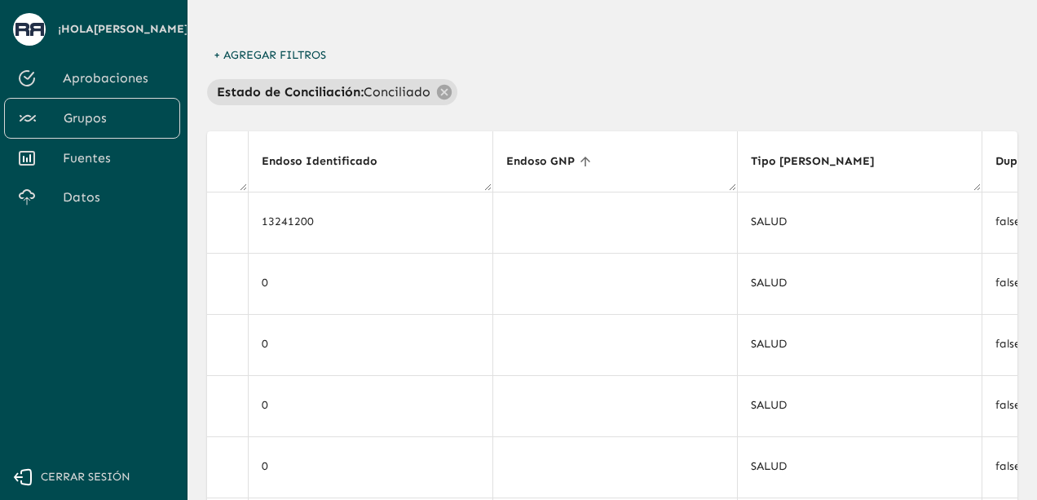
scroll to position [126, 0]
drag, startPoint x: 824, startPoint y: 179, endPoint x: 809, endPoint y: 86, distance: 94.1
click at [809, 86] on div "Dynamics AXA Estado de cuenta AXA - Base Descargar + Agregar Filtros Estado de …" at bounding box center [612, 372] width 810 height 889
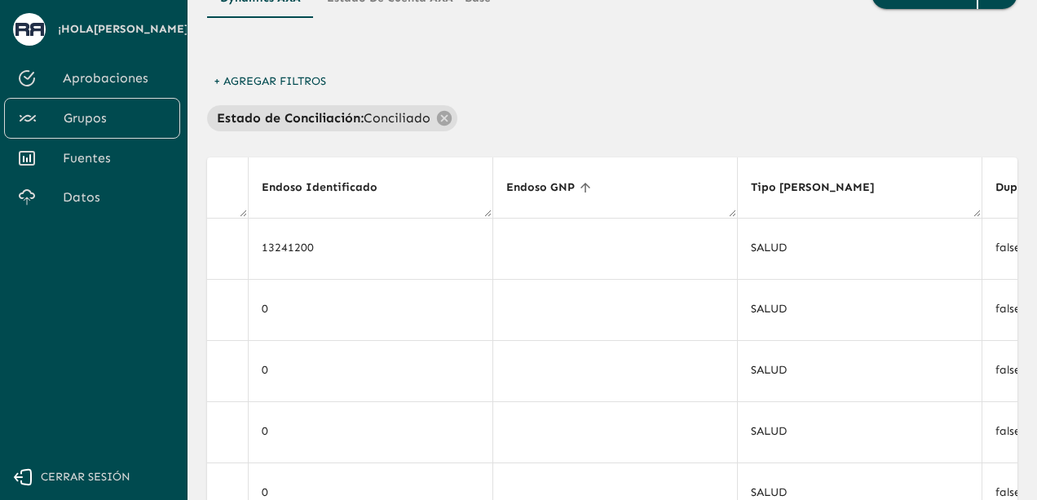
scroll to position [89, 0]
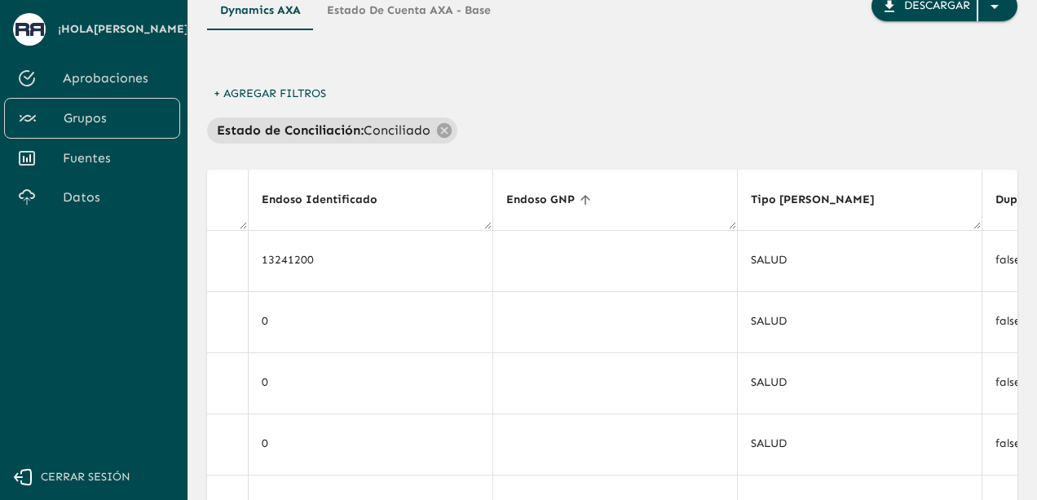
click at [888, 148] on div "Dynamics AXA Estado de cuenta AXA - Base Descargar + Agregar Filtros Estado de …" at bounding box center [612, 409] width 810 height 889
click at [878, 206] on th "Tipo [PERSON_NAME]" at bounding box center [859, 200] width 244 height 61
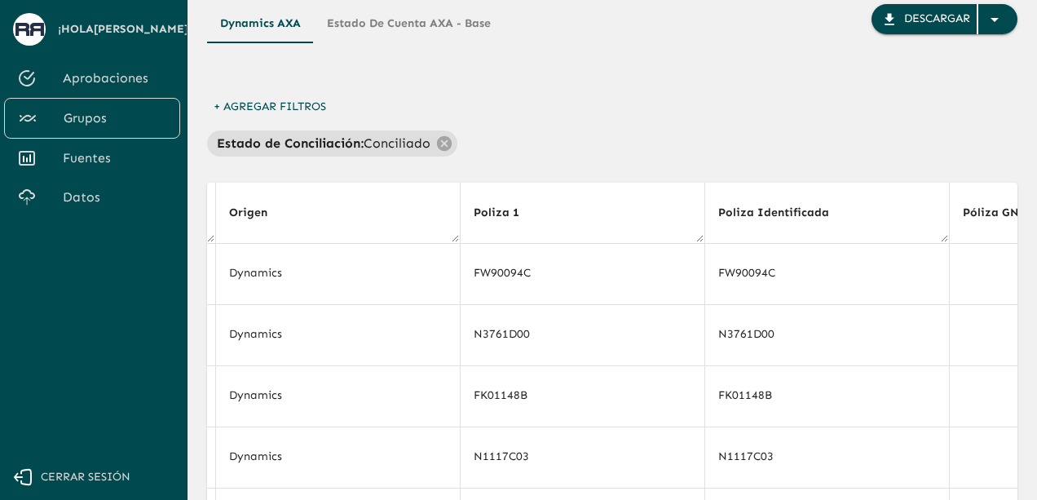
scroll to position [77, 0]
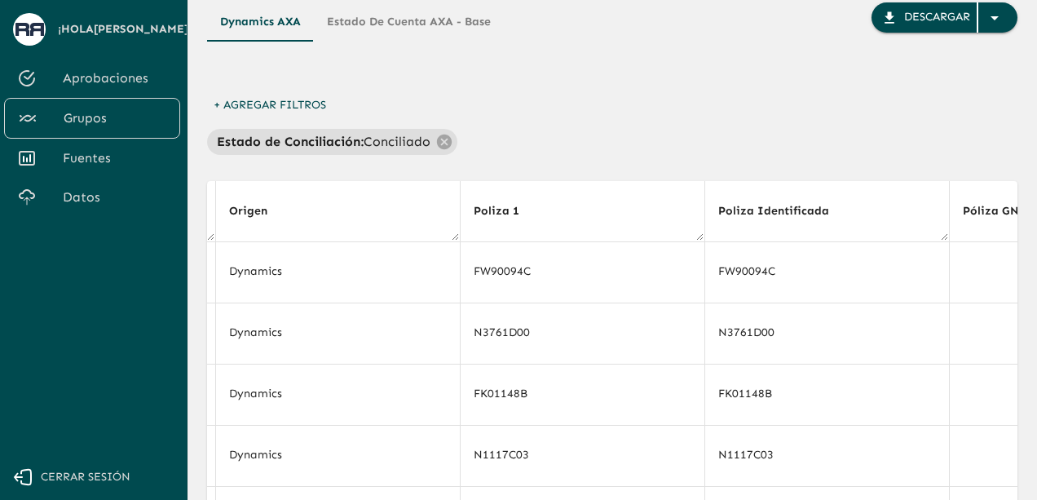
click at [904, 131] on div "Estado de Conciliación : Conciliado" at bounding box center [612, 142] width 810 height 26
click at [896, 211] on th "Poliza Identificada" at bounding box center [826, 211] width 244 height 61
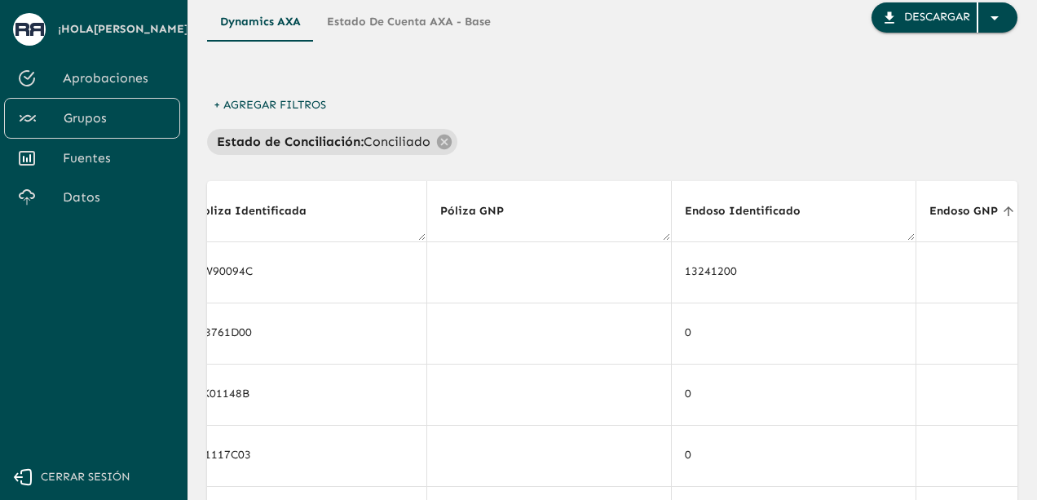
scroll to position [0, 6230]
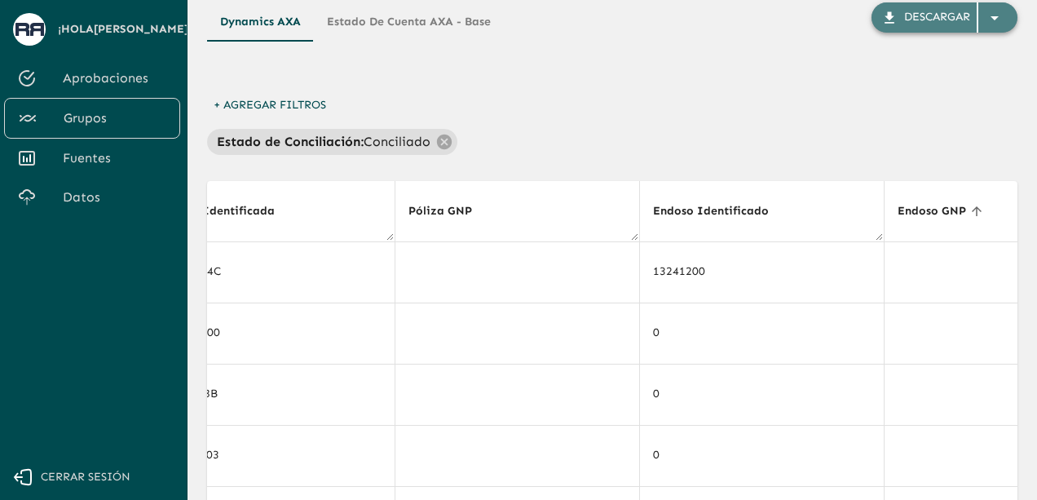
click at [907, 20] on div "Descargar" at bounding box center [937, 17] width 66 height 20
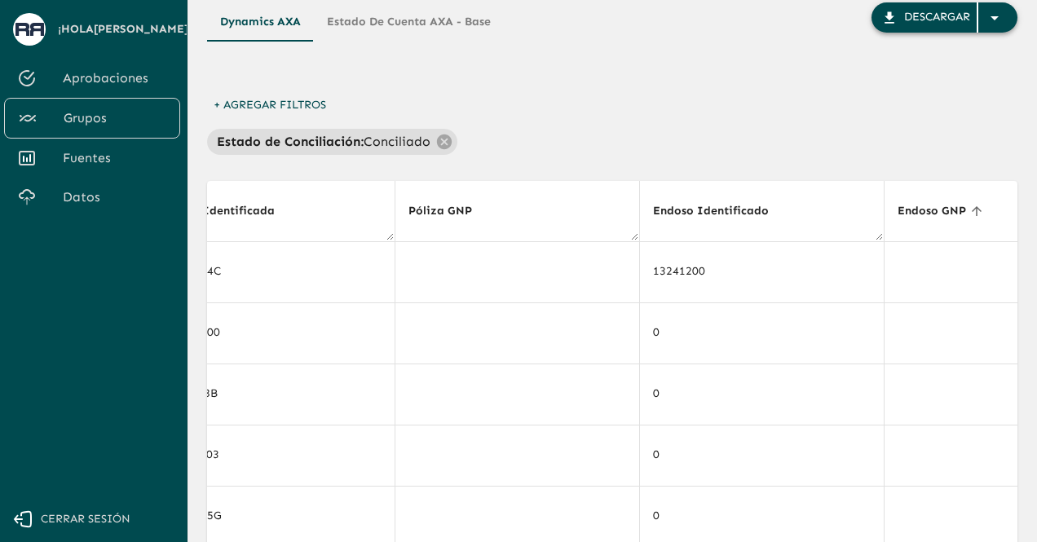
click at [989, 27] on div "button" at bounding box center [997, 17] width 39 height 29
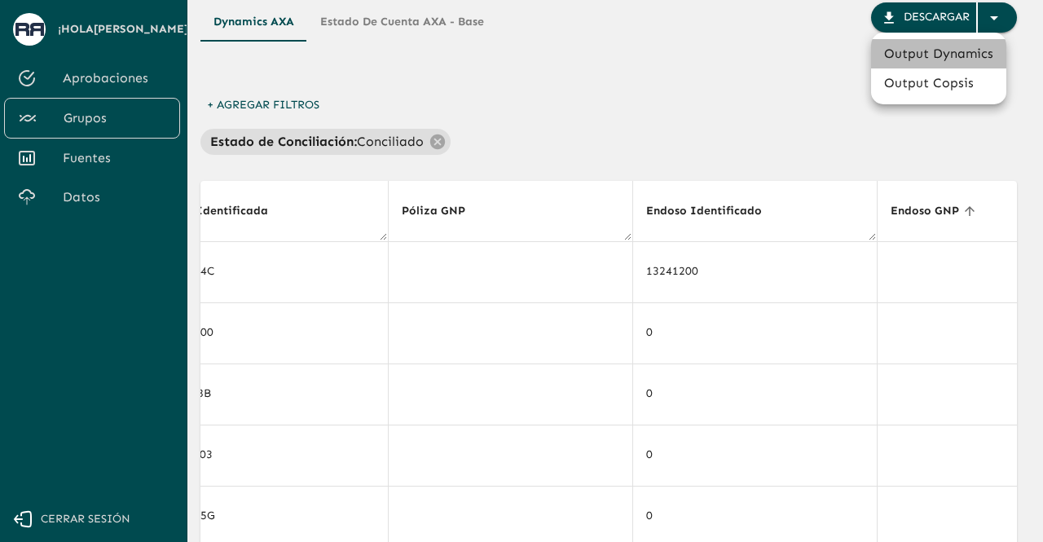
click at [905, 55] on li "Output Dynamics" at bounding box center [938, 53] width 135 height 29
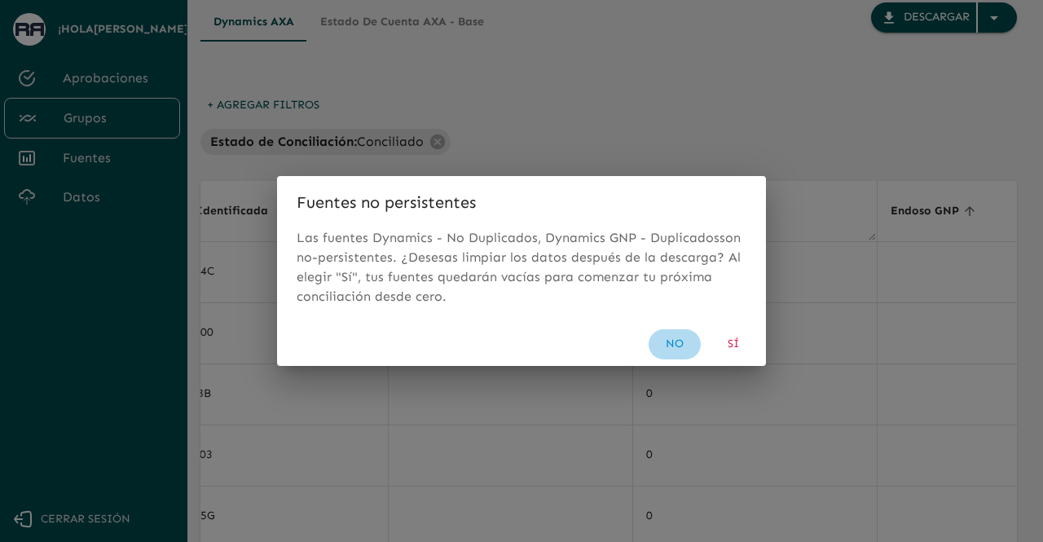
click at [673, 343] on button "No" at bounding box center [675, 344] width 52 height 30
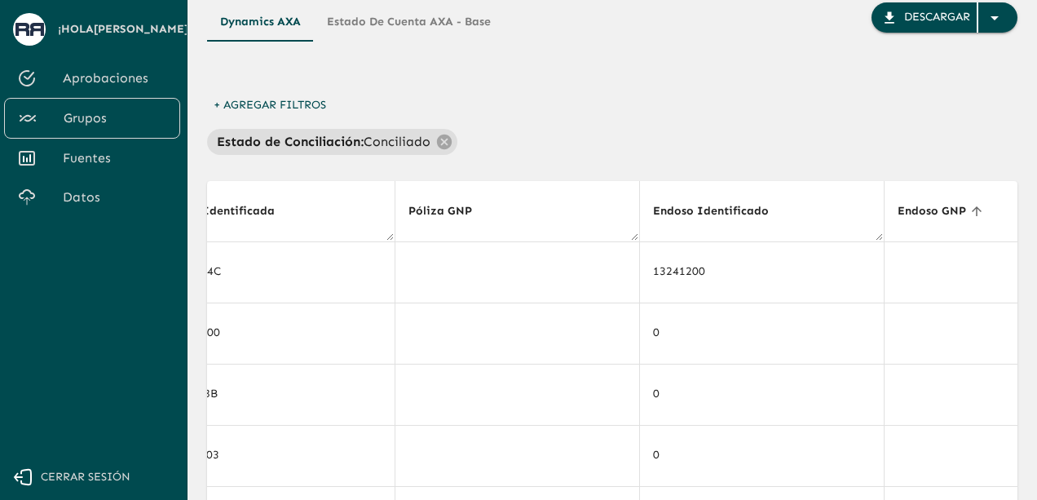
click at [533, 123] on div "+ Agregar Filtros Estado de Conciliación : Conciliado" at bounding box center [612, 122] width 810 height 64
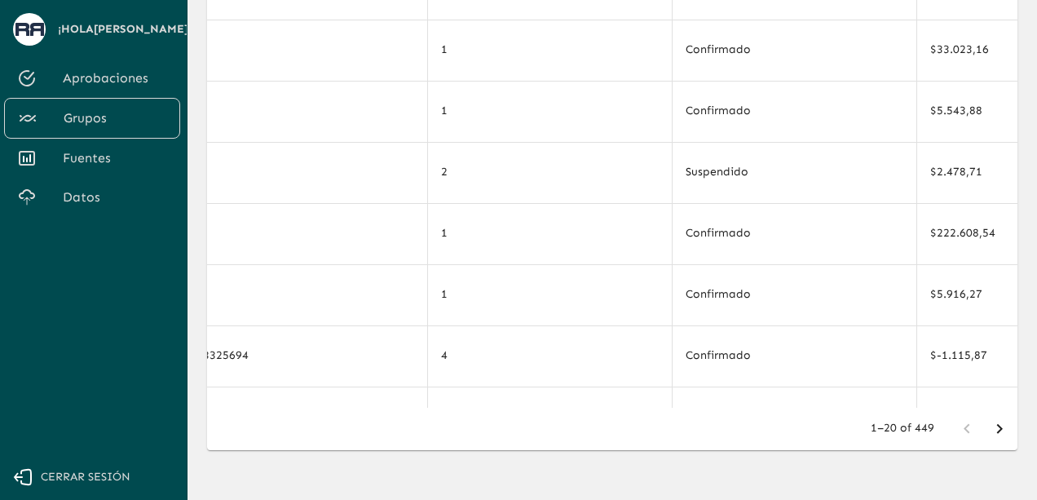
scroll to position [0, 0]
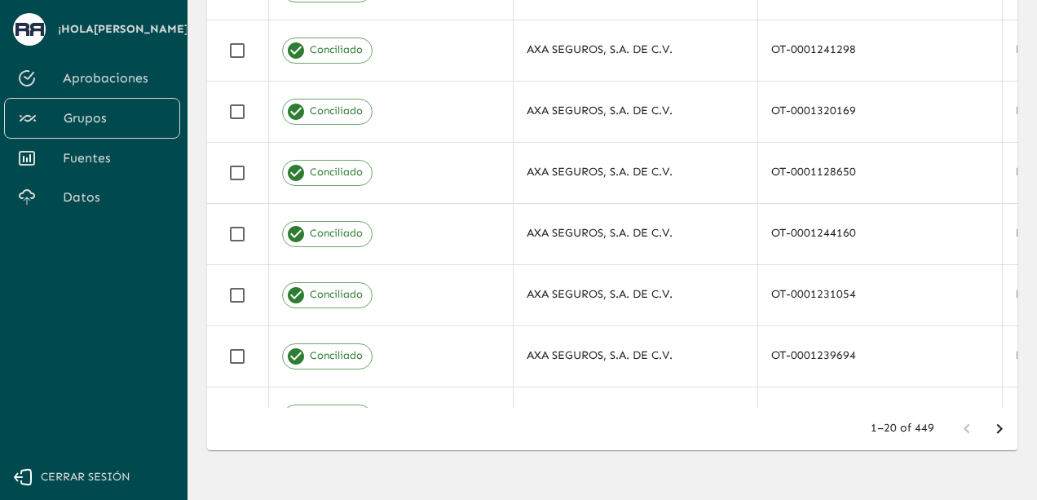
click at [82, 152] on span "Fuentes" at bounding box center [115, 158] width 104 height 20
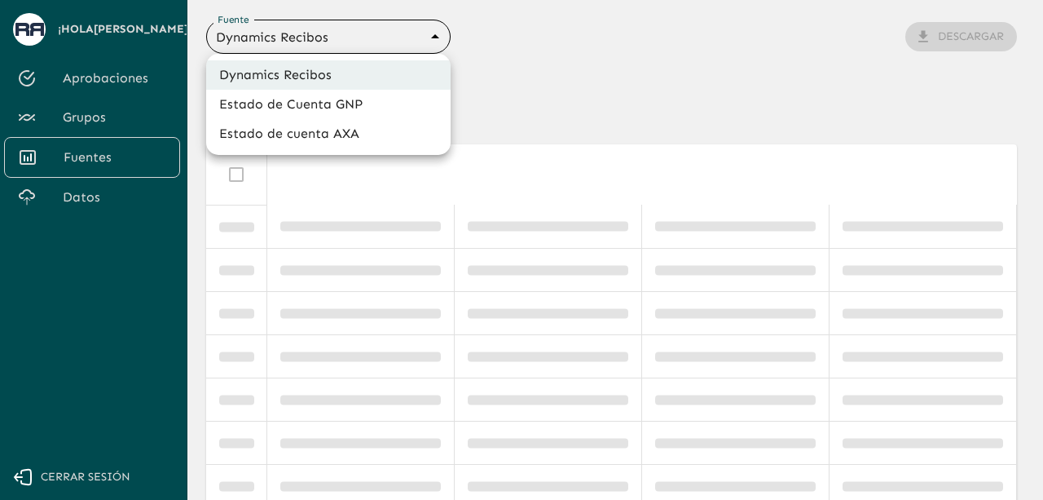
click at [347, 37] on body "Se están procesando los movimientos. Algunas acciones permanecerán deshabilitad…" at bounding box center [521, 250] width 1043 height 500
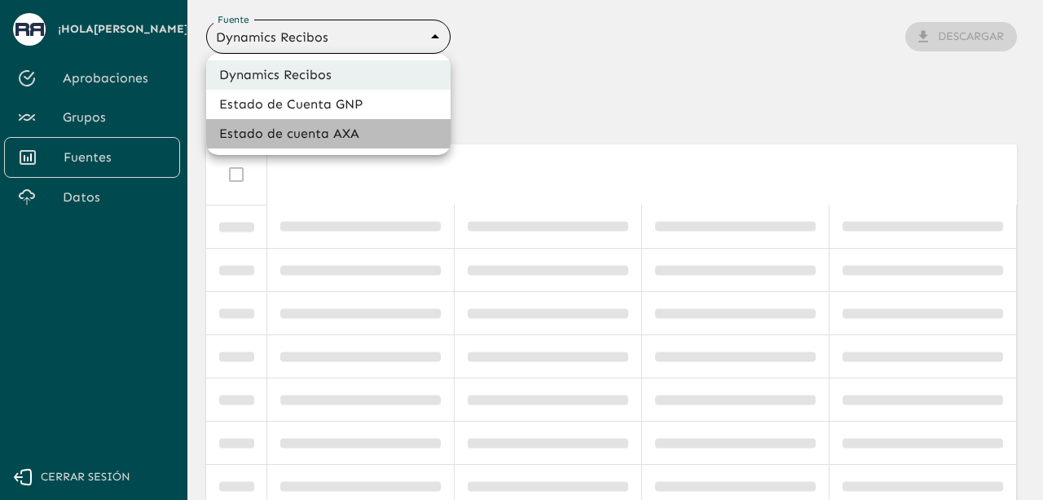
click at [337, 130] on li "Estado de cuenta AXA" at bounding box center [328, 133] width 244 height 29
type input "688d3623321e4b428189379d"
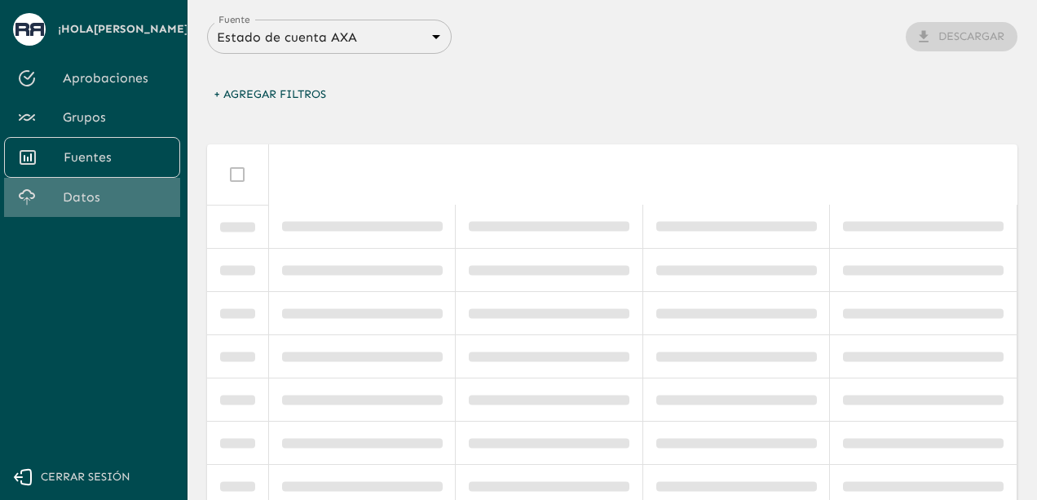
click at [93, 200] on span "Datos" at bounding box center [115, 197] width 104 height 20
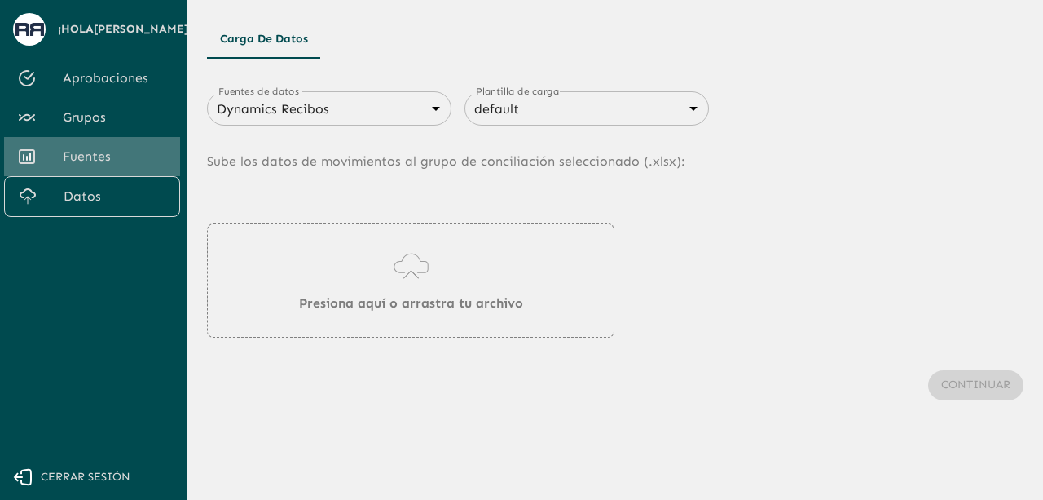
click at [98, 151] on span "Fuentes" at bounding box center [115, 157] width 104 height 20
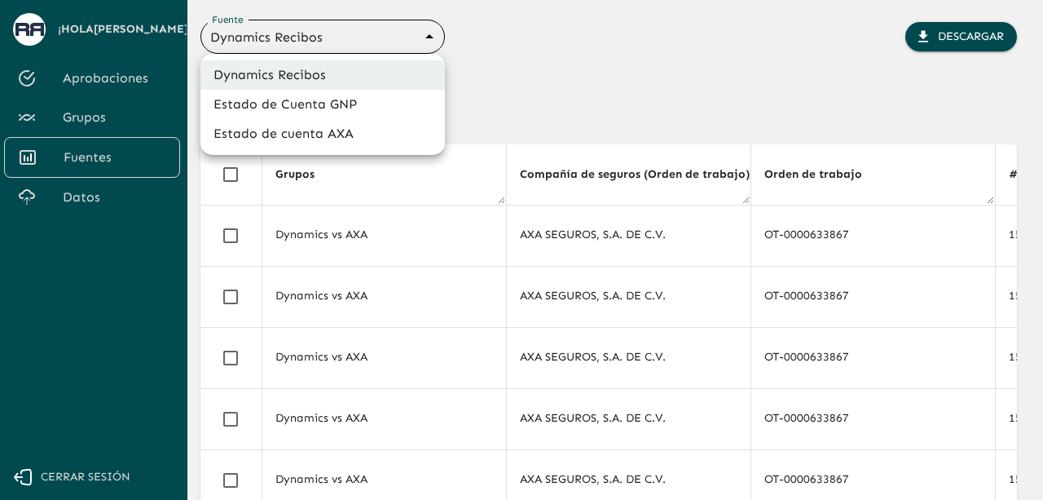
click at [363, 42] on body "Se están procesando los movimientos. Algunas acciones permanecerán deshabilitad…" at bounding box center [521, 250] width 1043 height 500
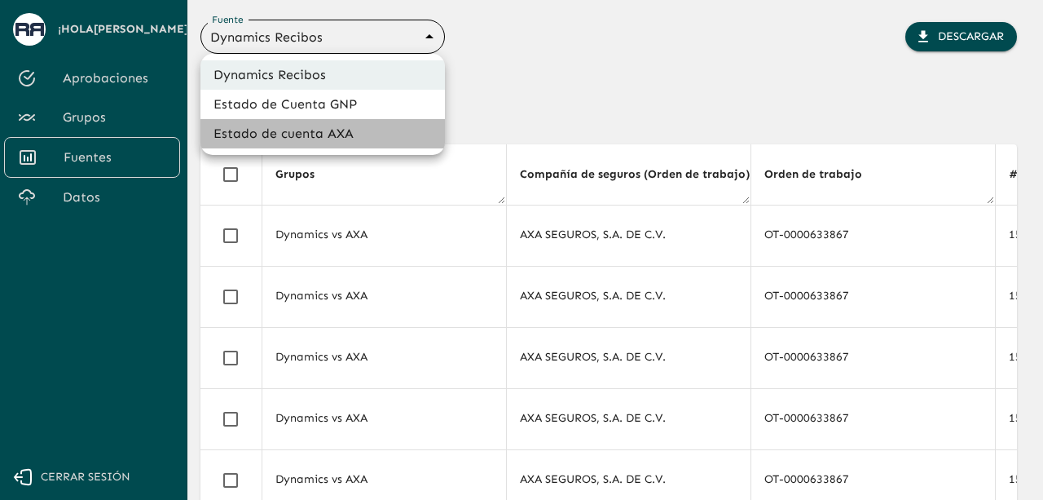
click at [331, 134] on li "Estado de cuenta AXA" at bounding box center [322, 133] width 244 height 29
type input "688d3623321e4b428189379d"
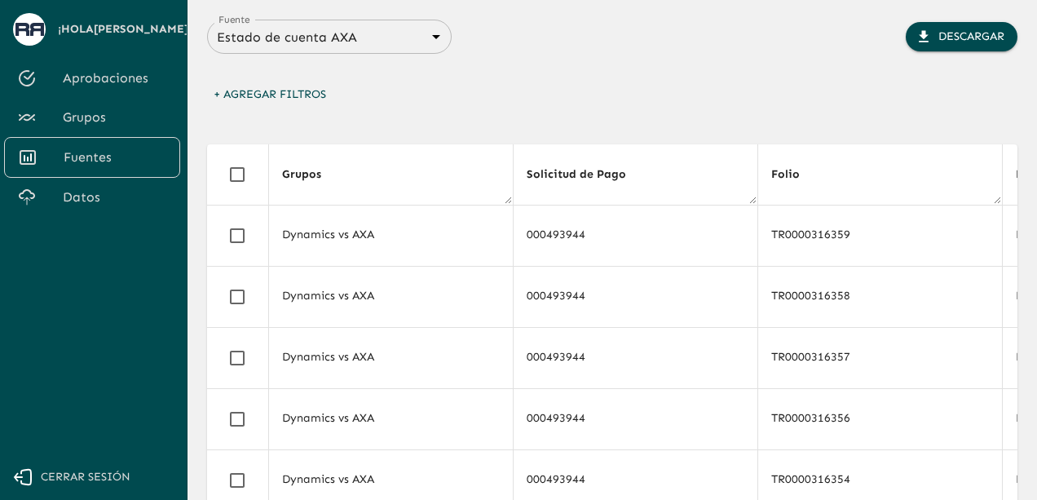
click at [536, 75] on div "Fuente Estado de cuenta AXA 688d3623321e4b428189379d Fuente Descargar + Agregar…" at bounding box center [612, 434] width 810 height 829
click at [706, 98] on div "+ Agregar Filtros" at bounding box center [612, 99] width 810 height 38
click at [885, 169] on th "Folio" at bounding box center [879, 174] width 244 height 61
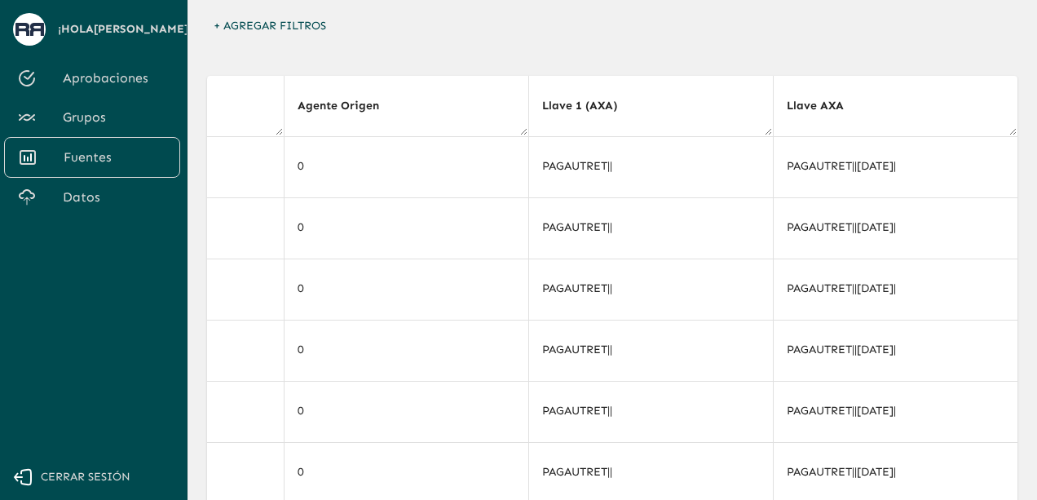
scroll to position [72, 0]
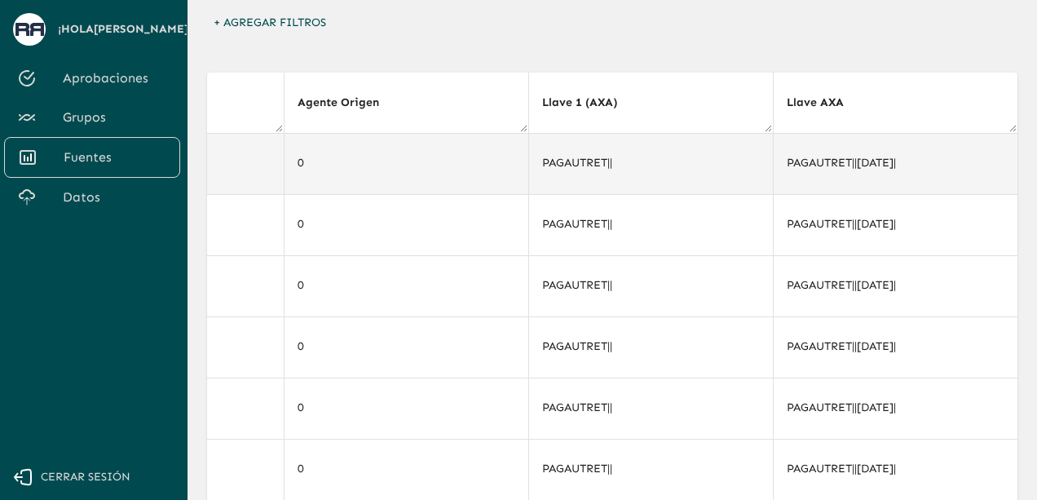
click at [742, 148] on td "PAGAUTRET||" at bounding box center [650, 163] width 244 height 61
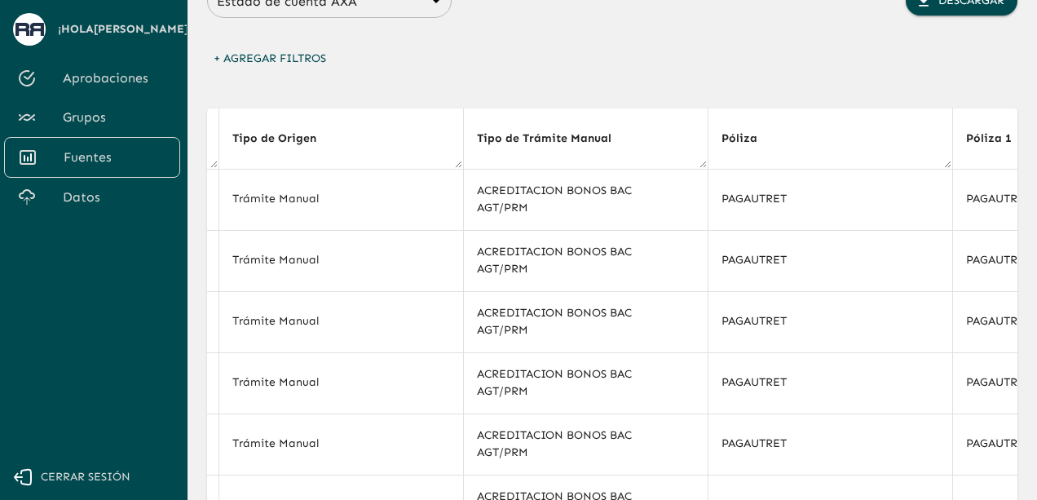
scroll to position [0, 0]
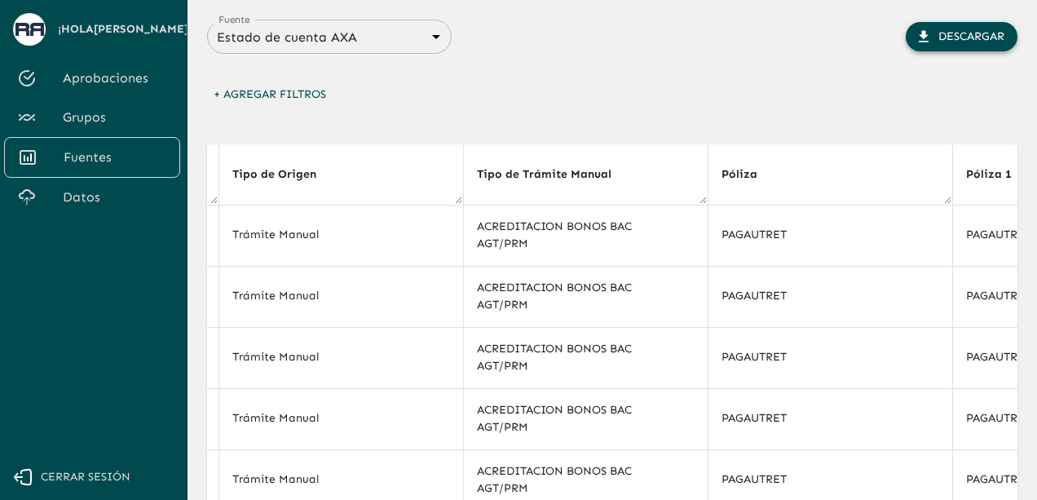
click at [937, 30] on button "Descargar" at bounding box center [961, 37] width 112 height 30
click at [95, 121] on span "Grupos" at bounding box center [115, 118] width 104 height 20
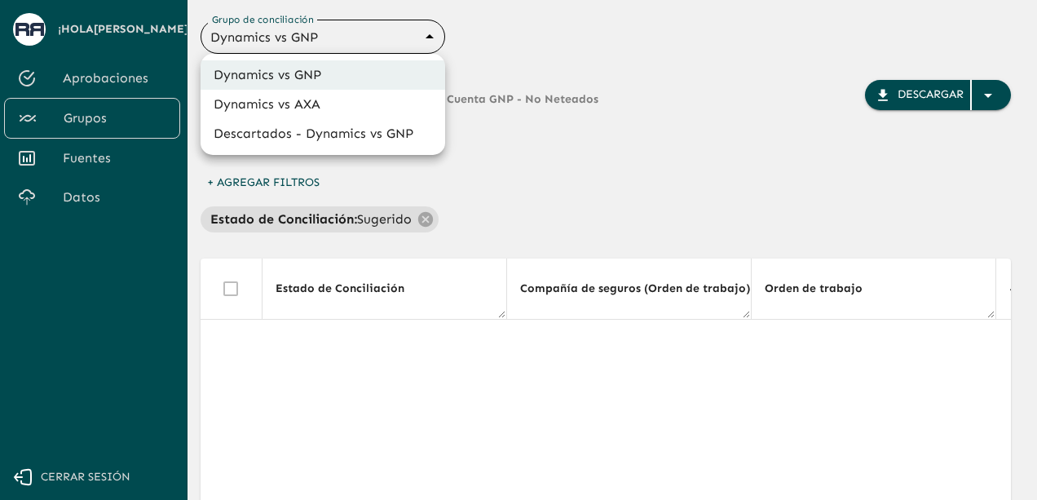
click at [354, 38] on body "Se están procesando los movimientos. Algunas acciones permanecerán deshabilitad…" at bounding box center [518, 250] width 1037 height 500
click at [329, 102] on li "Dynamics vs AXA" at bounding box center [322, 104] width 244 height 29
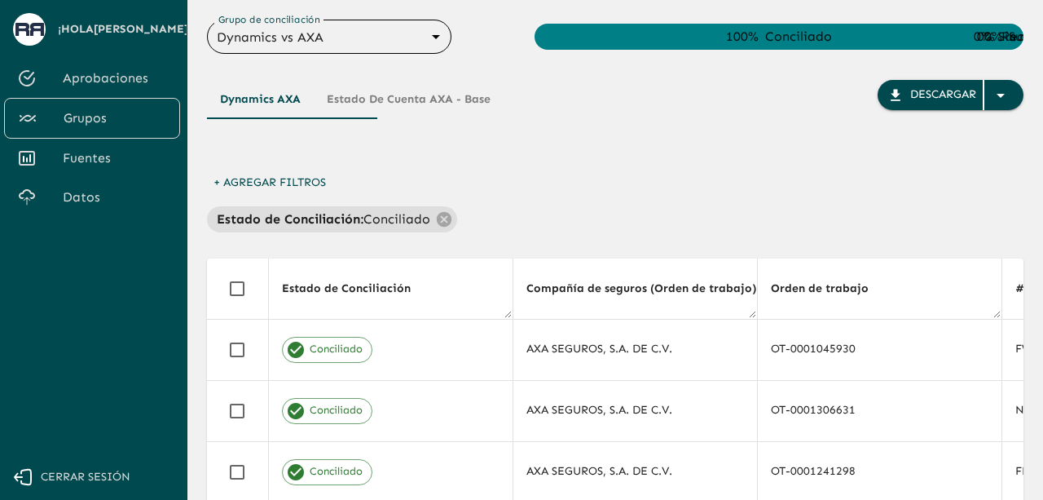
type input "688d0fb445366dcf85fc95f2"
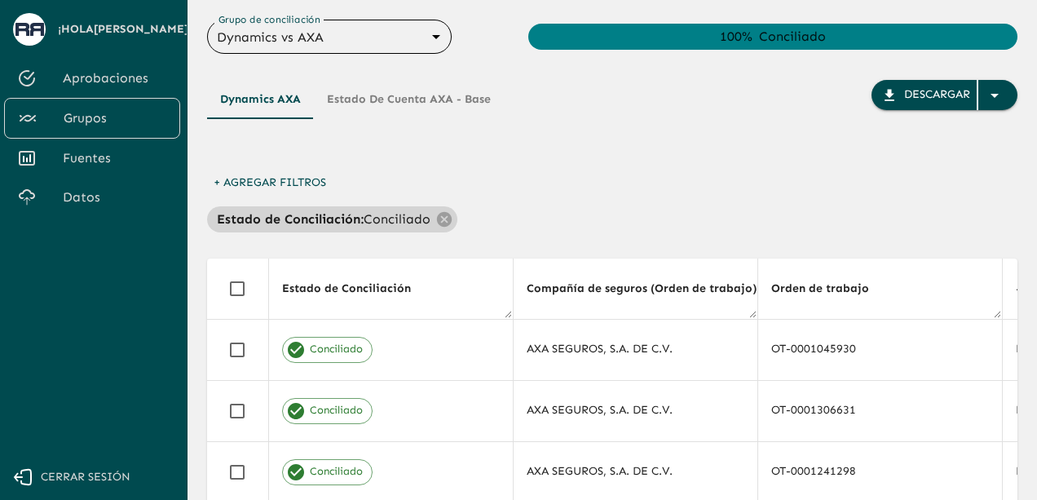
click at [375, 219] on p "Conciliado" at bounding box center [396, 219] width 67 height 20
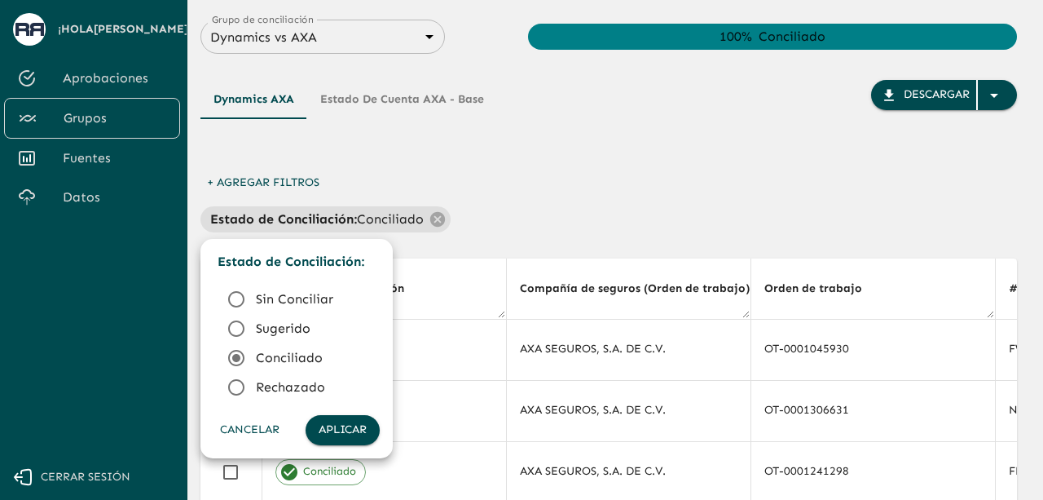
click at [236, 332] on icon at bounding box center [237, 329] width 20 height 20
click at [240, 301] on icon at bounding box center [237, 299] width 20 height 20
click at [328, 428] on button "Aplicar" at bounding box center [343, 430] width 74 height 30
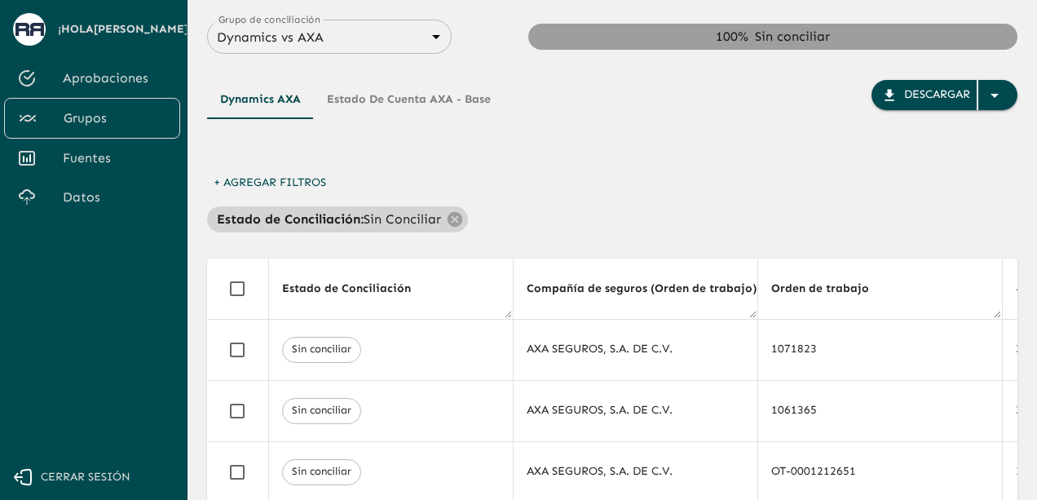
click at [296, 216] on p "Estado de Conciliación :" at bounding box center [290, 219] width 147 height 20
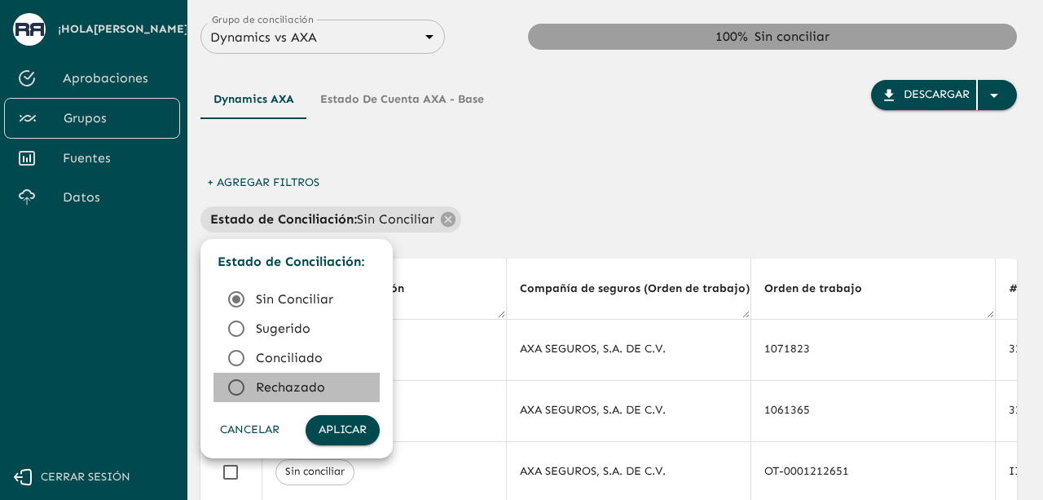
click at [251, 384] on div at bounding box center [241, 387] width 29 height 20
click at [328, 438] on button "Aplicar" at bounding box center [343, 430] width 74 height 30
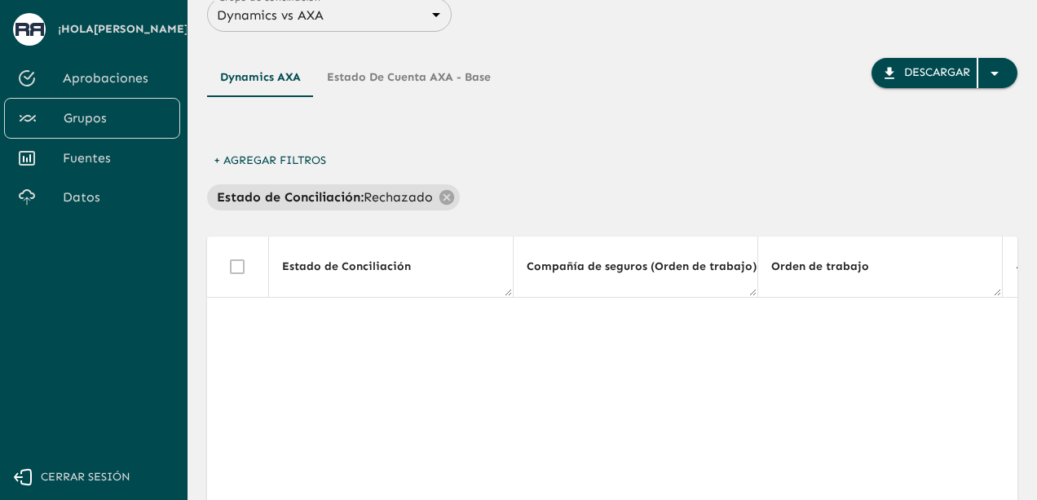
scroll to position [23, 0]
click at [363, 196] on p "Rechazado" at bounding box center [397, 197] width 69 height 20
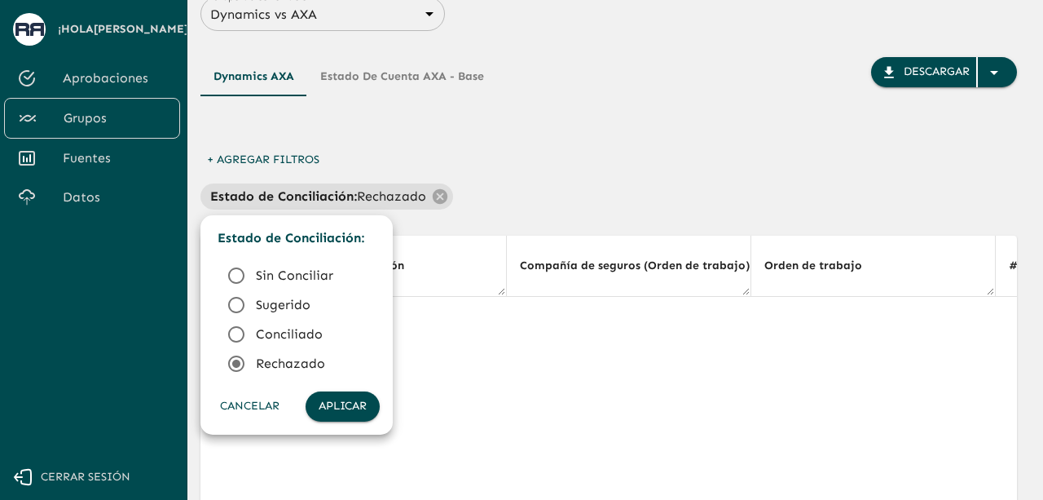
click at [302, 262] on li "Sin Conciliar" at bounding box center [297, 275] width 166 height 29
click at [327, 410] on button "Aplicar" at bounding box center [343, 406] width 74 height 30
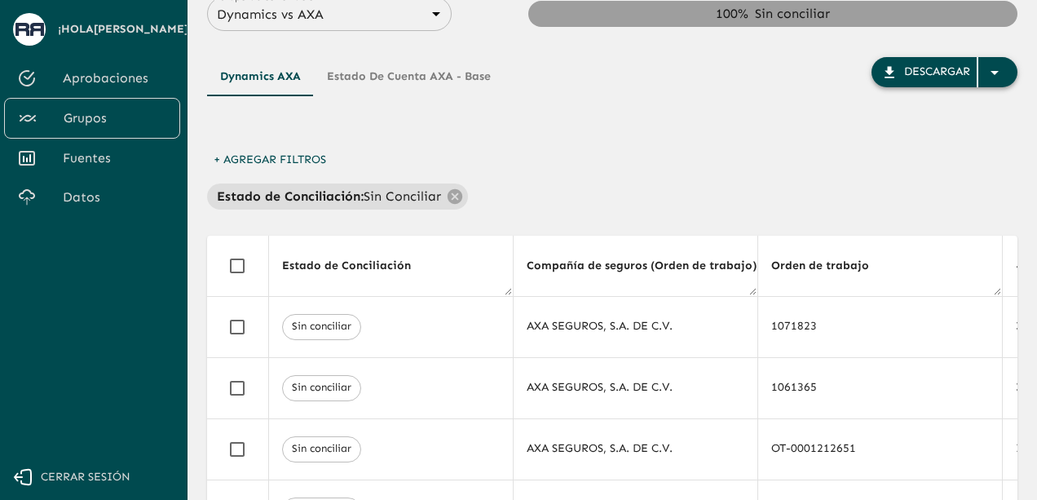
click at [908, 73] on div "Descargar" at bounding box center [937, 72] width 66 height 20
